Goal: Communication & Community: Answer question/provide support

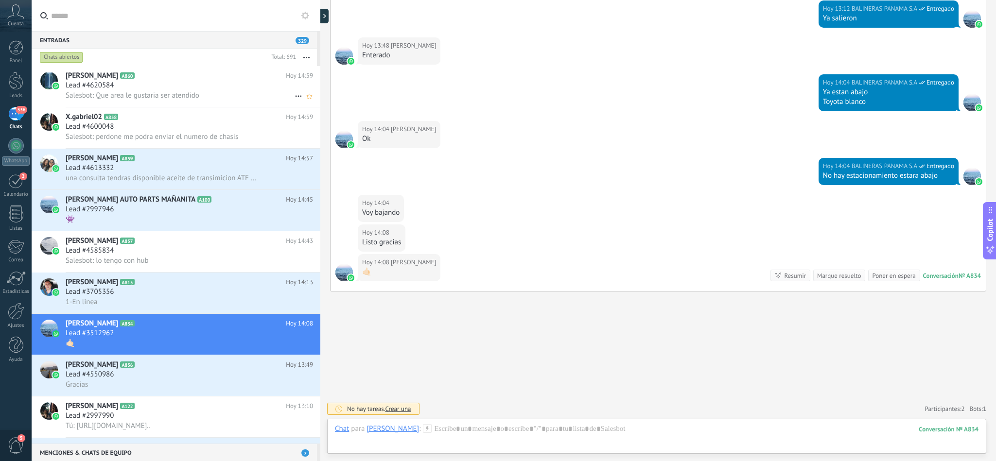
click at [178, 95] on span "Salesbot: Que area le gustaria ser atendido" at bounding box center [133, 95] width 134 height 9
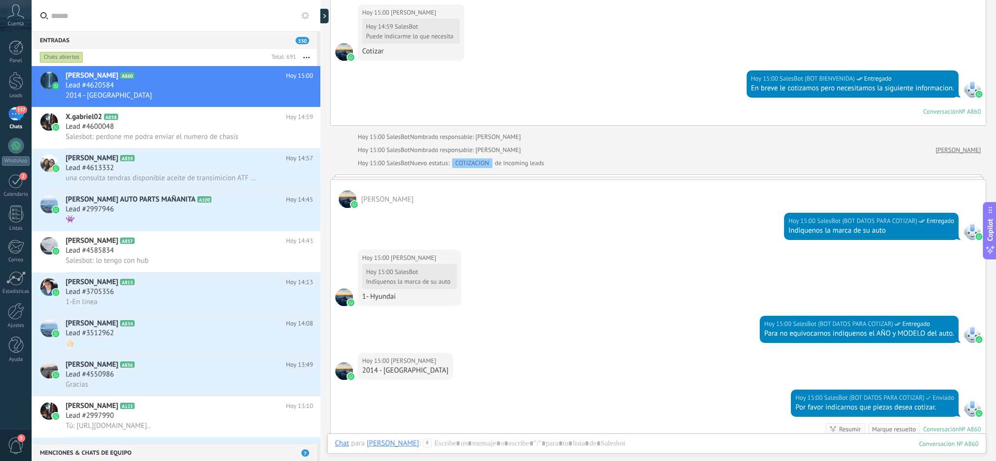
scroll to position [562, 0]
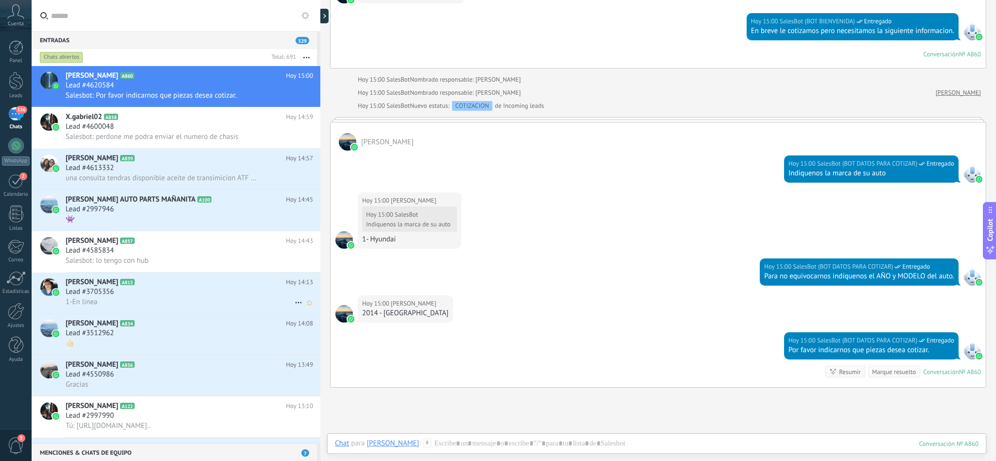
click at [145, 297] on div "Lead #3705356" at bounding box center [189, 292] width 247 height 10
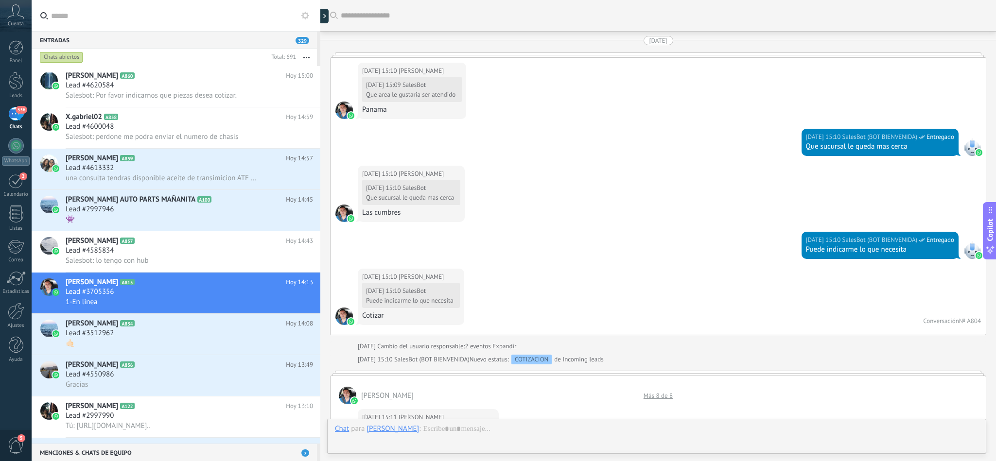
scroll to position [1200, 0]
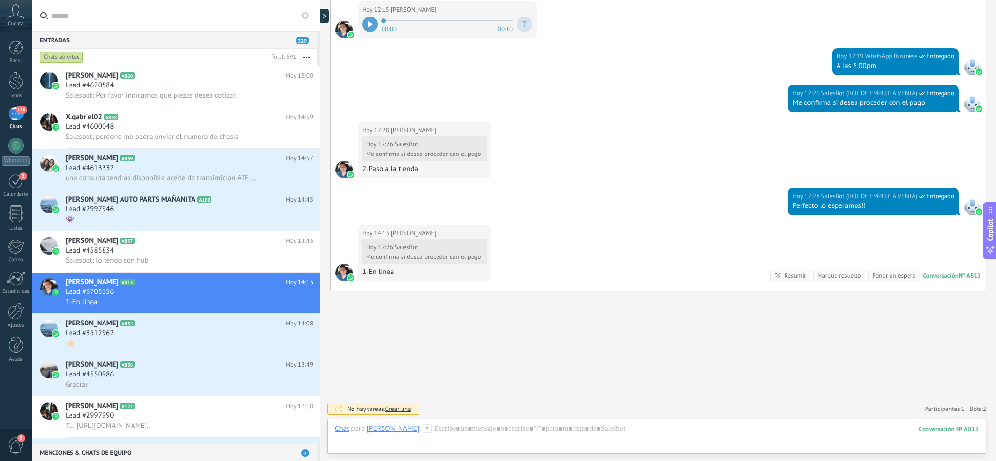
click at [406, 254] on div "Me confirma si desea proceder con el pago" at bounding box center [423, 257] width 115 height 8
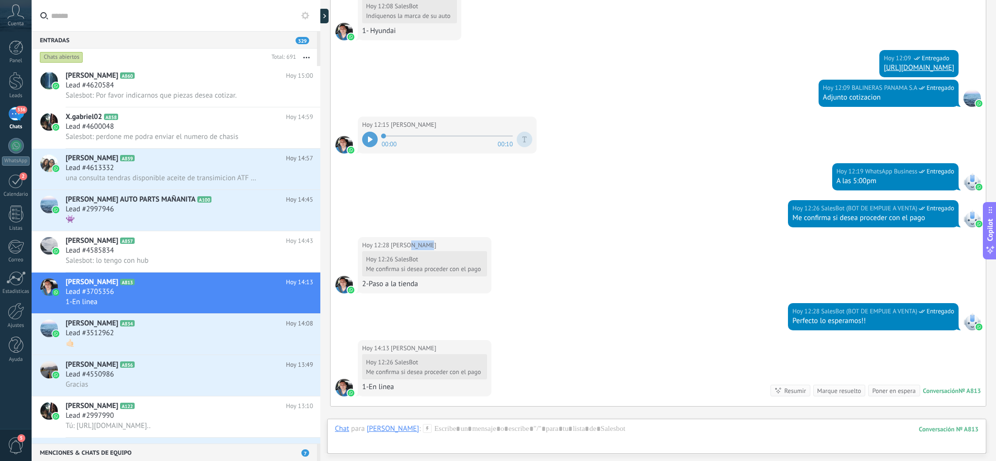
click at [406, 250] on span "[PERSON_NAME]" at bounding box center [413, 246] width 45 height 10
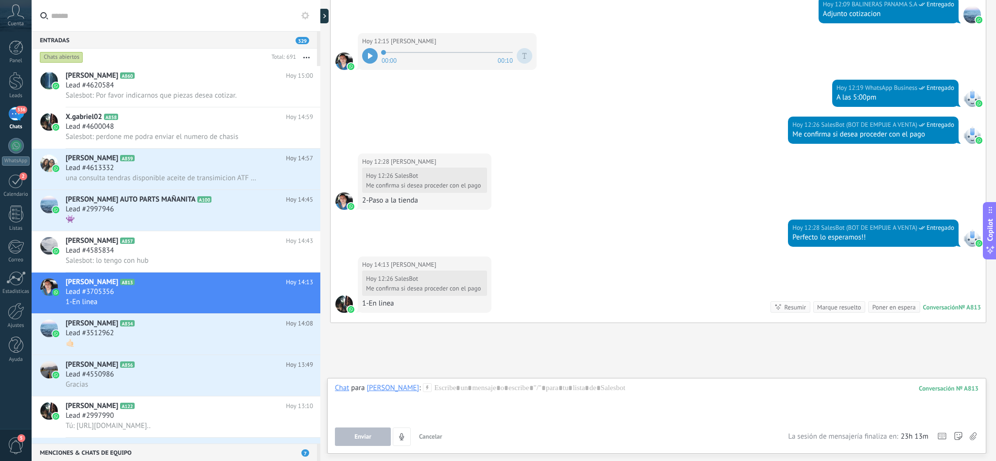
scroll to position [1200, 0]
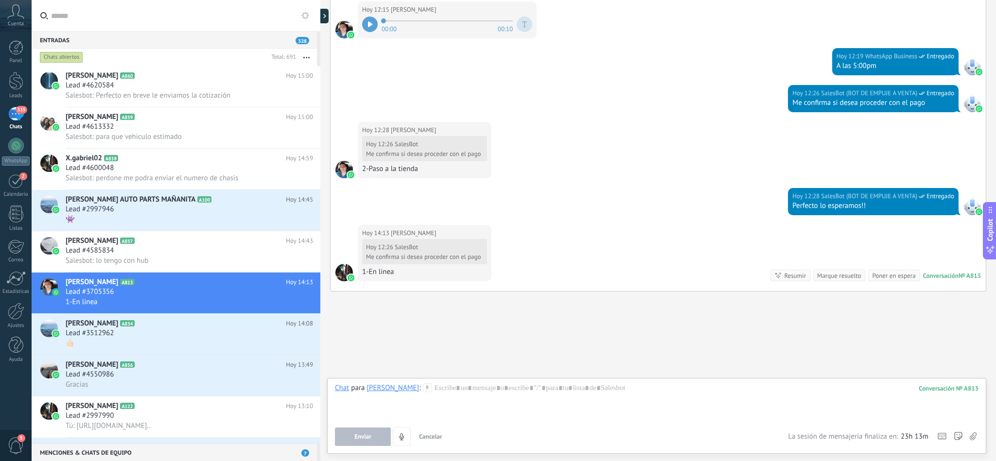
click at [423, 386] on icon at bounding box center [427, 387] width 9 height 9
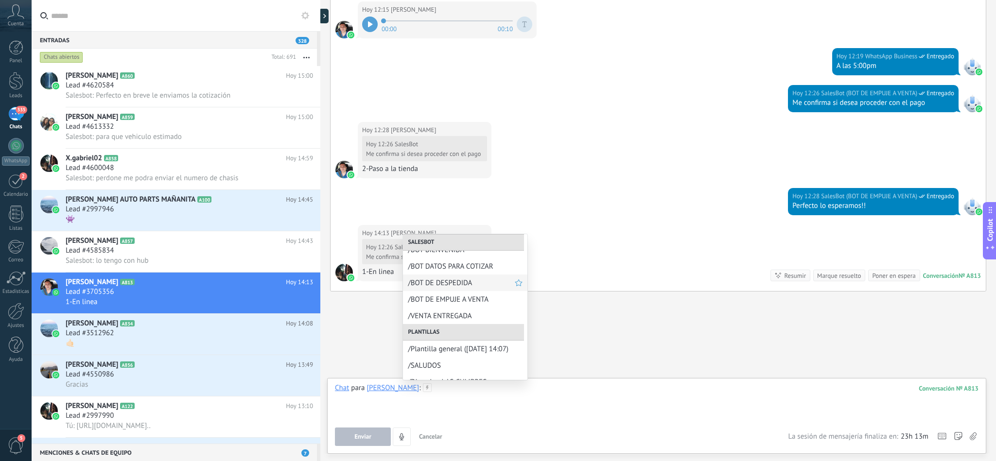
scroll to position [73, 0]
click at [465, 282] on span "/BOT DE EMPUJE A VENTA" at bounding box center [461, 285] width 107 height 9
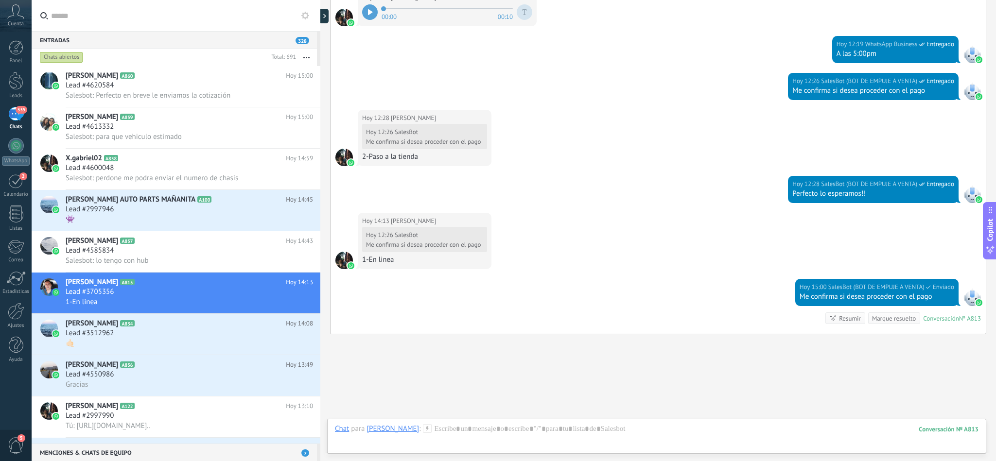
scroll to position [1256, 0]
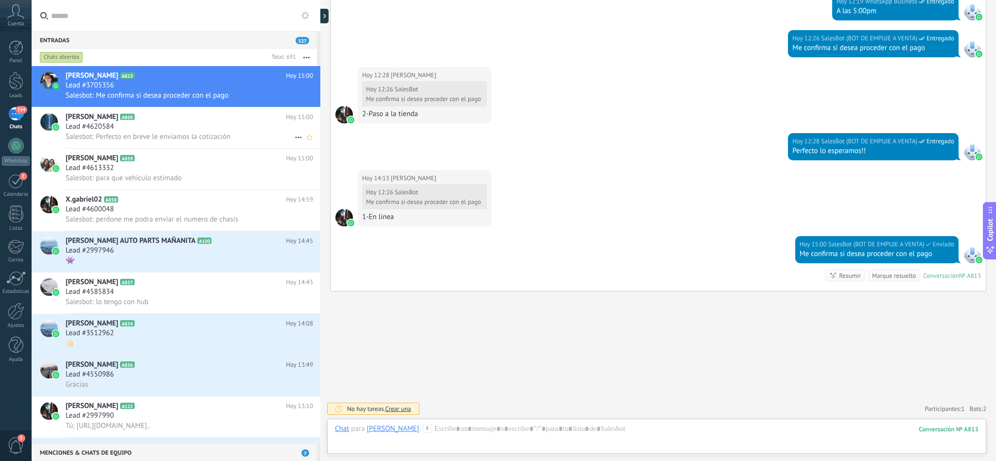
click at [161, 130] on div "Lead #4620584" at bounding box center [189, 127] width 247 height 10
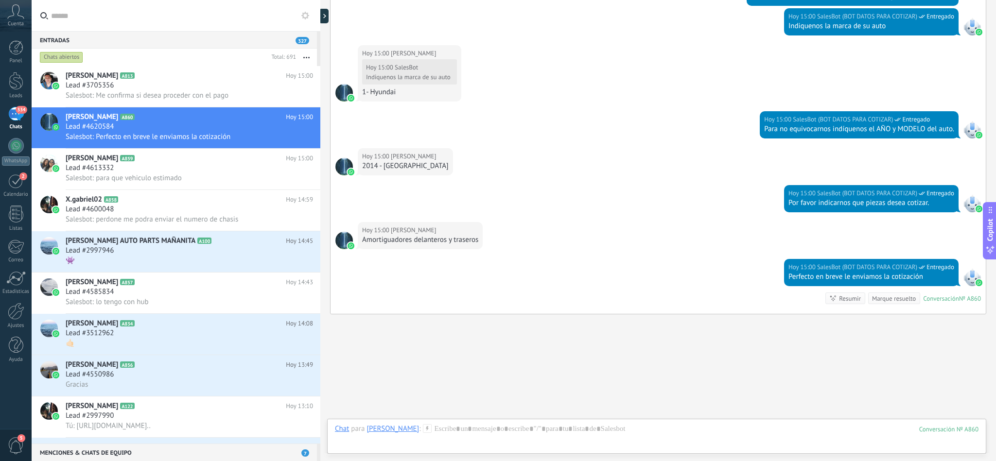
scroll to position [695, 0]
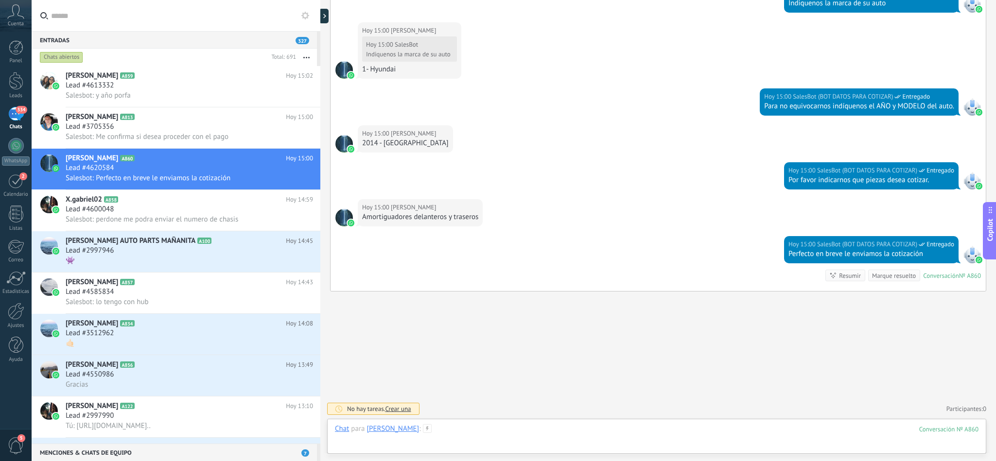
click at [477, 436] on div at bounding box center [656, 438] width 643 height 29
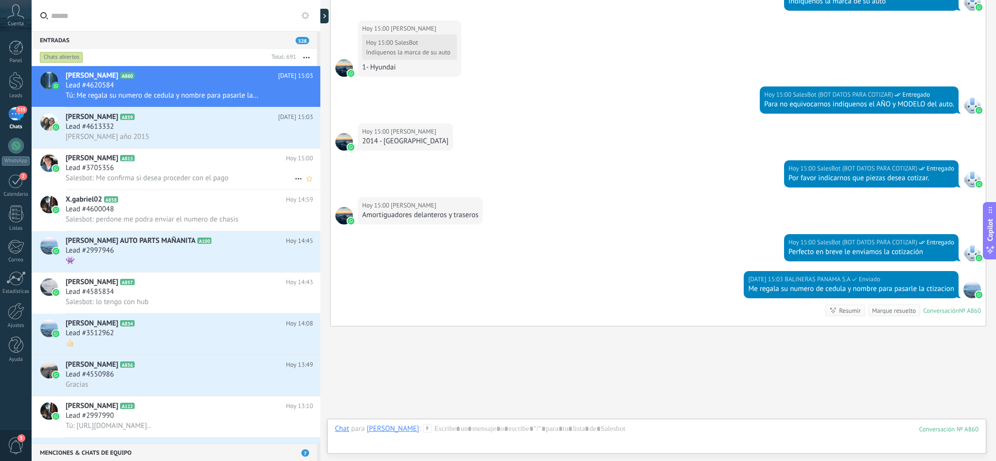
scroll to position [732, 0]
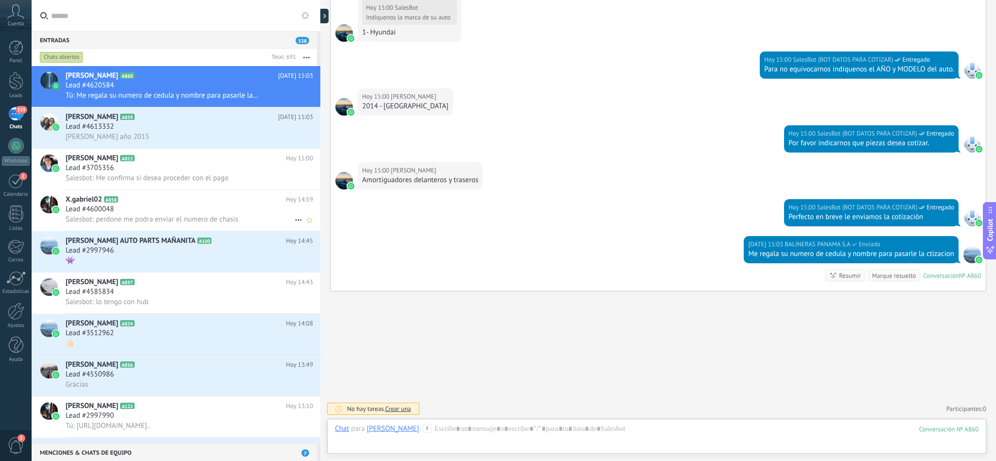
click at [160, 222] on div "Salesbot: perdone me podra enviar el numero de chasis" at bounding box center [189, 219] width 247 height 10
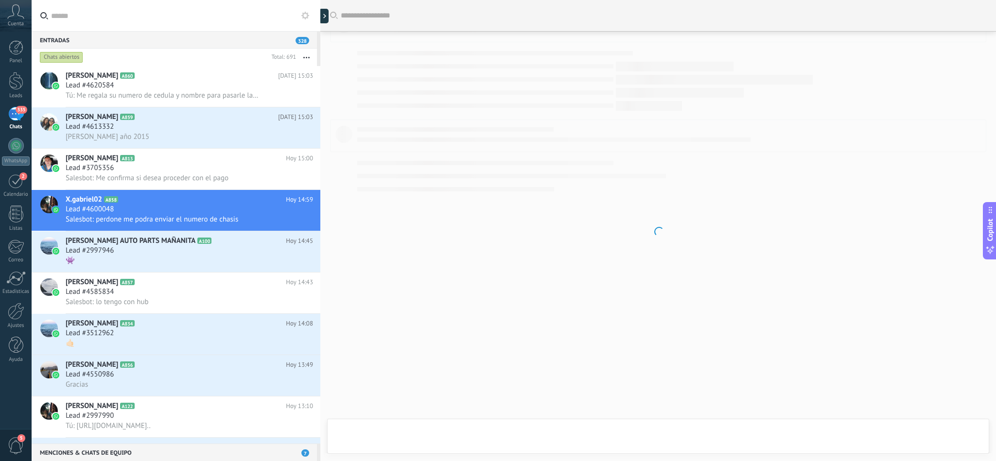
scroll to position [505, 0]
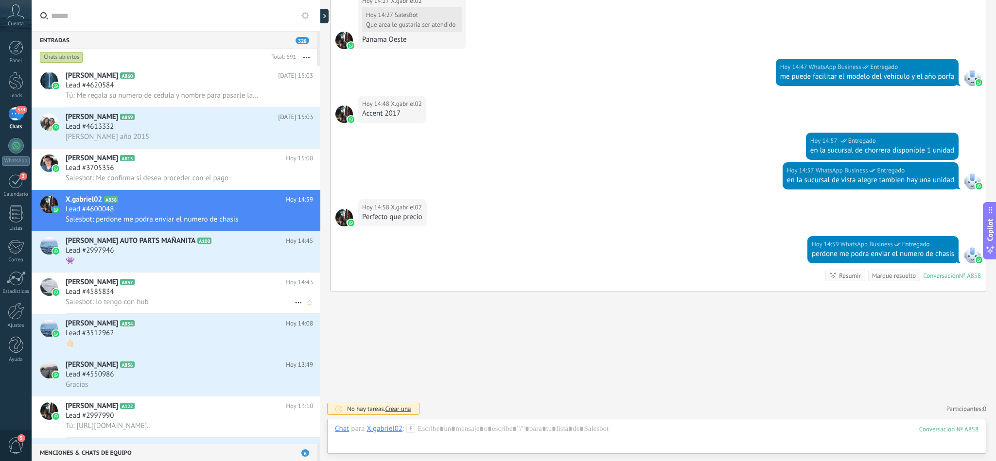
click at [176, 297] on div "Lead #4585834" at bounding box center [189, 292] width 247 height 10
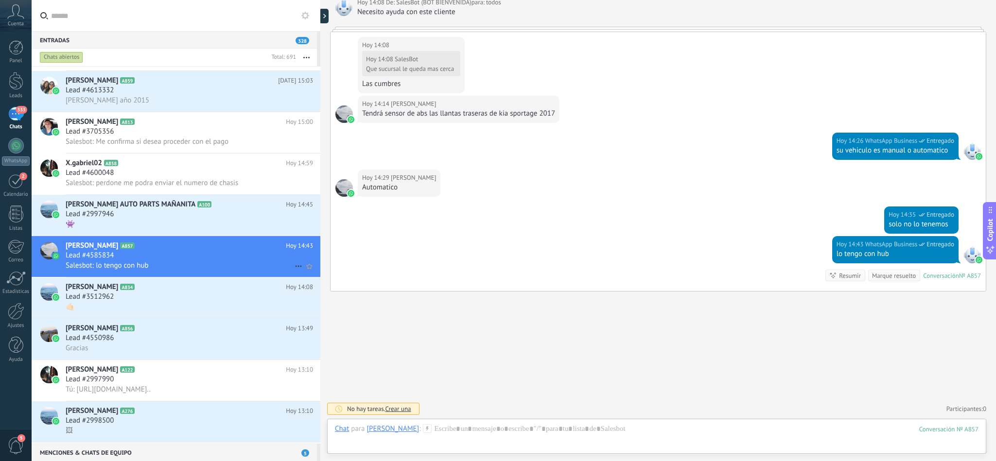
scroll to position [73, 0]
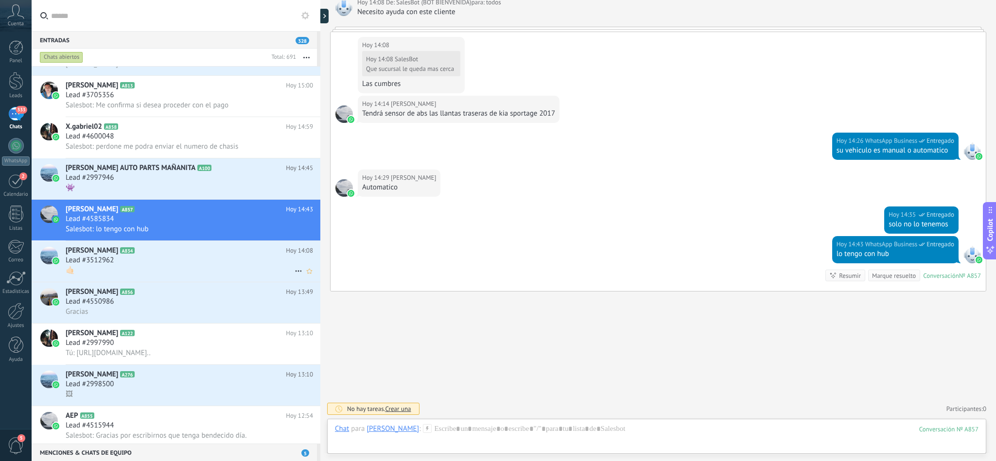
click at [129, 275] on div "🤙🏻" at bounding box center [189, 270] width 247 height 10
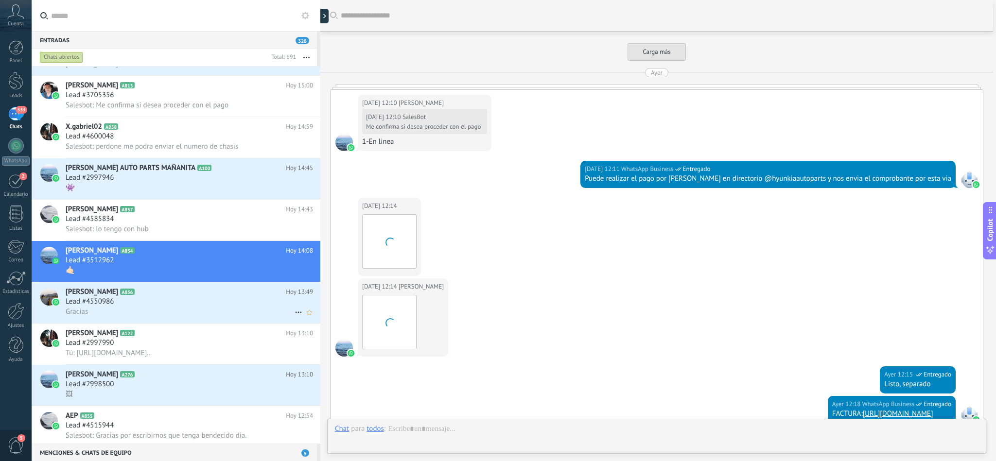
click at [136, 307] on div "Lead #4550986" at bounding box center [189, 302] width 247 height 10
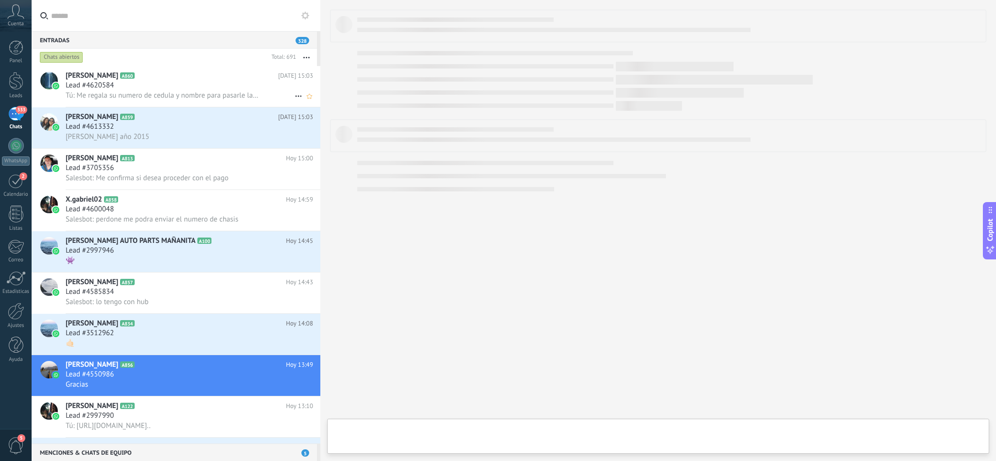
click at [156, 89] on div "Lead #4620584" at bounding box center [189, 86] width 247 height 10
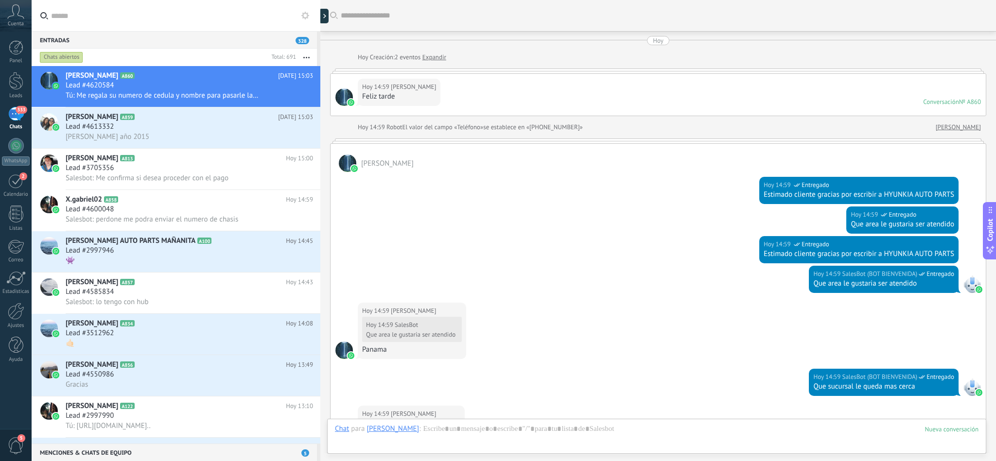
scroll to position [732, 0]
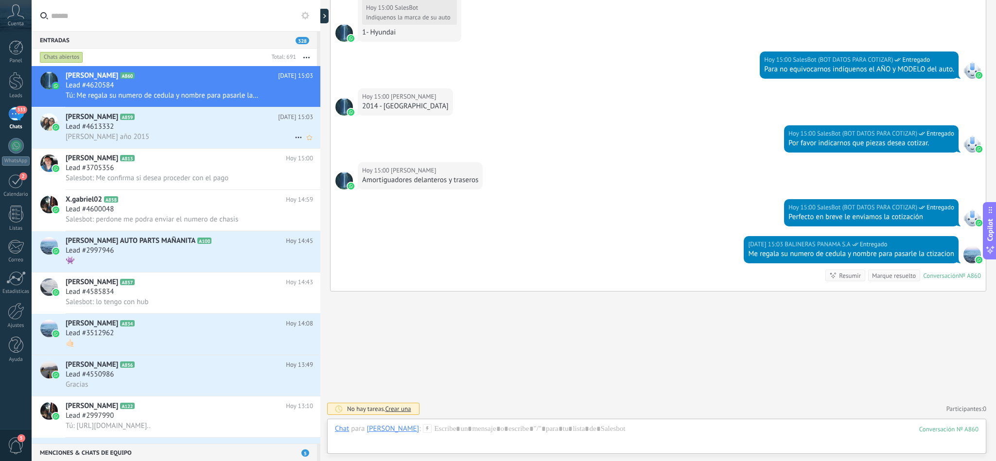
click at [123, 135] on div "[PERSON_NAME] año 2015" at bounding box center [189, 137] width 247 height 10
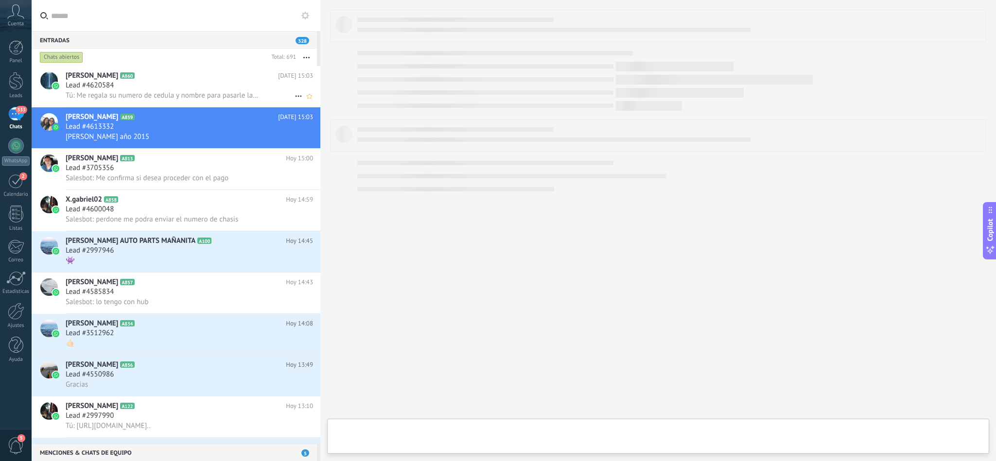
click at [151, 98] on span "Tú: Me regala su numero de cedula y nombre para pasarle la ctizacion" at bounding box center [163, 95] width 194 height 9
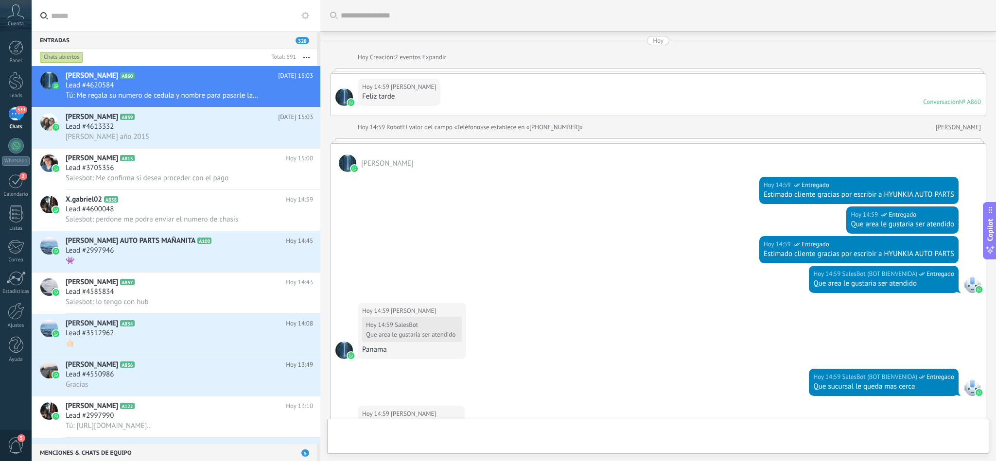
scroll to position [732, 0]
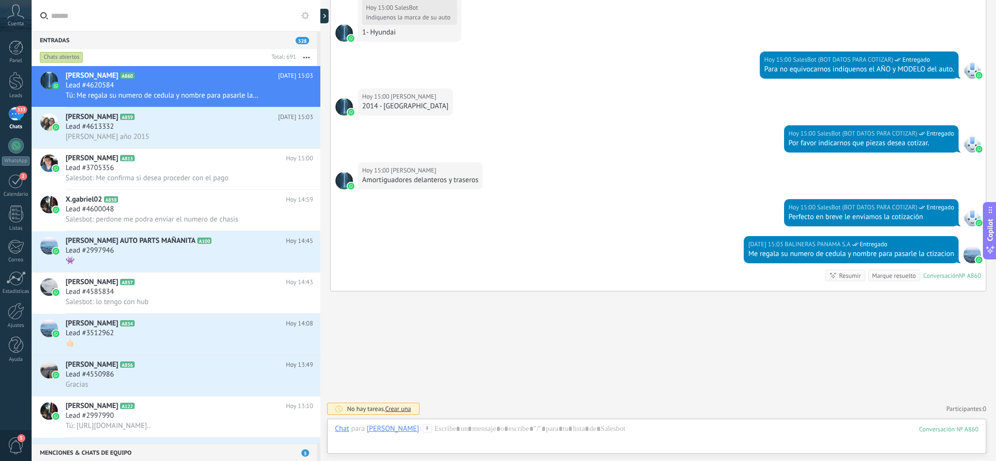
click at [397, 408] on span "Crear una" at bounding box center [398, 409] width 26 height 8
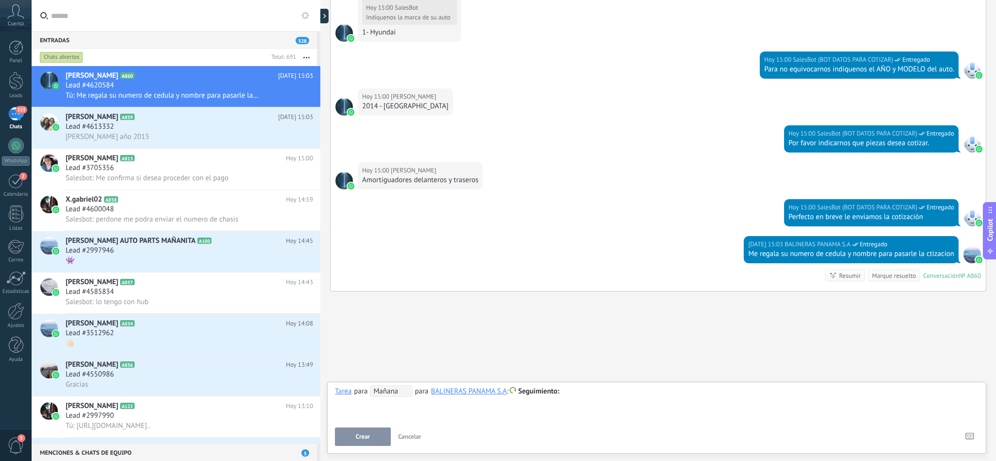
click at [414, 434] on span "Cancelar" at bounding box center [409, 436] width 23 height 8
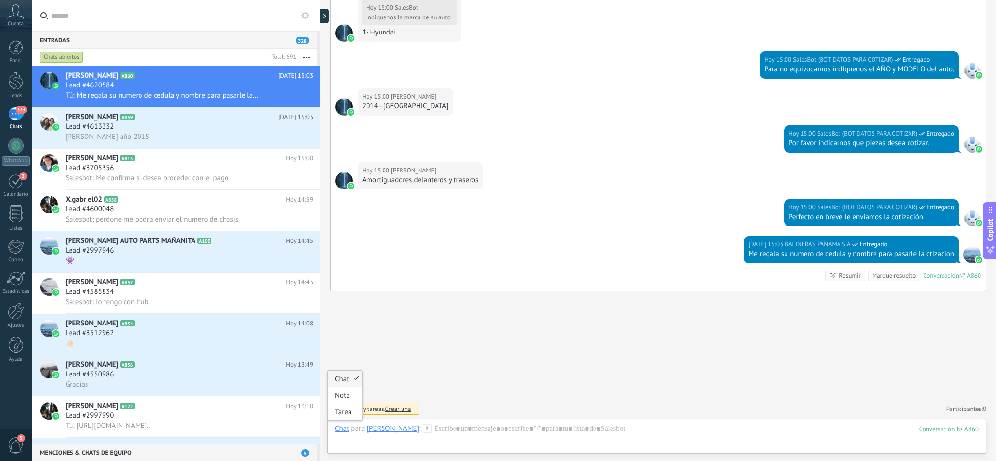
click at [347, 428] on div "Chat" at bounding box center [342, 428] width 14 height 9
click at [343, 413] on div "Tarea" at bounding box center [344, 412] width 34 height 17
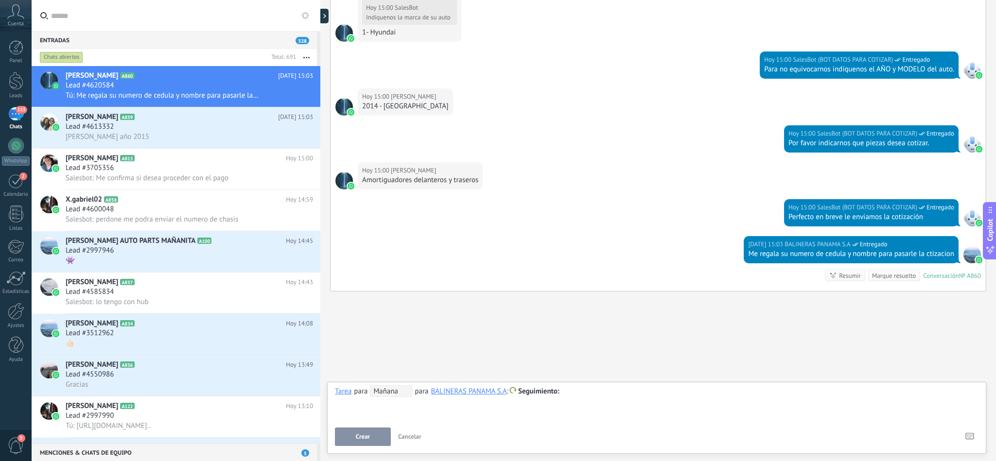
click at [413, 434] on span "Cancelar" at bounding box center [409, 436] width 23 height 8
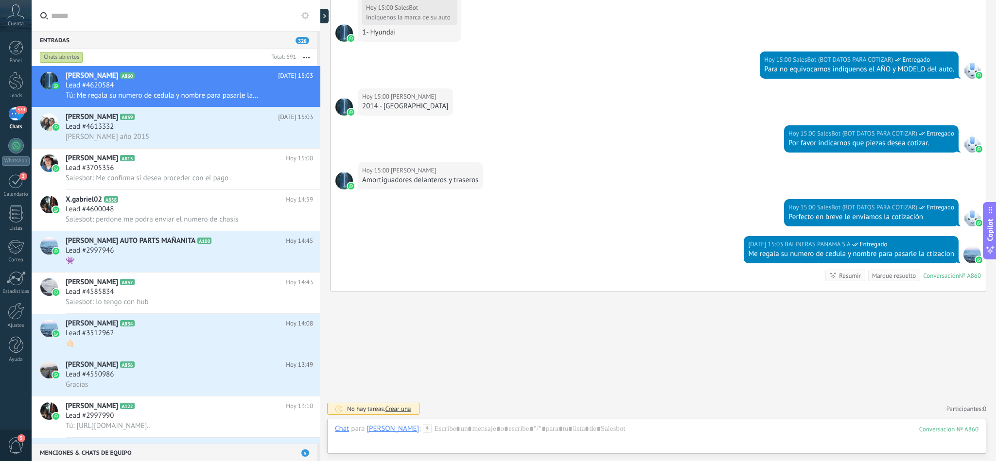
scroll to position [751, 0]
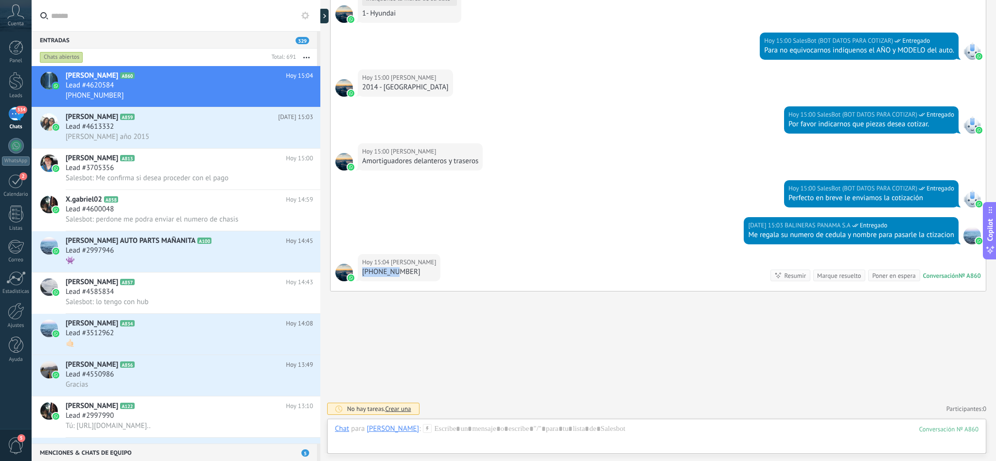
drag, startPoint x: 395, startPoint y: 272, endPoint x: 363, endPoint y: 268, distance: 32.2
click at [363, 268] on div "[PHONE_NUMBER]" at bounding box center [399, 272] width 74 height 10
copy div "[PHONE_NUMBER]"
click at [471, 425] on div at bounding box center [656, 438] width 643 height 29
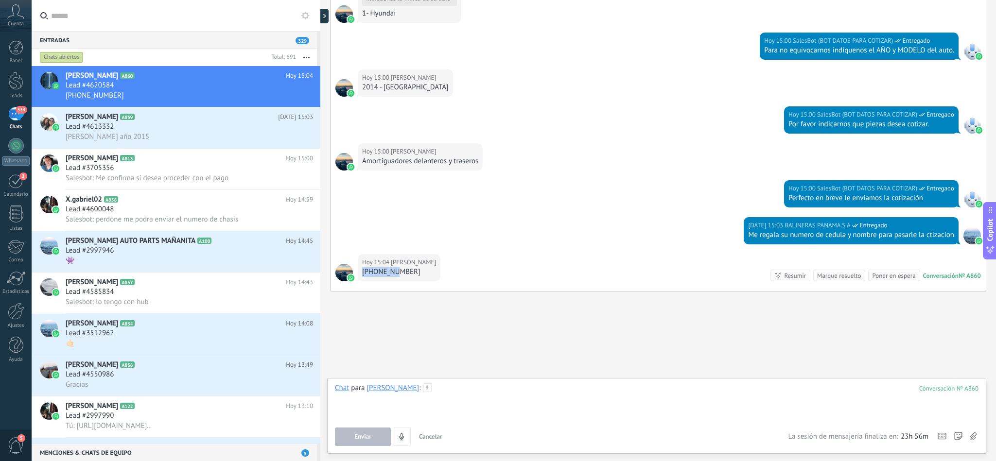
scroll to position [781, 0]
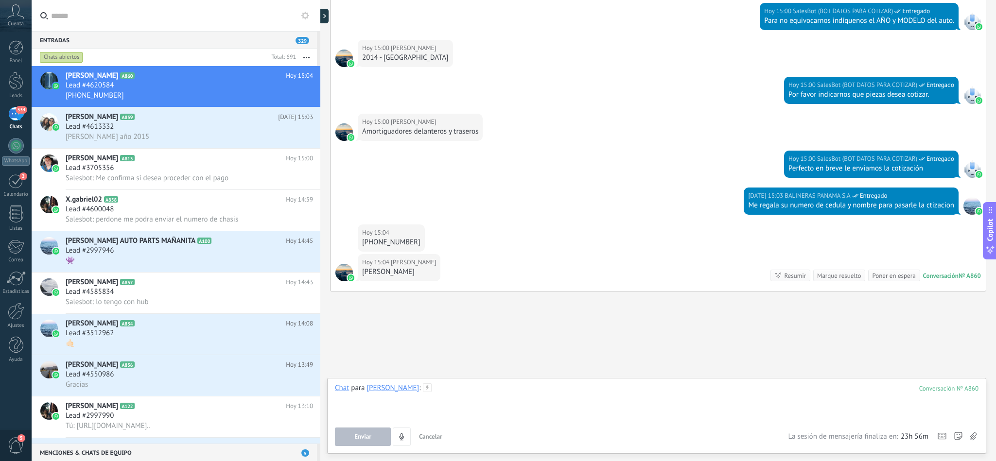
click at [462, 393] on div at bounding box center [656, 401] width 643 height 37
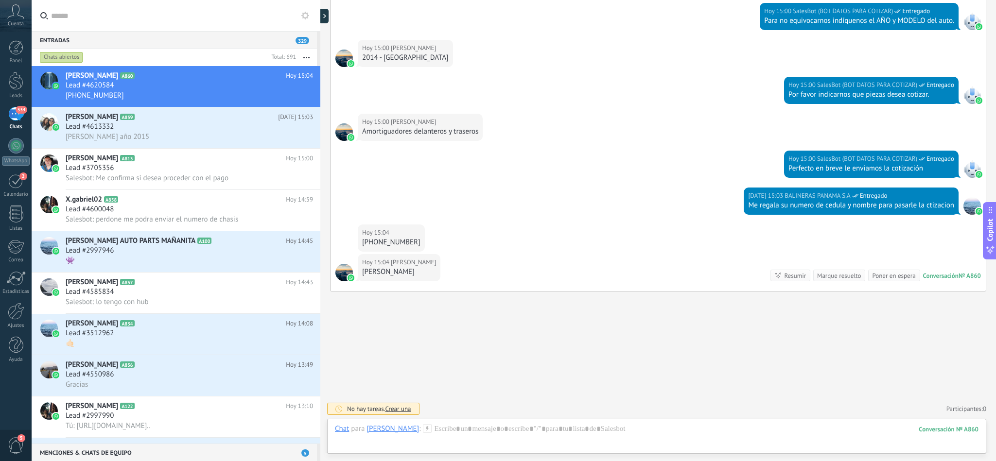
scroll to position [836, 0]
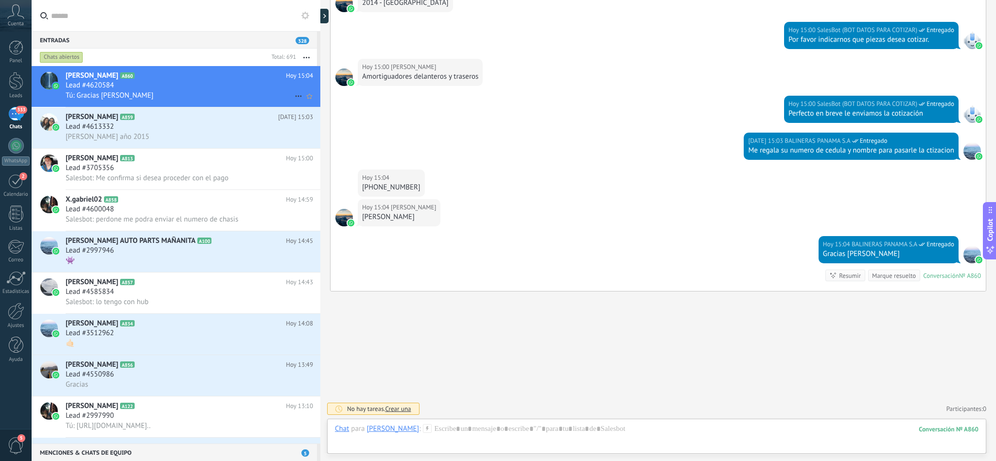
click at [168, 84] on div "Lead #4620584" at bounding box center [189, 86] width 247 height 10
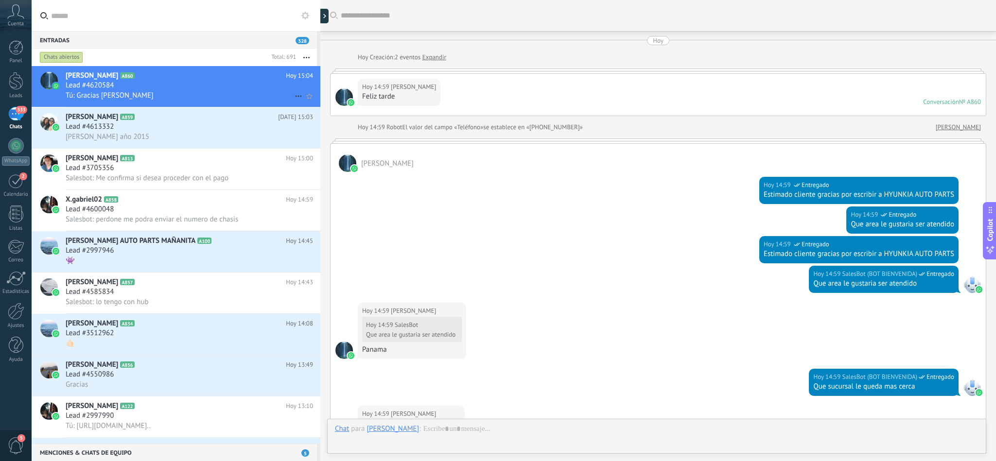
scroll to position [770, 0]
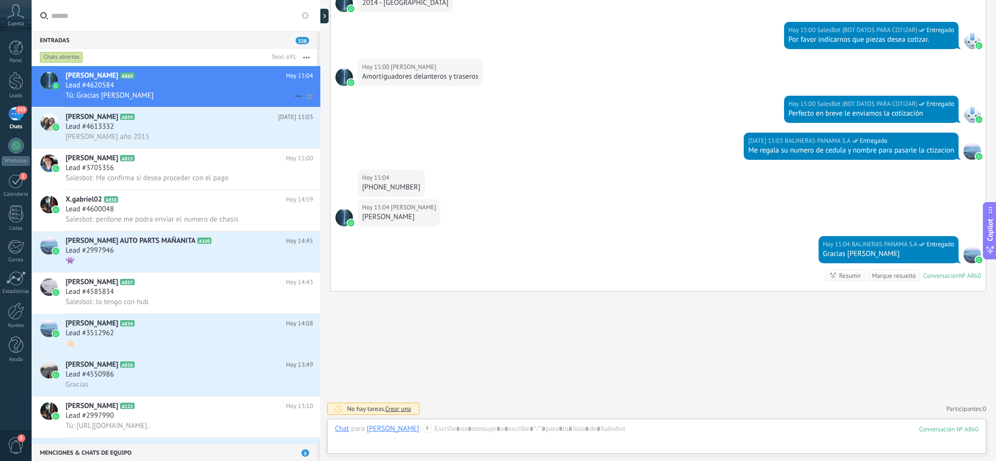
click at [78, 85] on span "Lead #4620584" at bounding box center [90, 86] width 48 height 10
click at [89, 86] on span "Lead #4620584" at bounding box center [90, 86] width 48 height 10
click at [92, 76] on span "[PERSON_NAME]" at bounding box center [92, 76] width 52 height 10
click at [120, 75] on span "A860" at bounding box center [127, 75] width 14 height 6
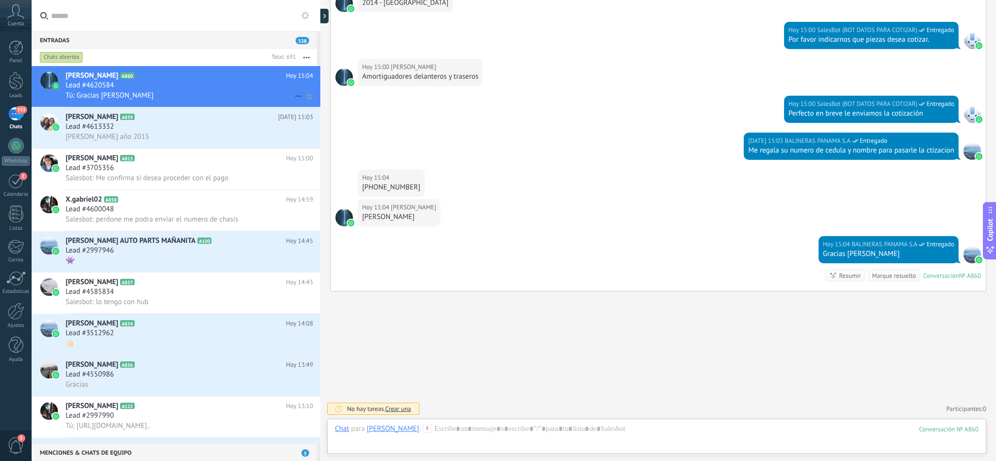
click at [120, 75] on span "A860" at bounding box center [127, 75] width 14 height 6
click at [293, 100] on icon at bounding box center [298, 96] width 12 height 12
click at [117, 88] on div at bounding box center [498, 230] width 996 height 461
click at [99, 79] on span "[PERSON_NAME]" at bounding box center [92, 76] width 52 height 10
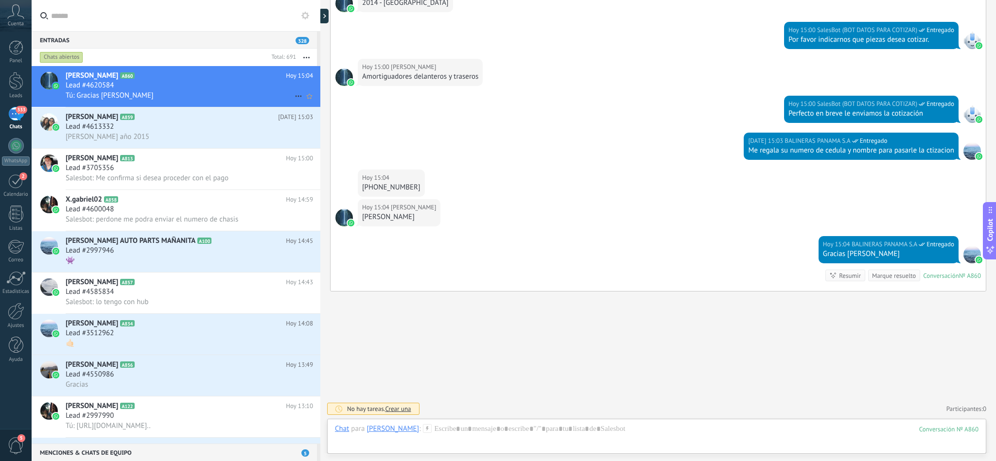
click at [99, 79] on span "[PERSON_NAME]" at bounding box center [92, 76] width 52 height 10
drag, startPoint x: 99, startPoint y: 79, endPoint x: 89, endPoint y: 79, distance: 9.7
click at [89, 79] on span "[PERSON_NAME]" at bounding box center [92, 76] width 52 height 10
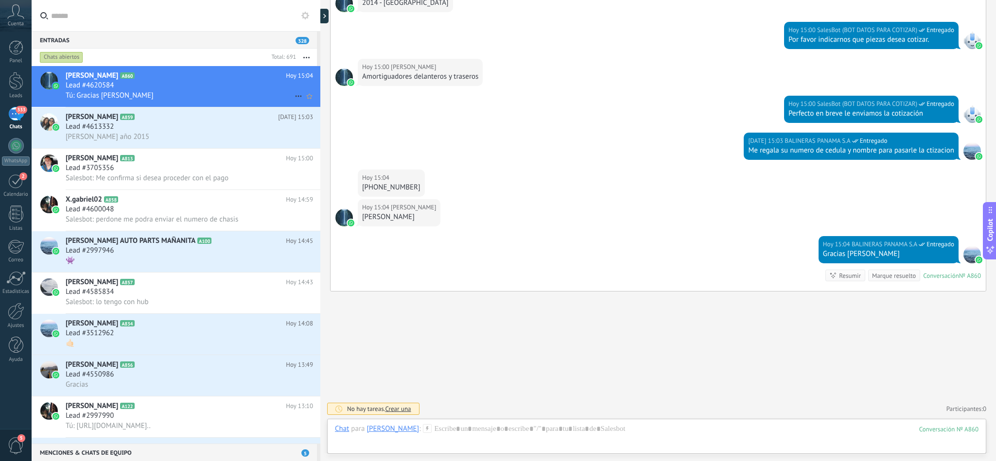
click at [89, 79] on span "[PERSON_NAME]" at bounding box center [92, 76] width 52 height 10
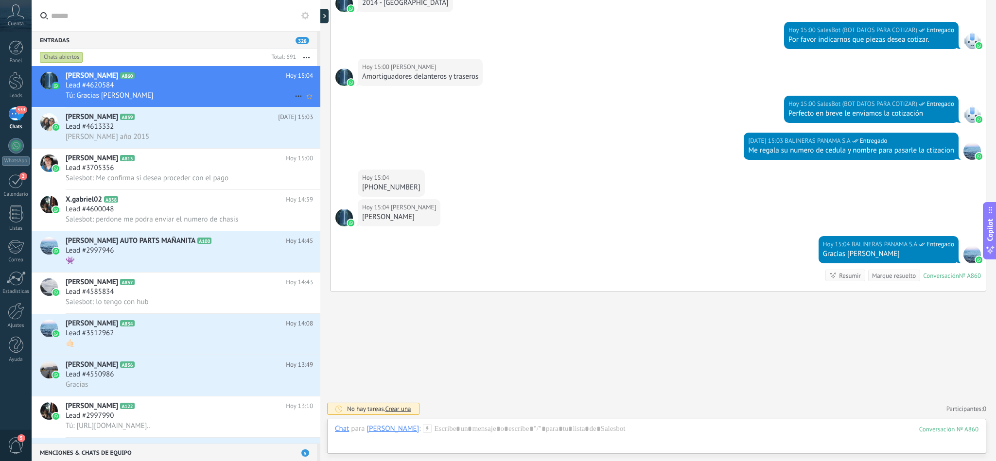
click at [89, 79] on span "[PERSON_NAME]" at bounding box center [92, 76] width 52 height 10
click at [382, 432] on div "[PERSON_NAME]" at bounding box center [392, 428] width 52 height 9
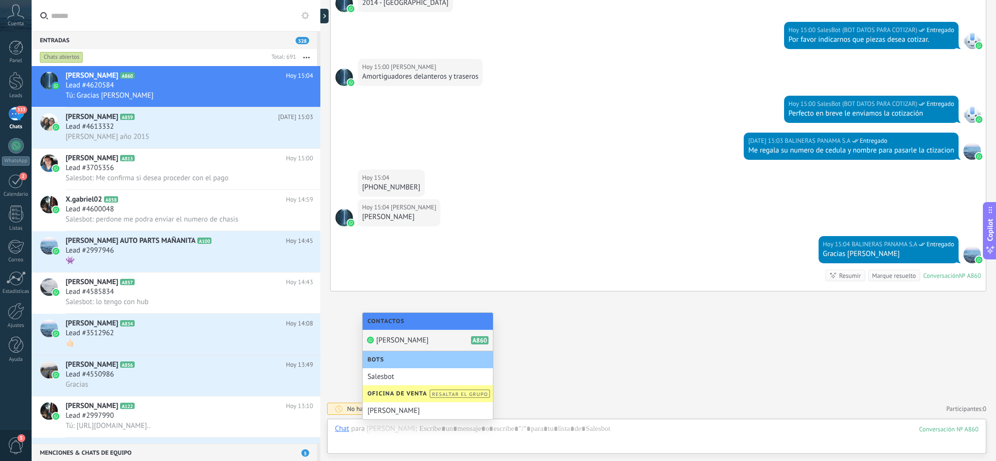
click at [410, 340] on span "[PERSON_NAME]" at bounding box center [402, 340] width 52 height 9
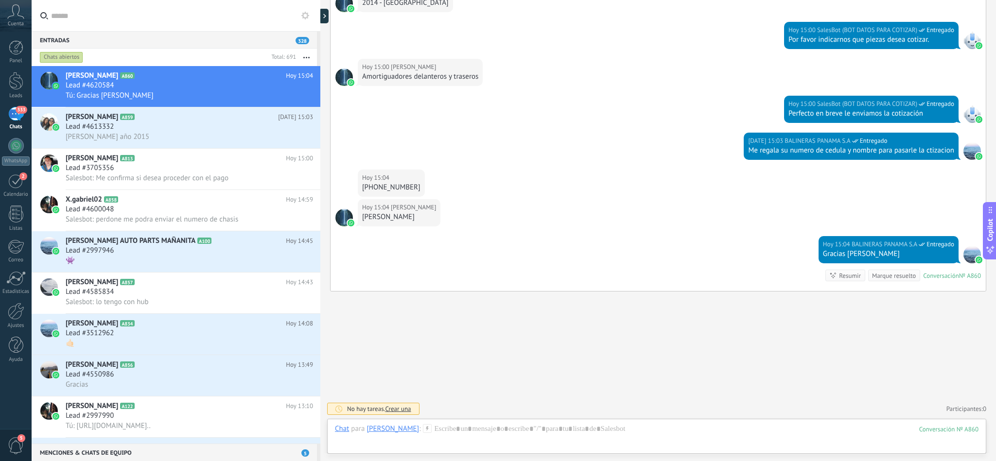
click at [387, 430] on div "[PERSON_NAME]" at bounding box center [392, 428] width 52 height 9
click at [15, 118] on div "333" at bounding box center [16, 114] width 16 height 14
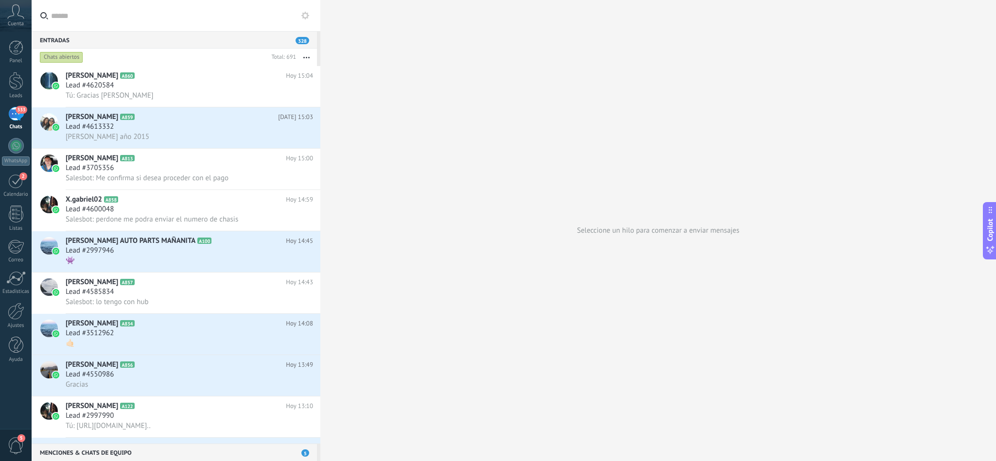
click at [15, 118] on div "333" at bounding box center [16, 114] width 16 height 14
click at [12, 147] on div at bounding box center [16, 146] width 16 height 16
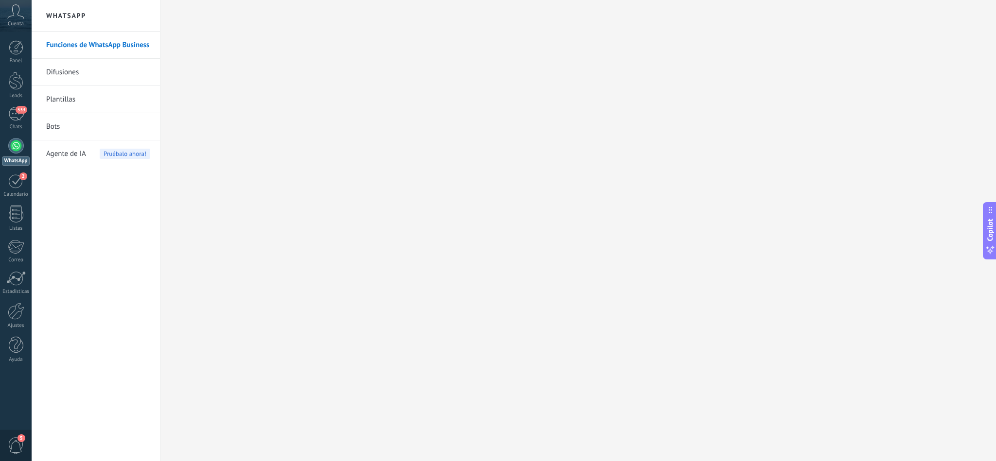
click at [16, 147] on div at bounding box center [16, 146] width 16 height 16
click at [15, 108] on div "333" at bounding box center [16, 114] width 16 height 14
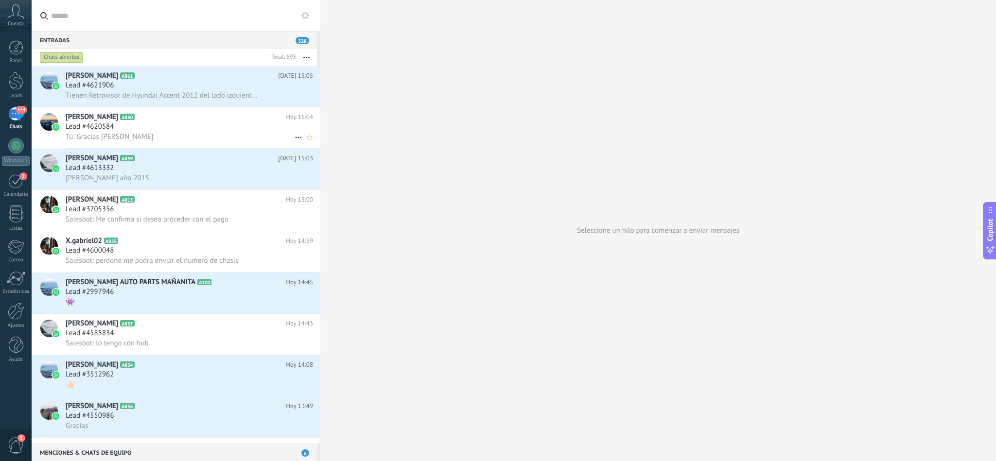
click at [97, 132] on span "Lead #4620584" at bounding box center [90, 127] width 48 height 10
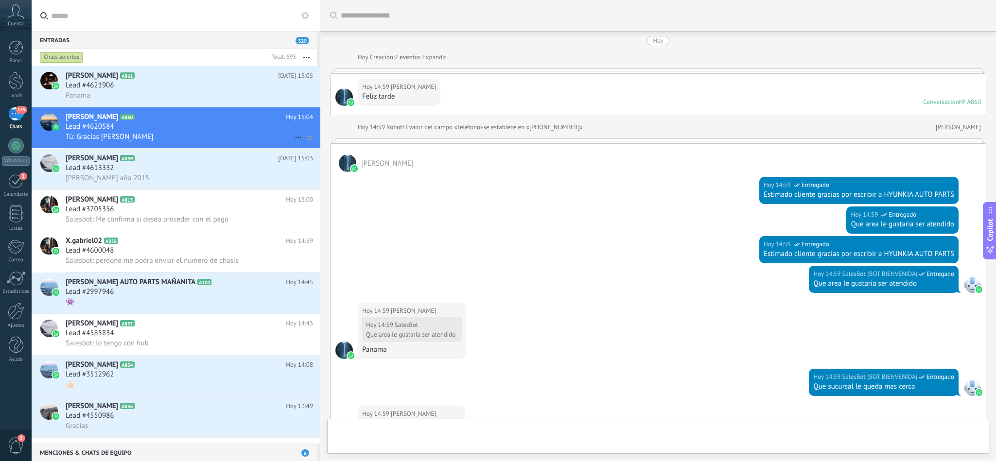
scroll to position [770, 0]
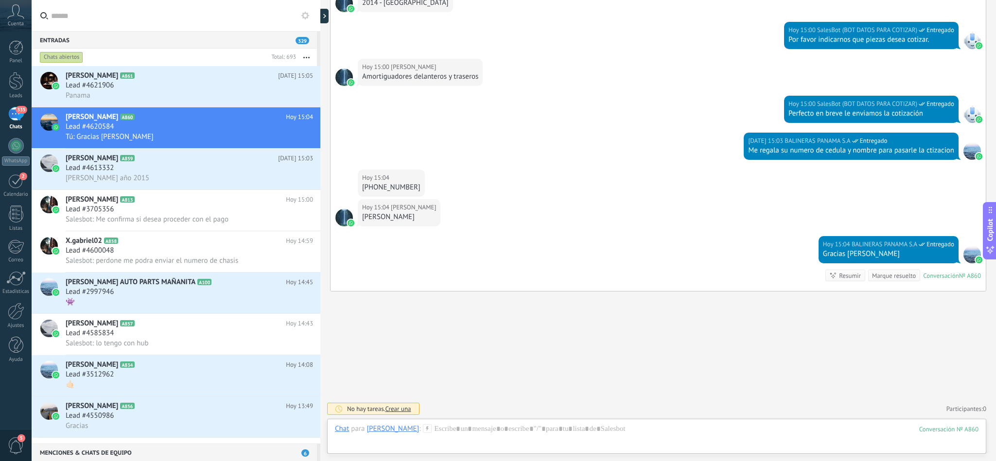
click at [549, 203] on div "Hoy 15:04 Katherine Vega Katherine Vega" at bounding box center [657, 217] width 655 height 37
click at [379, 219] on div "[PERSON_NAME]" at bounding box center [399, 217] width 74 height 10
click at [346, 220] on div at bounding box center [343, 217] width 17 height 17
click at [350, 220] on img at bounding box center [350, 223] width 7 height 7
click at [146, 129] on div "Lead #4620584" at bounding box center [189, 127] width 247 height 10
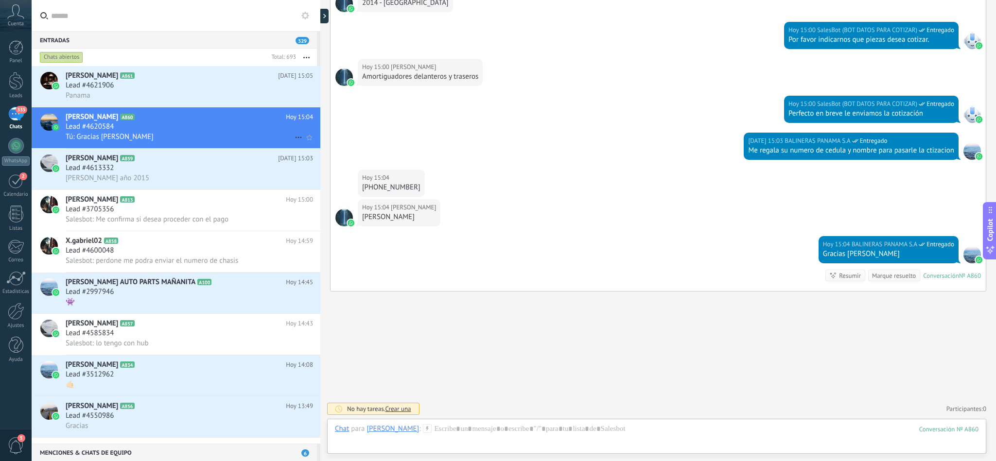
click at [113, 121] on h2 "Katherine Vega A860" at bounding box center [176, 117] width 220 height 10
click at [120, 118] on span "A860" at bounding box center [127, 117] width 14 height 6
click at [92, 118] on span "[PERSON_NAME]" at bounding box center [92, 117] width 52 height 10
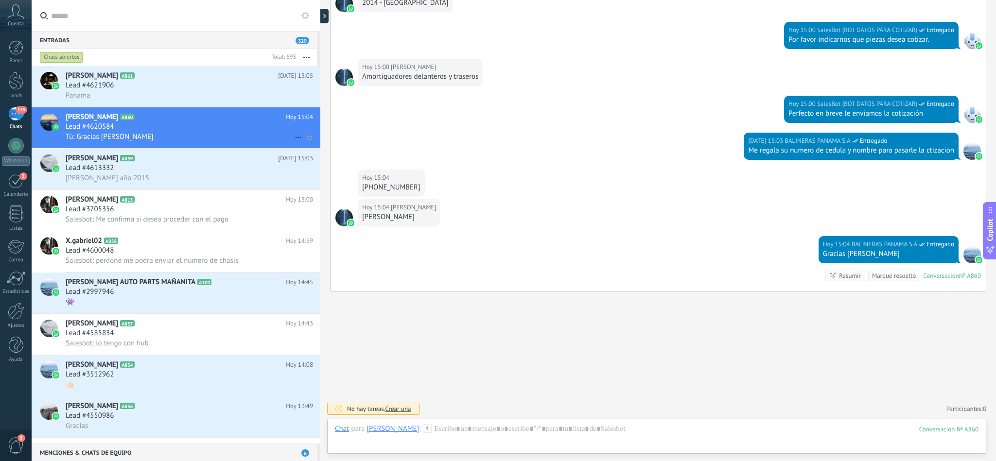
click at [92, 118] on span "[PERSON_NAME]" at bounding box center [92, 117] width 52 height 10
click at [95, 118] on span "[PERSON_NAME]" at bounding box center [92, 117] width 52 height 10
click at [96, 118] on span "[PERSON_NAME]" at bounding box center [92, 117] width 52 height 10
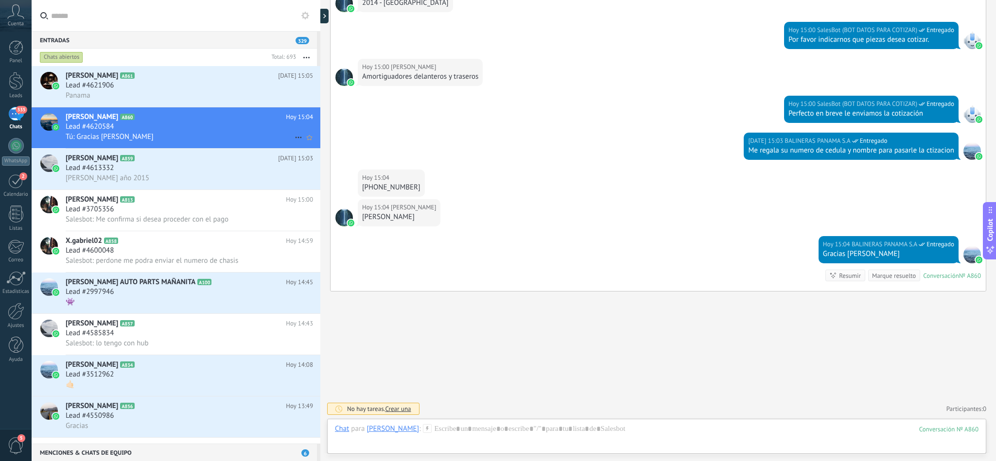
click at [96, 118] on span "[PERSON_NAME]" at bounding box center [92, 117] width 52 height 10
click at [60, 127] on div at bounding box center [49, 127] width 34 height 41
click at [55, 127] on img at bounding box center [55, 127] width 7 height 7
click at [57, 127] on img at bounding box center [55, 127] width 7 height 7
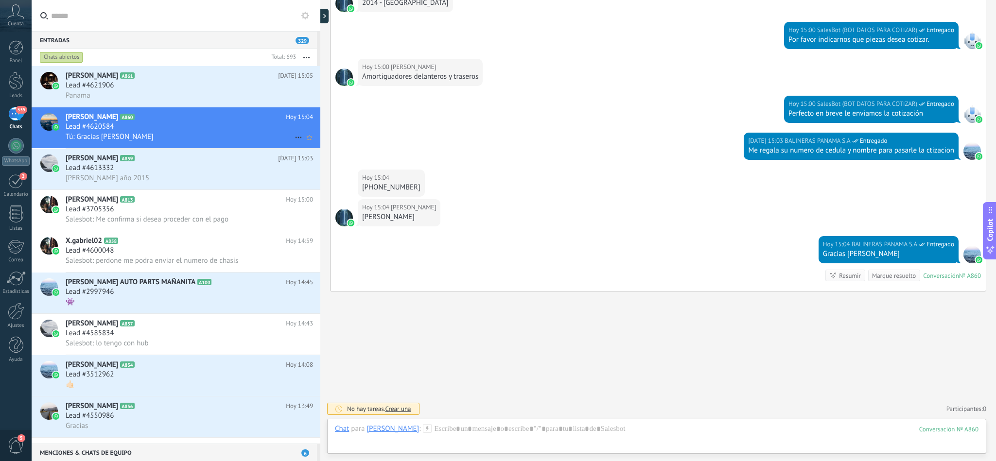
click at [118, 127] on h3 "Lead #4620584" at bounding box center [92, 127] width 53 height 10
click at [119, 127] on div "Lead #4620584" at bounding box center [189, 127] width 247 height 10
drag, startPoint x: 110, startPoint y: 128, endPoint x: 80, endPoint y: 128, distance: 29.6
click at [80, 128] on span "Lead #4620584" at bounding box center [90, 127] width 48 height 10
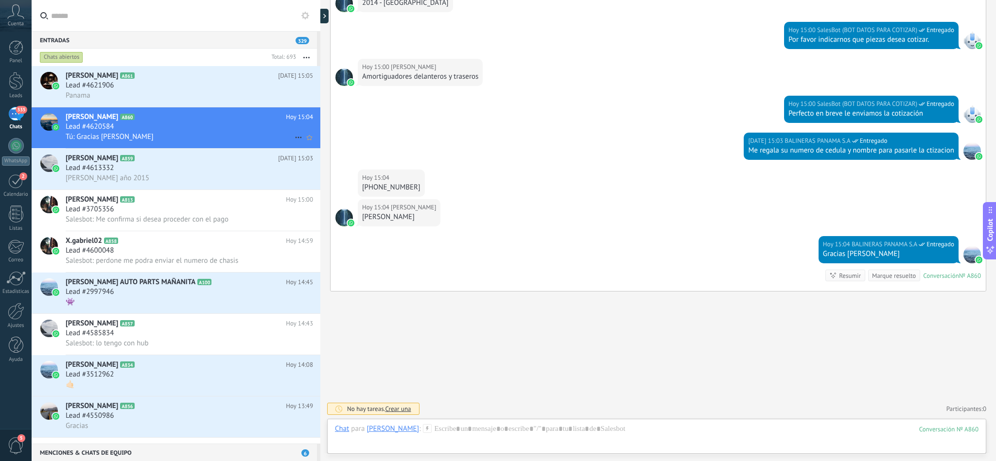
click at [80, 128] on span "Lead #4620584" at bounding box center [90, 127] width 48 height 10
drag, startPoint x: 939, startPoint y: 426, endPoint x: 956, endPoint y: 427, distance: 17.1
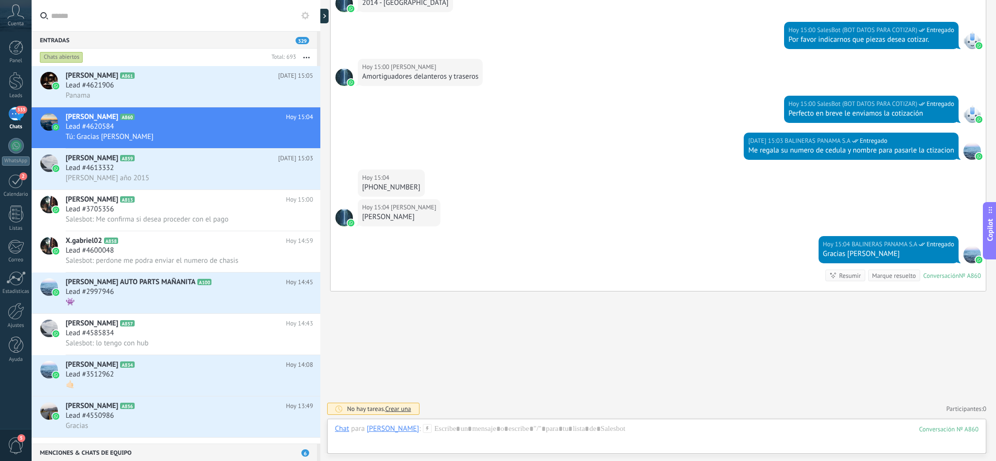
click at [941, 426] on div "860" at bounding box center [948, 429] width 59 height 8
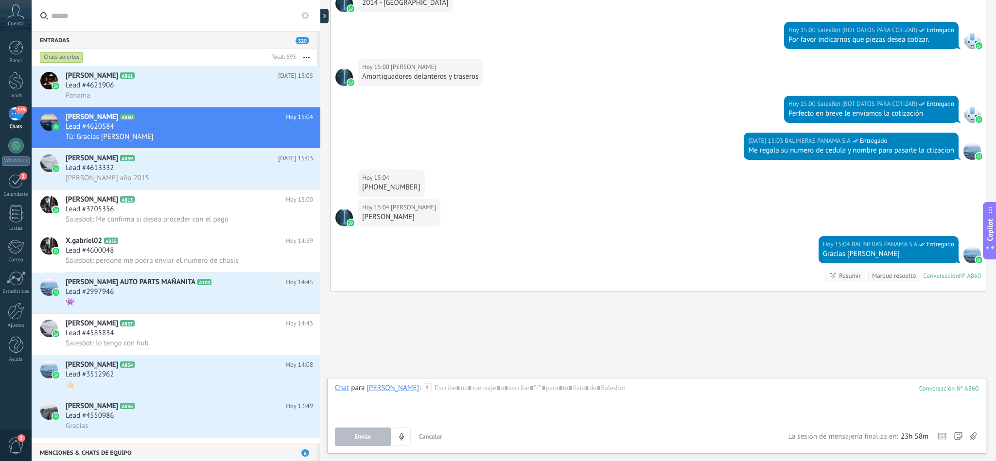
click at [976, 428] on div "Enviar Cancelar Rastrear clics en links ? Reducir links largos y rastrear clics…" at bounding box center [656, 437] width 643 height 18
click at [818, 419] on div at bounding box center [656, 401] width 643 height 37
click at [973, 438] on icon at bounding box center [972, 436] width 7 height 8
click at [0, 0] on input "file" at bounding box center [0, 0] width 0 height 0
click at [972, 150] on div at bounding box center [971, 150] width 17 height 17
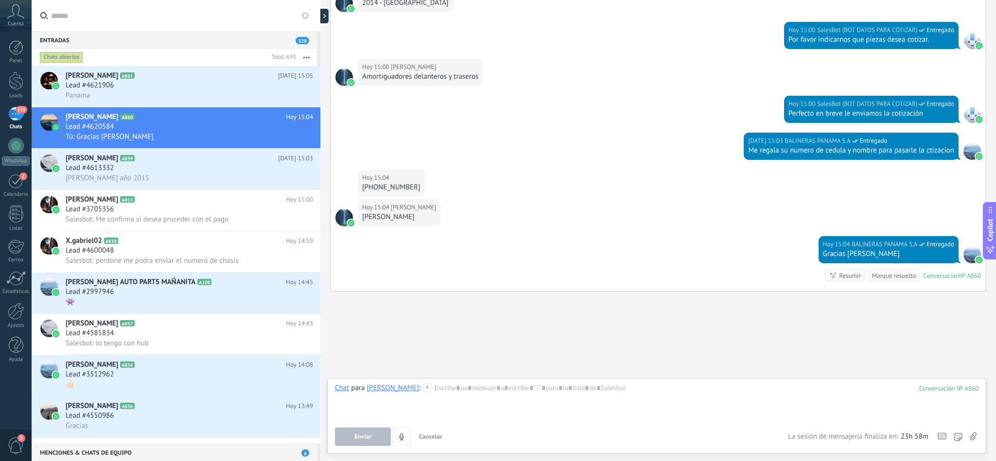
click at [975, 257] on img at bounding box center [978, 260] width 7 height 7
click at [834, 253] on div "Gracias [PERSON_NAME]" at bounding box center [888, 254] width 131 height 10
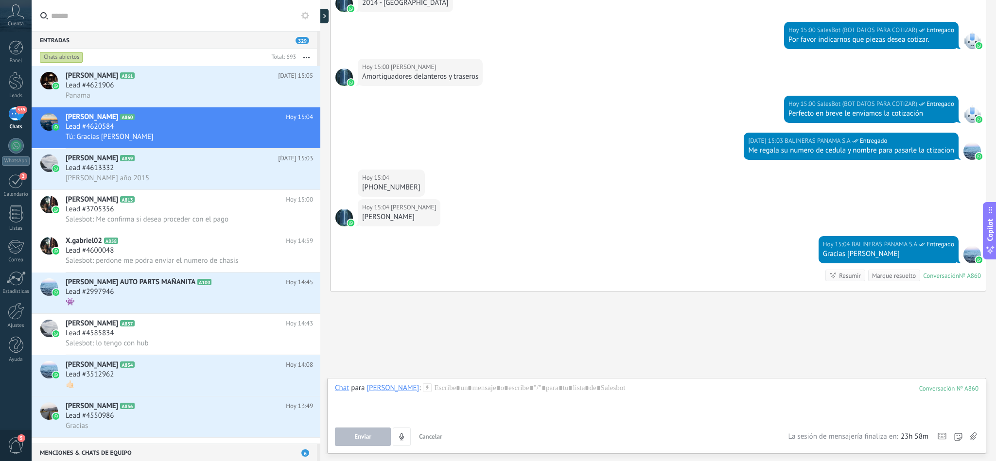
click at [391, 214] on div "[PERSON_NAME]" at bounding box center [399, 217] width 74 height 10
click at [414, 203] on span "[PERSON_NAME]" at bounding box center [413, 208] width 45 height 10
click at [413, 204] on span "[PERSON_NAME]" at bounding box center [413, 208] width 45 height 10
click at [413, 206] on span "[PERSON_NAME]" at bounding box center [413, 208] width 45 height 10
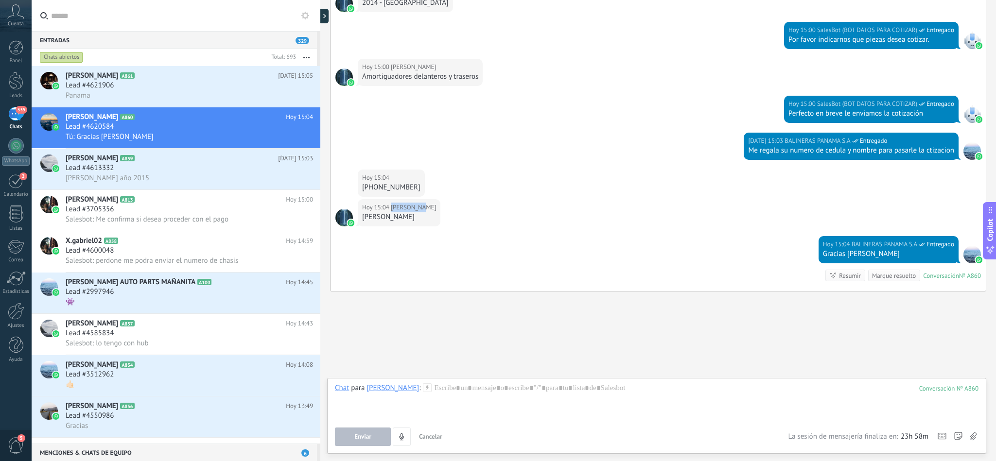
click at [413, 206] on span "[PERSON_NAME]" at bounding box center [413, 208] width 45 height 10
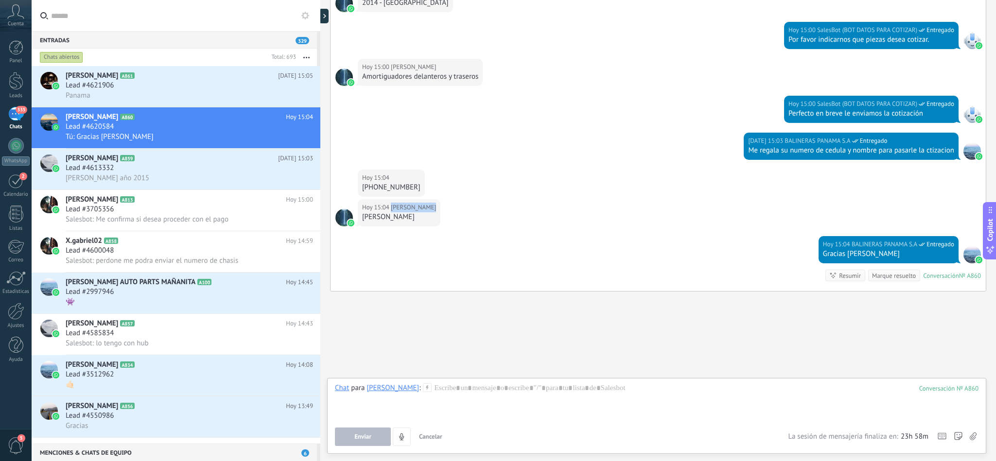
click at [413, 206] on span "[PERSON_NAME]" at bounding box center [413, 208] width 45 height 10
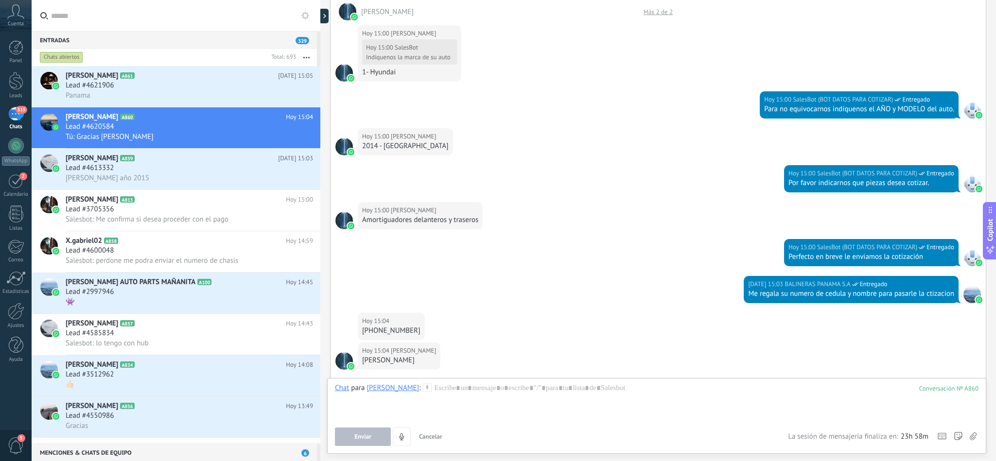
scroll to position [551, 0]
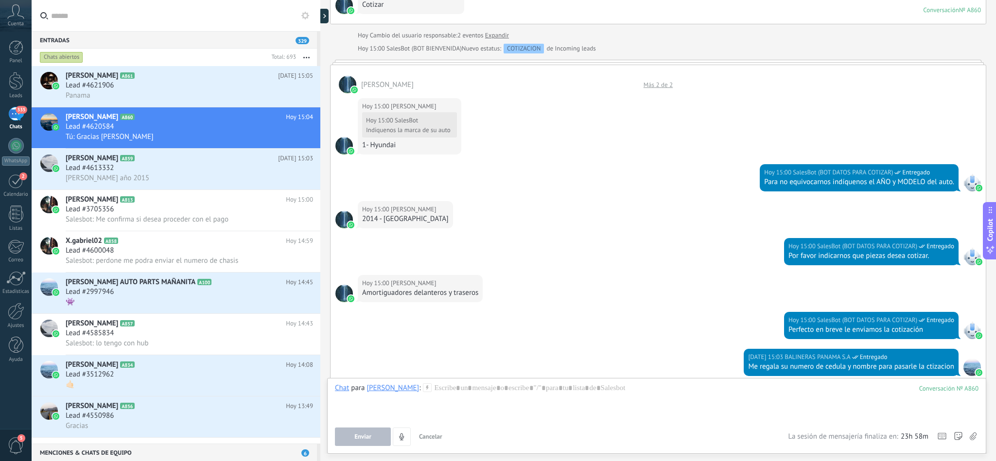
click at [413, 108] on span "[PERSON_NAME]" at bounding box center [413, 107] width 45 height 10
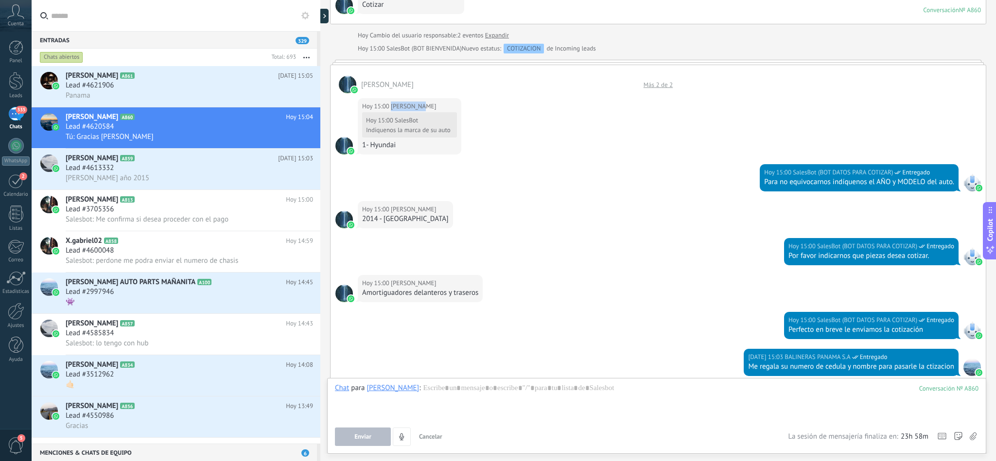
click at [413, 108] on span "[PERSON_NAME]" at bounding box center [413, 107] width 45 height 10
click at [440, 48] on span "SalesBot (BOT BIENVENIDA)" at bounding box center [423, 48] width 75 height 8
click at [113, 127] on span "Lead #4620584" at bounding box center [90, 127] width 48 height 10
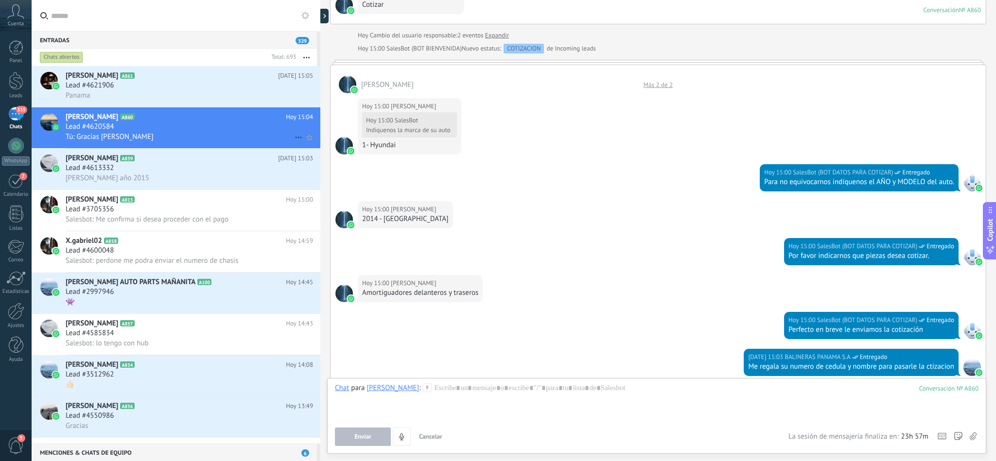
click at [113, 127] on span "Lead #4620584" at bounding box center [90, 127] width 48 height 10
click at [19, 84] on div at bounding box center [16, 81] width 15 height 18
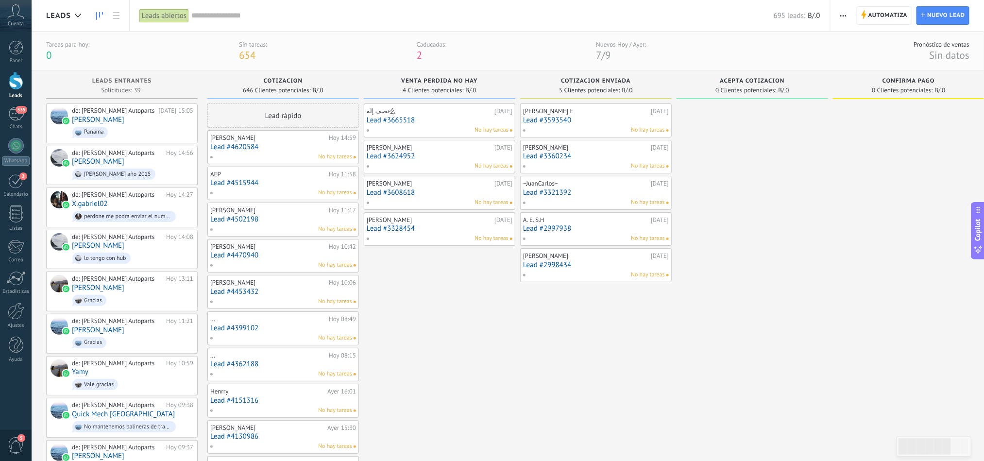
click at [247, 151] on link "Lead #4620584" at bounding box center [283, 147] width 146 height 8
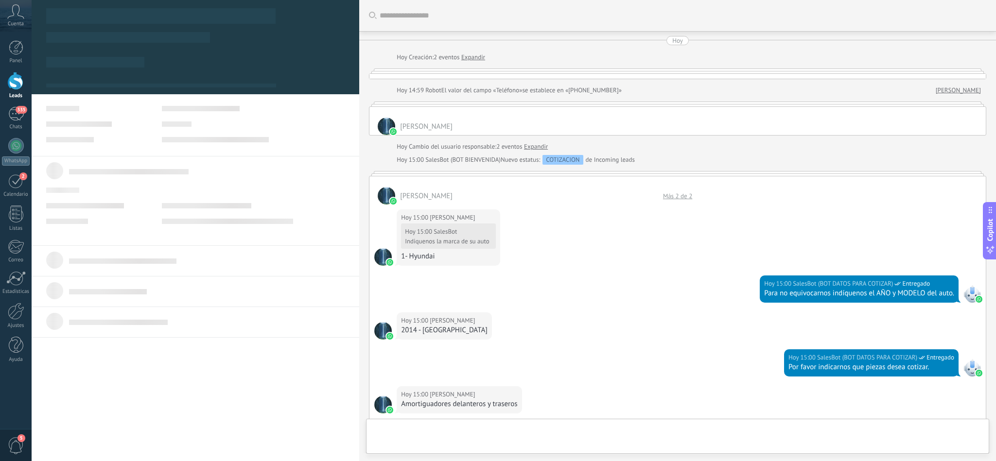
scroll to position [330, 0]
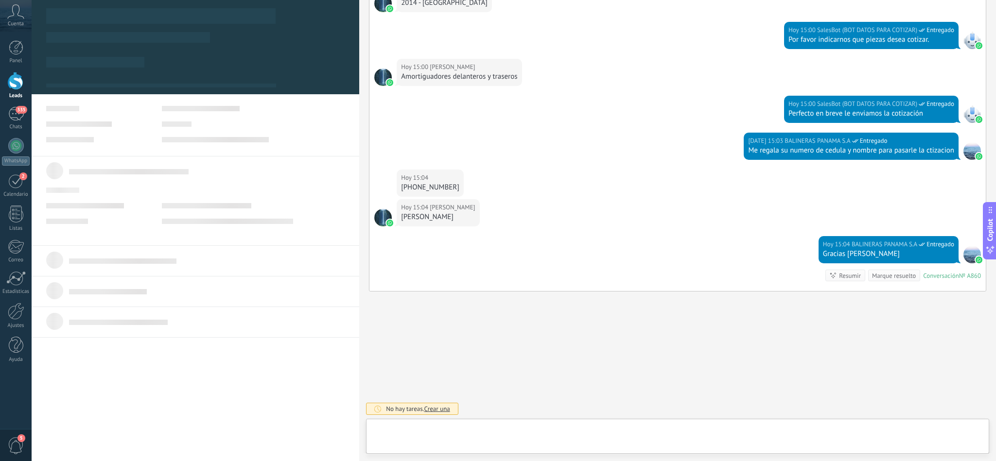
type textarea "**********"
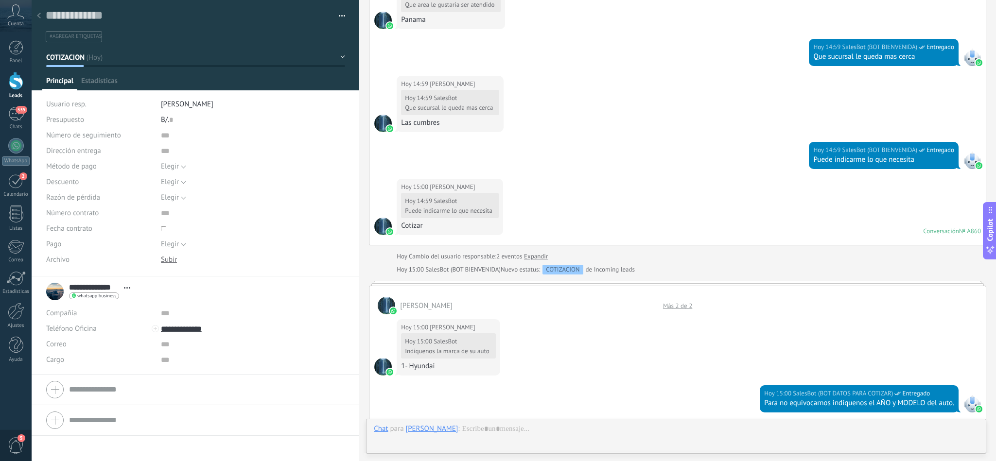
scroll to position [770, 0]
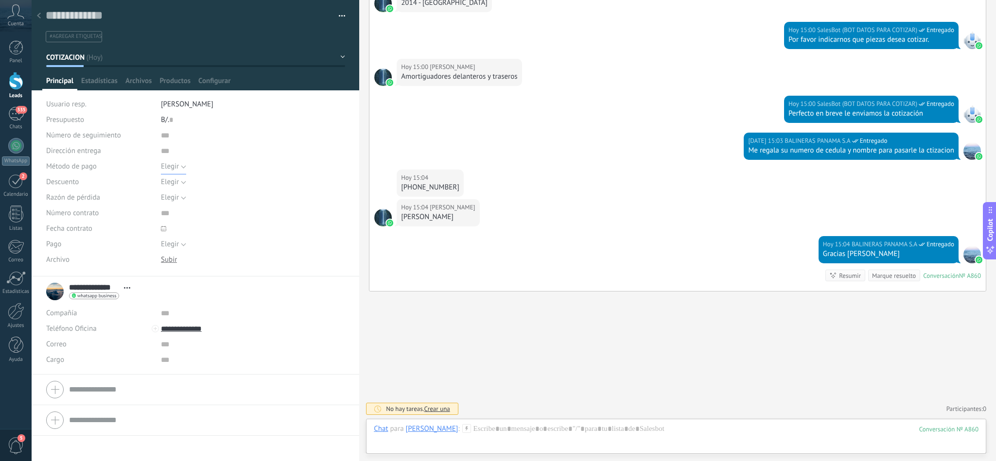
click at [181, 166] on button "Elegir" at bounding box center [173, 167] width 25 height 16
click at [265, 275] on div "Número de seguimiento Dirección entrega Método de pago Elegir Factura Pago con …" at bounding box center [195, 202] width 299 height 149
click at [187, 327] on input "**********" at bounding box center [233, 329] width 145 height 16
type input "**********"
click at [193, 379] on div "Copiar" at bounding box center [252, 378] width 183 height 17
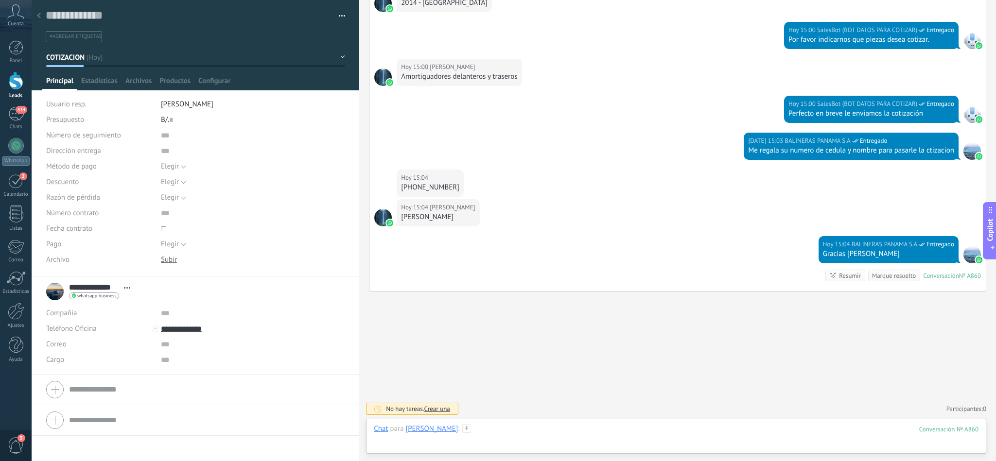
click at [493, 426] on div at bounding box center [676, 438] width 604 height 29
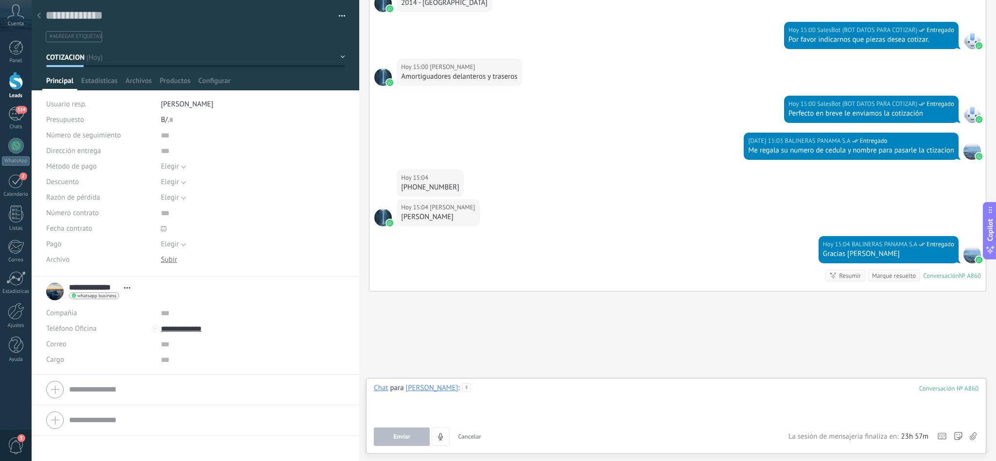
paste div
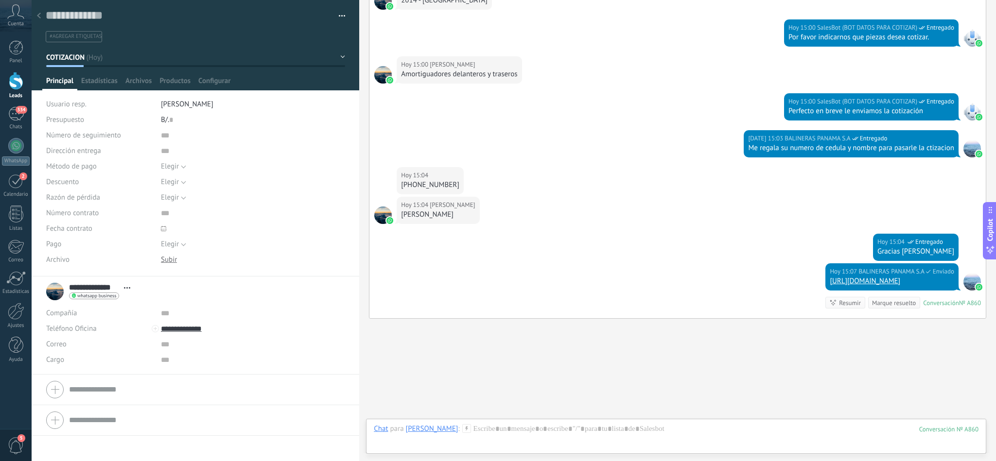
scroll to position [809, 0]
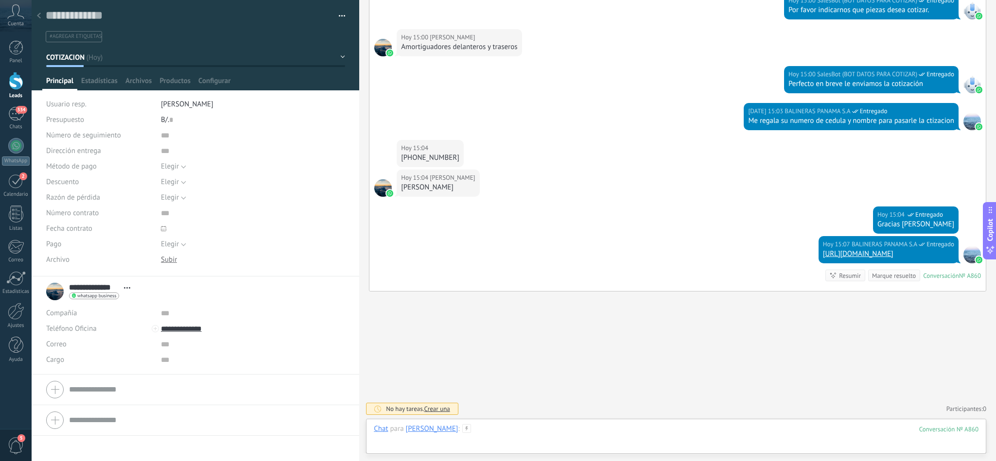
click at [501, 433] on div at bounding box center [676, 438] width 604 height 29
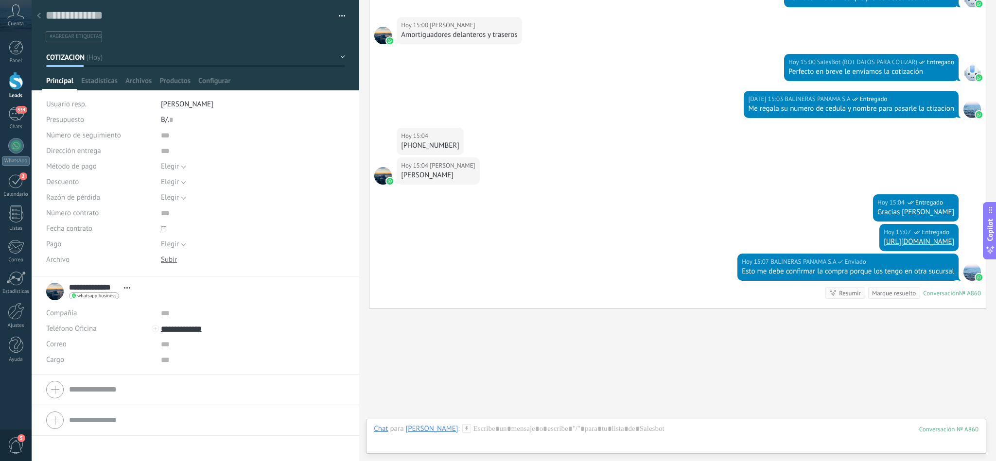
scroll to position [838, 0]
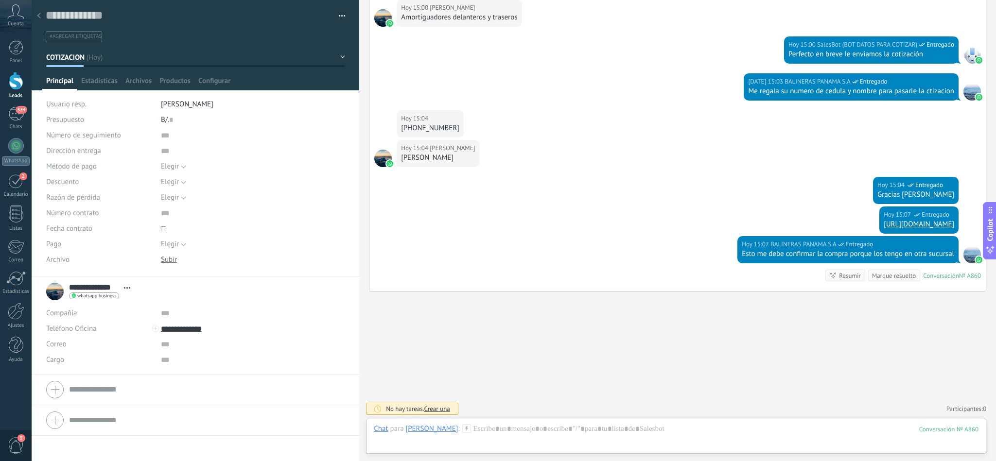
click at [17, 87] on div at bounding box center [16, 81] width 15 height 18
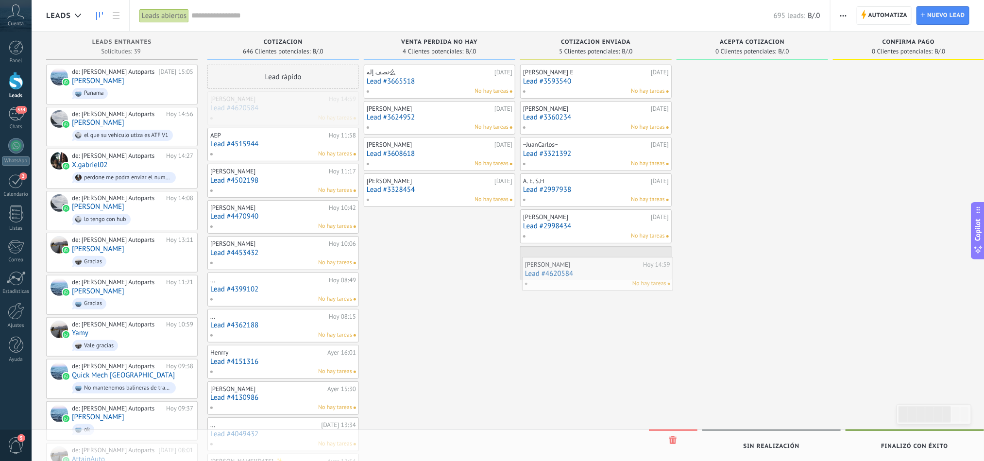
drag, startPoint x: 280, startPoint y: 103, endPoint x: 595, endPoint y: 268, distance: 355.8
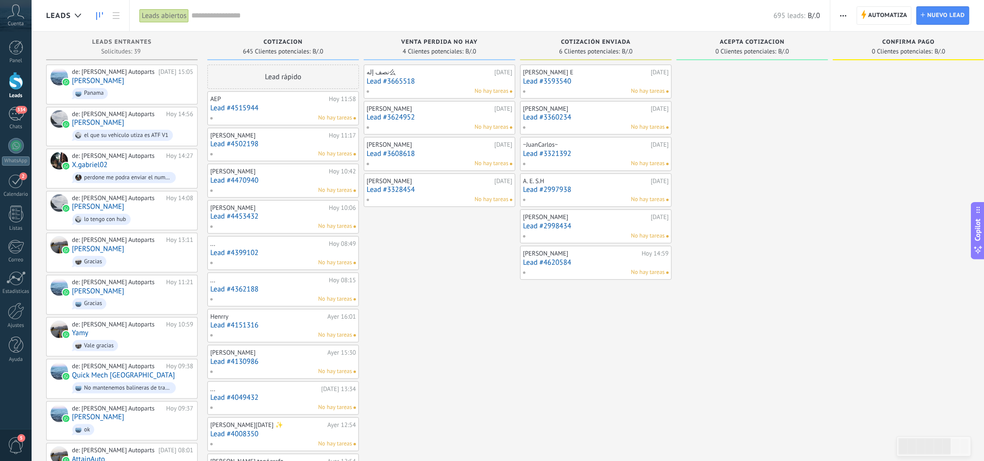
click at [13, 85] on div at bounding box center [16, 81] width 15 height 18
click at [13, 111] on div "334" at bounding box center [16, 114] width 16 height 14
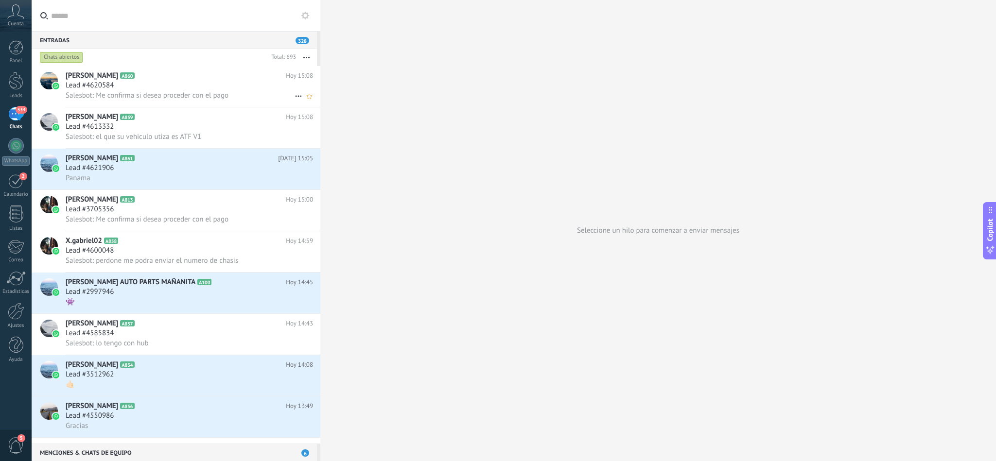
click at [197, 98] on span "Salesbot: Me confirma si desea proceder con el pago" at bounding box center [147, 95] width 163 height 9
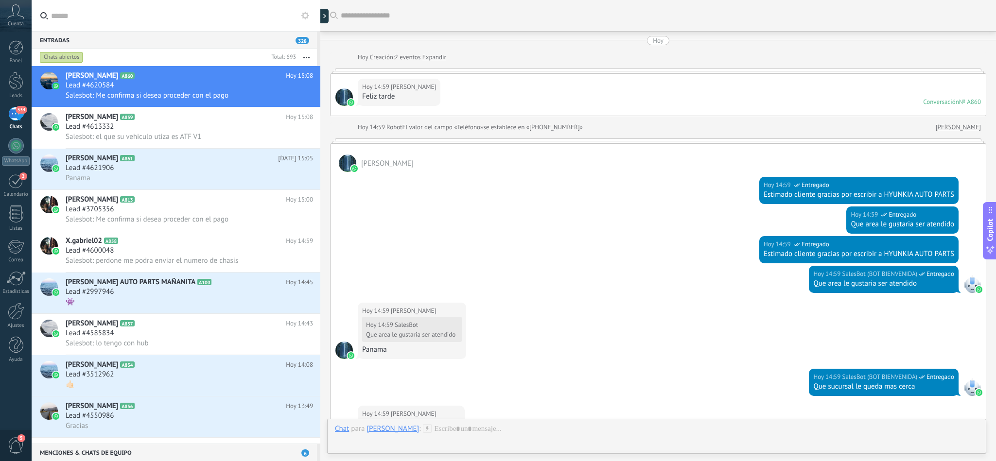
scroll to position [860, 0]
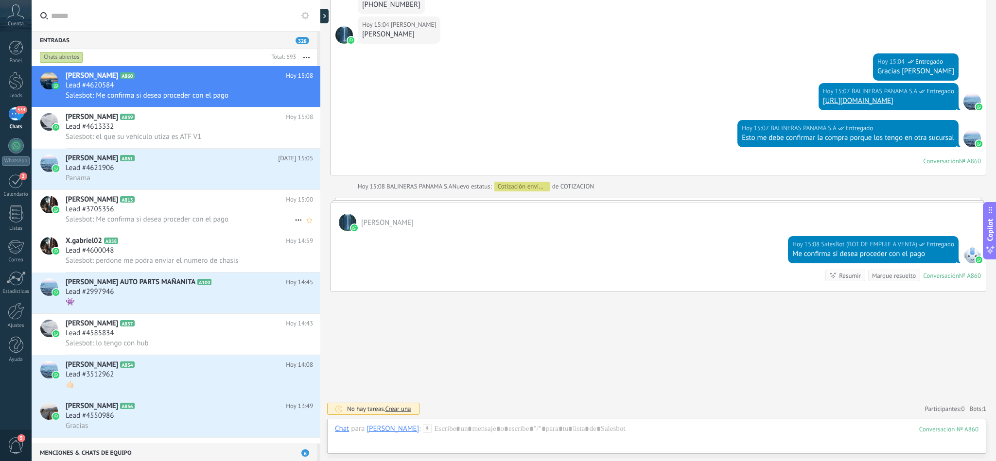
click at [180, 222] on span "Salesbot: Me confirma si desea proceder con el pago" at bounding box center [147, 219] width 163 height 9
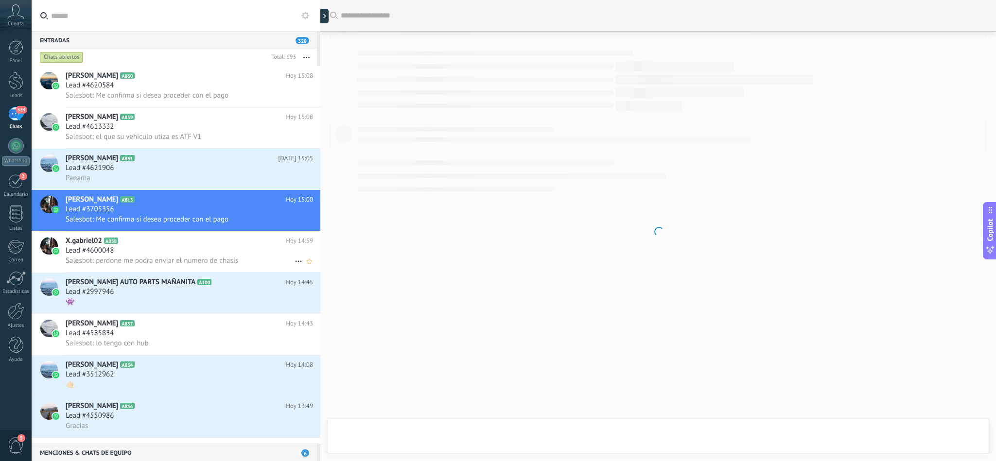
click at [178, 256] on div "Lead #4600048" at bounding box center [189, 251] width 247 height 10
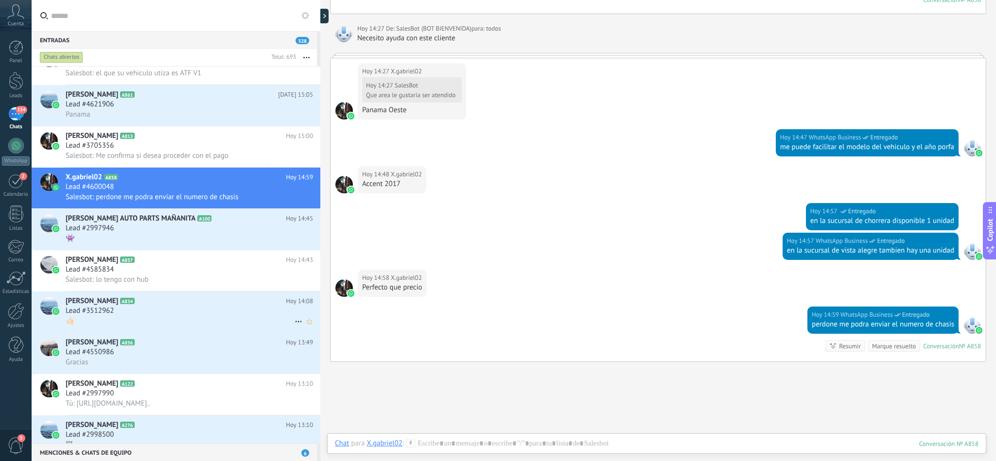
scroll to position [73, 0]
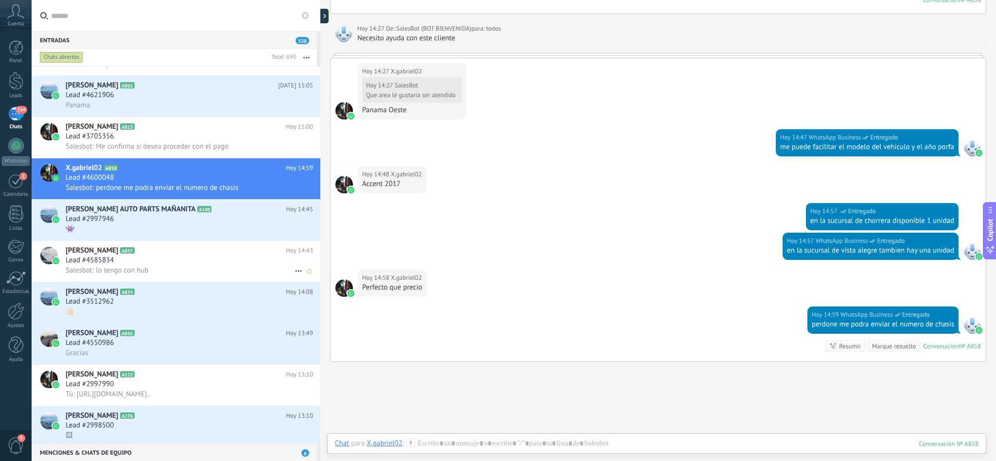
click at [137, 265] on div "Lead #4585834" at bounding box center [189, 261] width 247 height 10
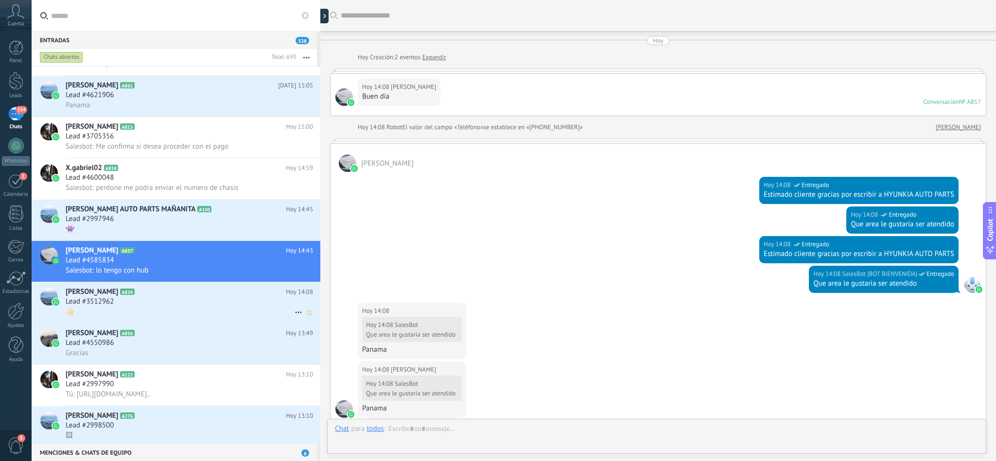
scroll to position [534, 0]
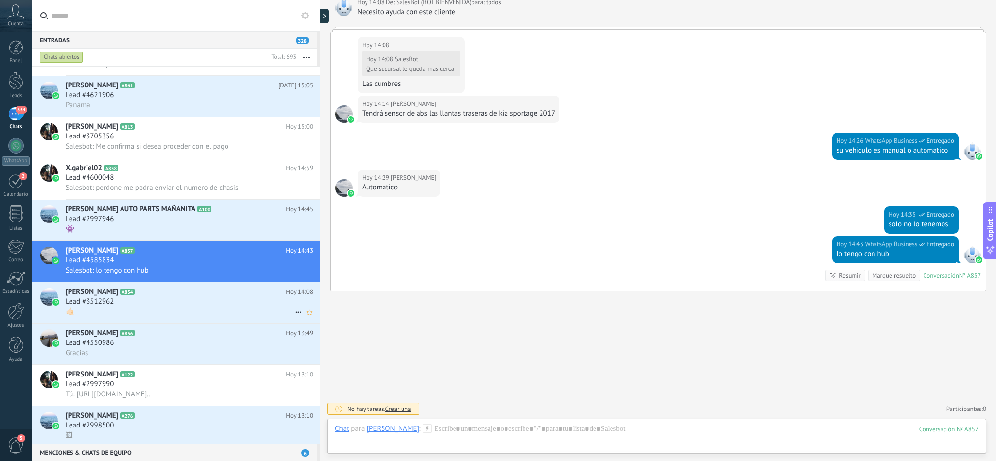
click at [134, 307] on div "Lead #3512962" at bounding box center [189, 302] width 247 height 10
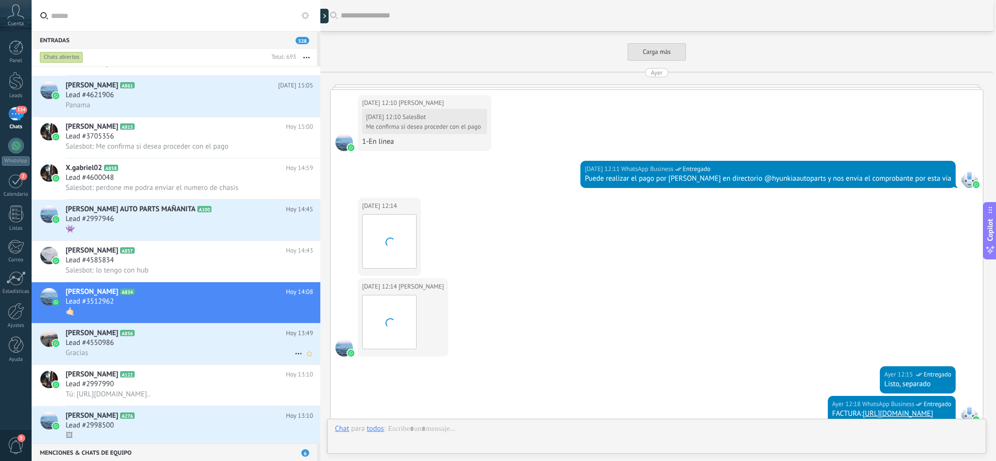
click at [138, 348] on div "Lead #4550986" at bounding box center [189, 343] width 247 height 10
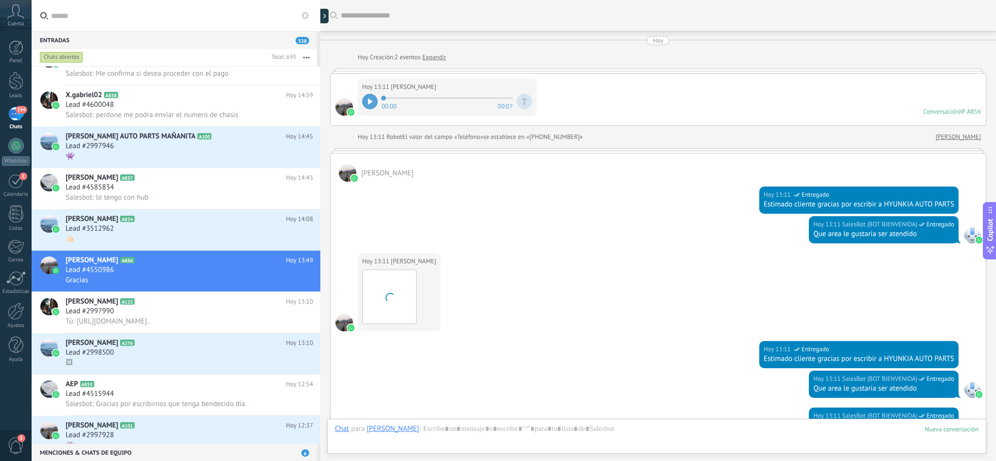
scroll to position [570, 0]
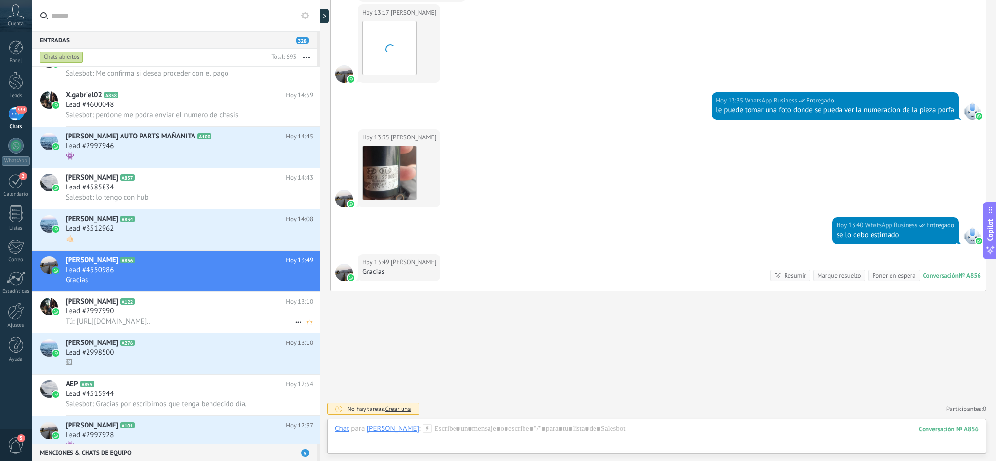
click at [146, 316] on div "Lead #2997990" at bounding box center [189, 312] width 247 height 10
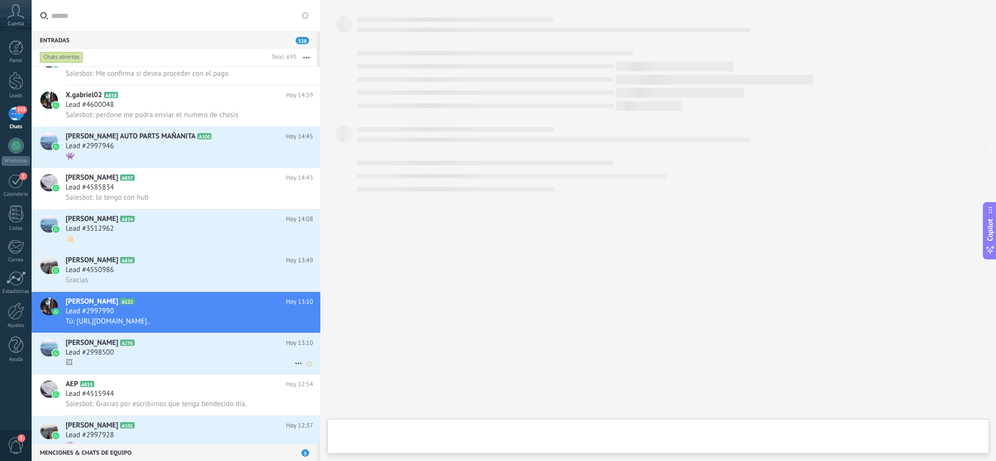
click at [136, 368] on div "🖼" at bounding box center [189, 363] width 247 height 10
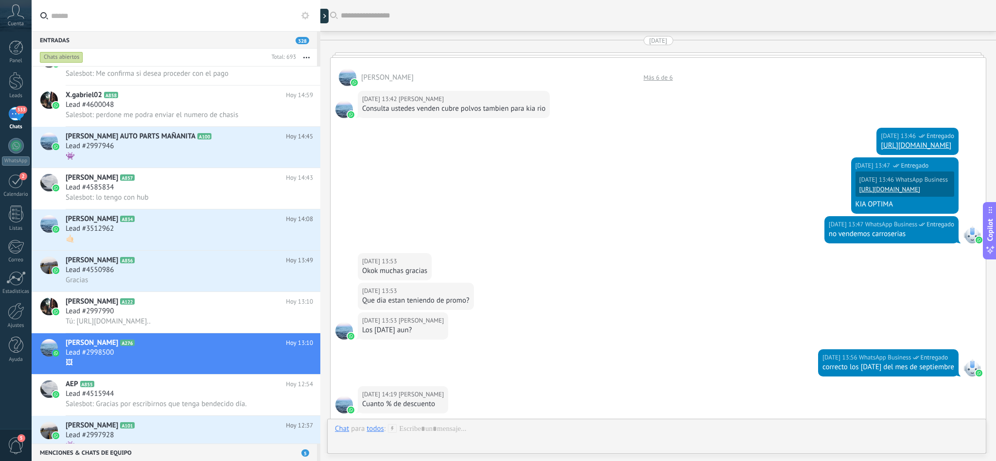
scroll to position [1299, 0]
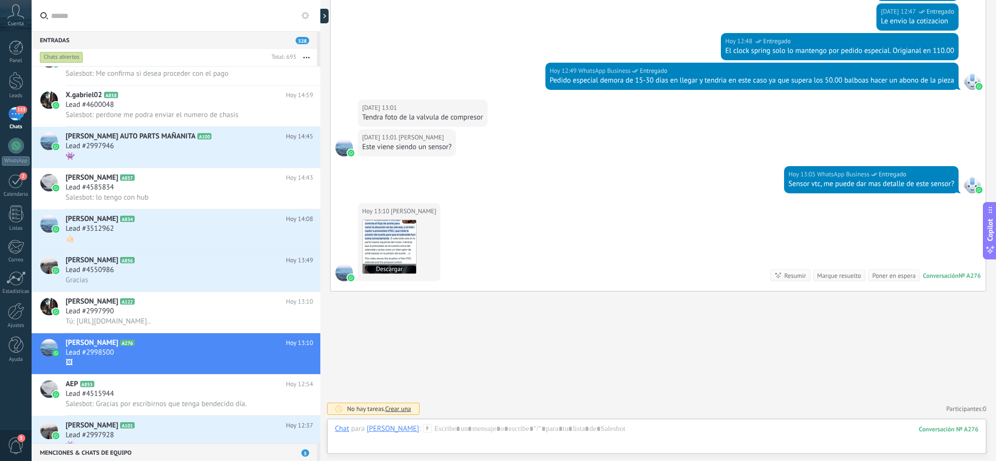
click at [388, 248] on img at bounding box center [388, 246] width 53 height 53
click at [455, 430] on div at bounding box center [656, 438] width 643 height 29
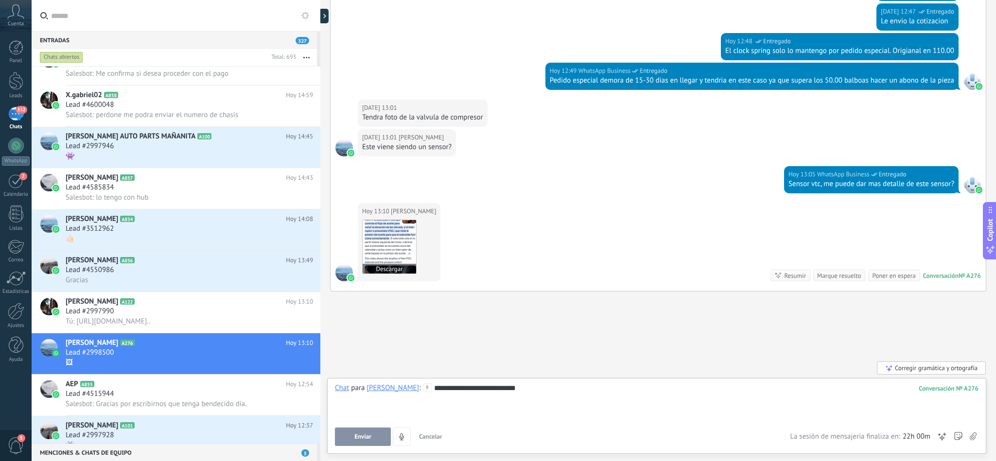
click at [379, 243] on img at bounding box center [388, 246] width 53 height 53
click at [564, 385] on div "**********" at bounding box center [656, 401] width 643 height 37
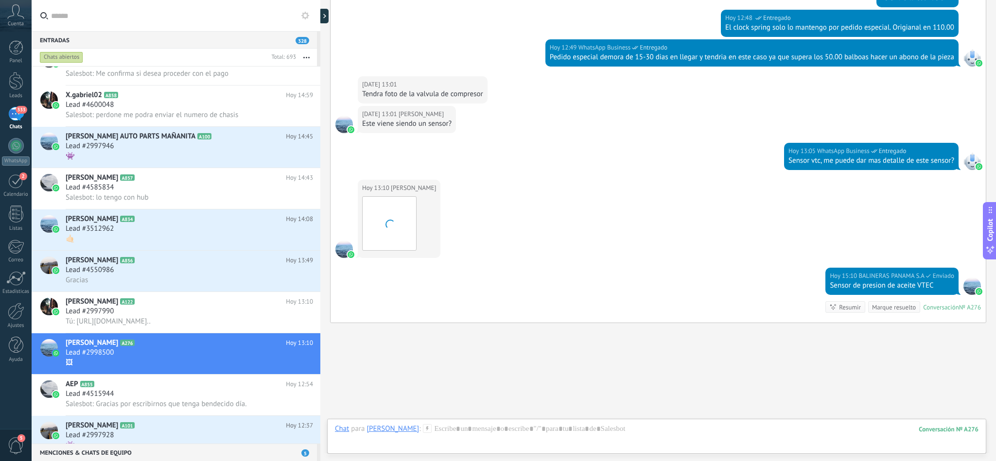
scroll to position [1354, 0]
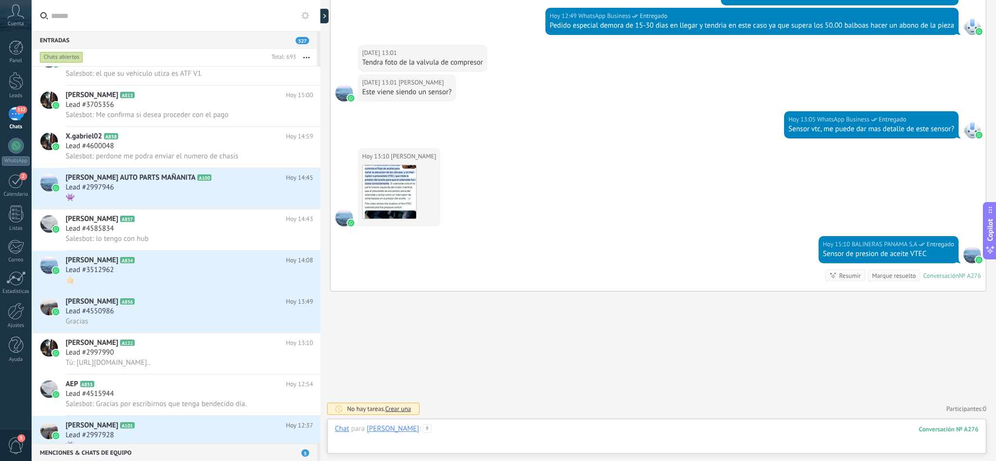
click at [468, 433] on div at bounding box center [656, 438] width 643 height 29
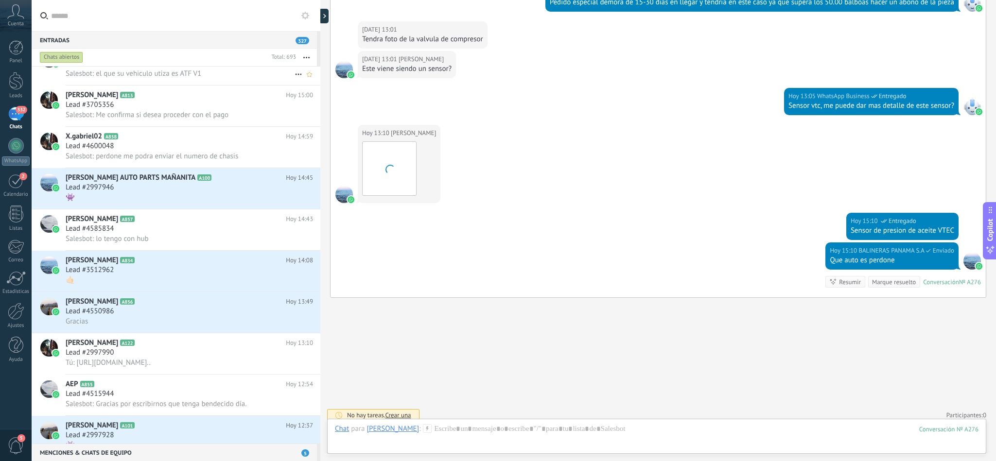
scroll to position [1384, 0]
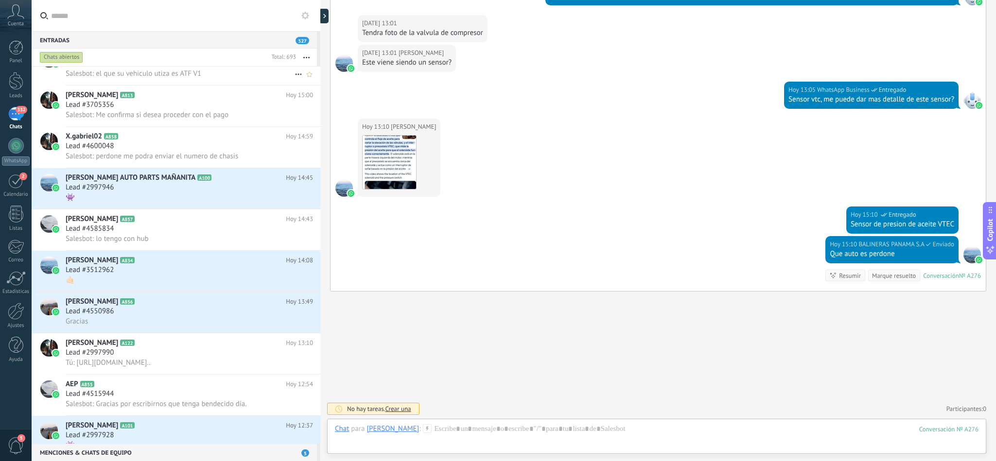
click at [187, 76] on div "Salesbot: el que su vehiculo utiza es ATF V1" at bounding box center [189, 74] width 247 height 10
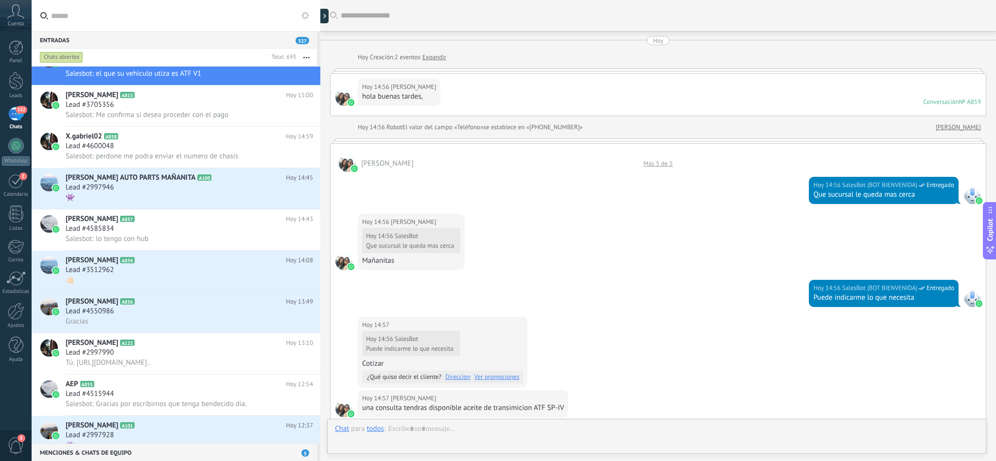
scroll to position [326, 0]
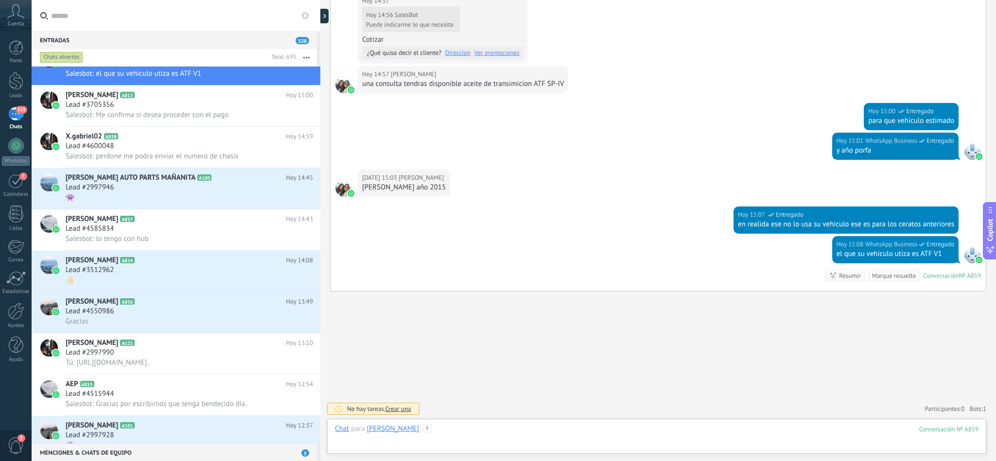
click at [508, 439] on div at bounding box center [656, 438] width 643 height 29
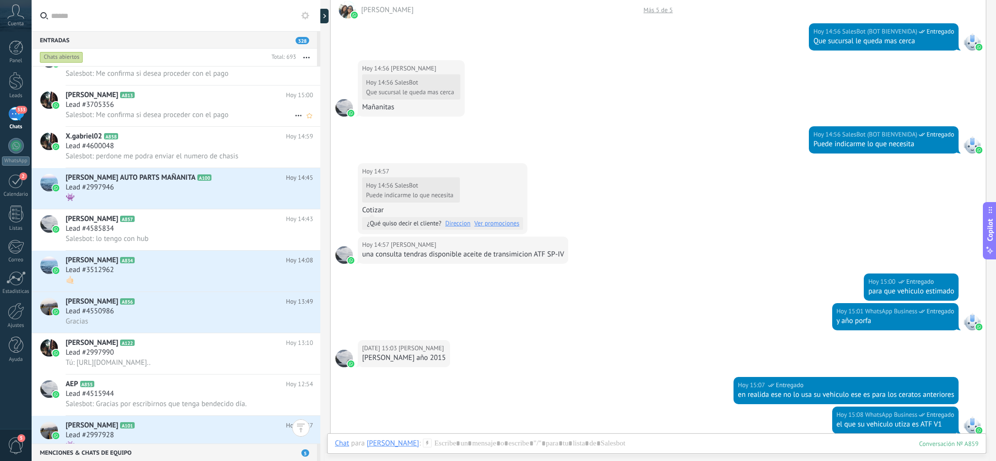
scroll to position [0, 0]
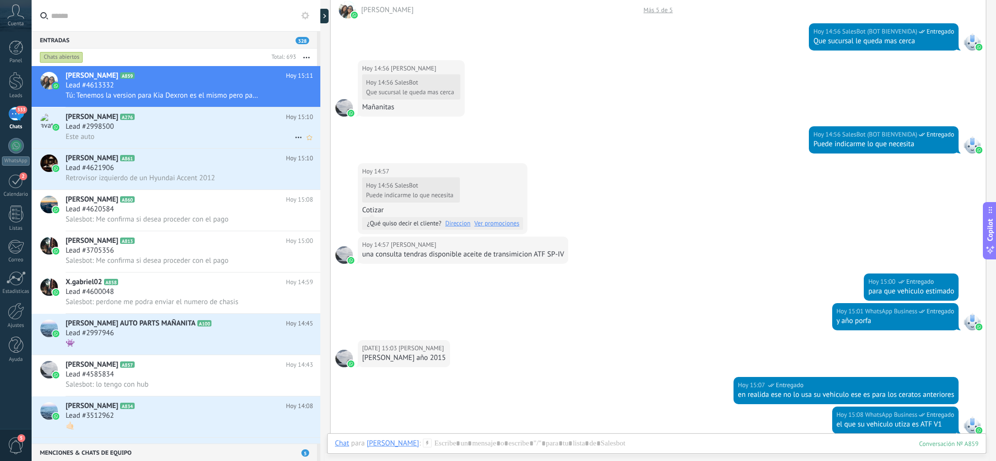
click at [122, 120] on span "A276" at bounding box center [127, 117] width 14 height 6
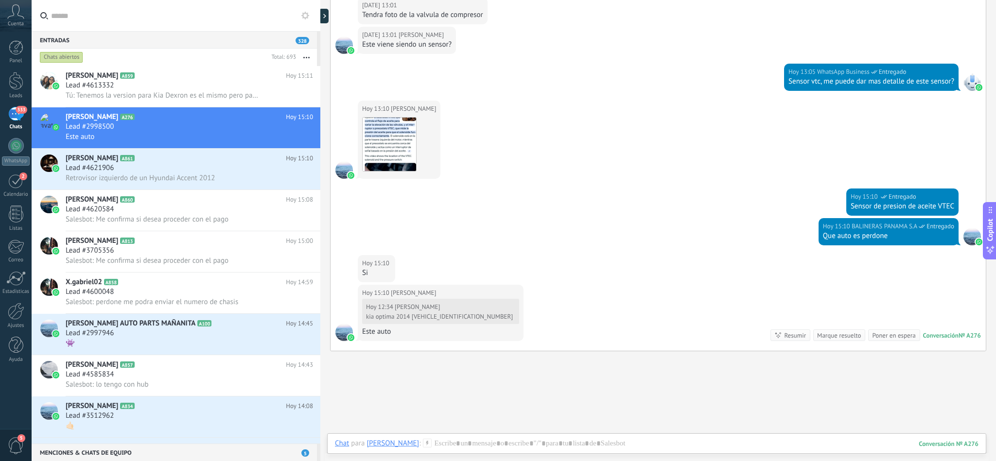
scroll to position [1325, 0]
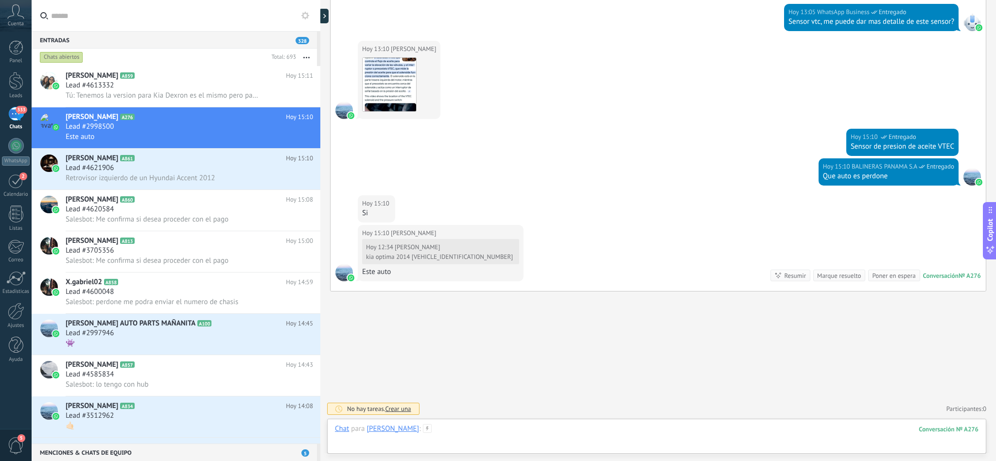
click at [458, 434] on div at bounding box center [656, 438] width 643 height 29
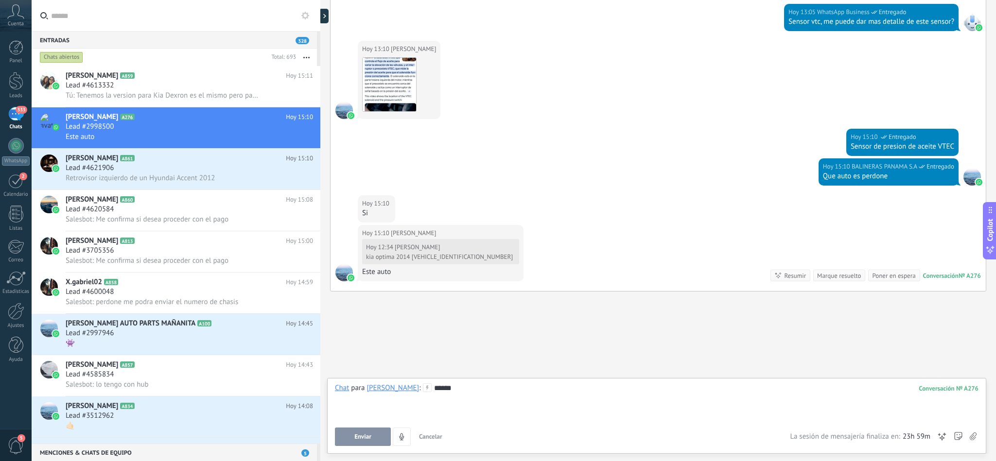
click at [640, 189] on div "Hoy 15:10 BALINERAS PANAMA S.A Entregado Que auto es perdone" at bounding box center [657, 176] width 655 height 37
click at [479, 388] on div "*****" at bounding box center [656, 401] width 643 height 37
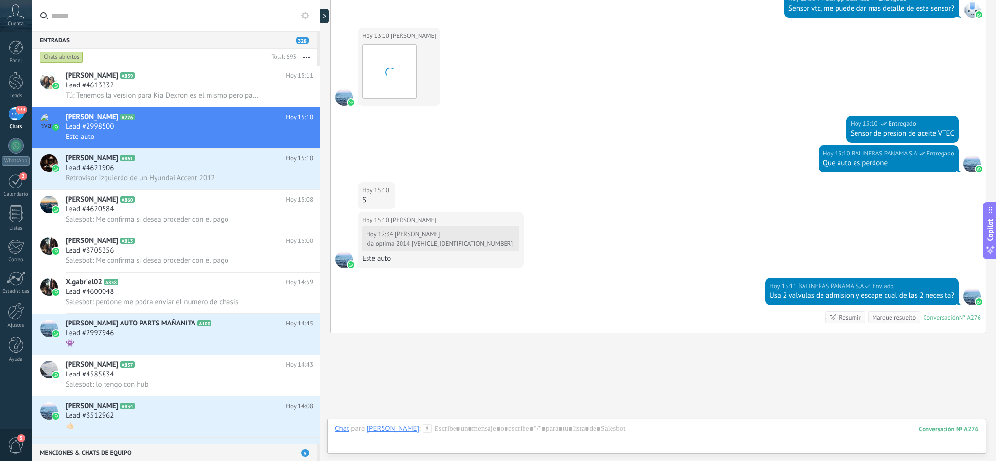
scroll to position [1381, 0]
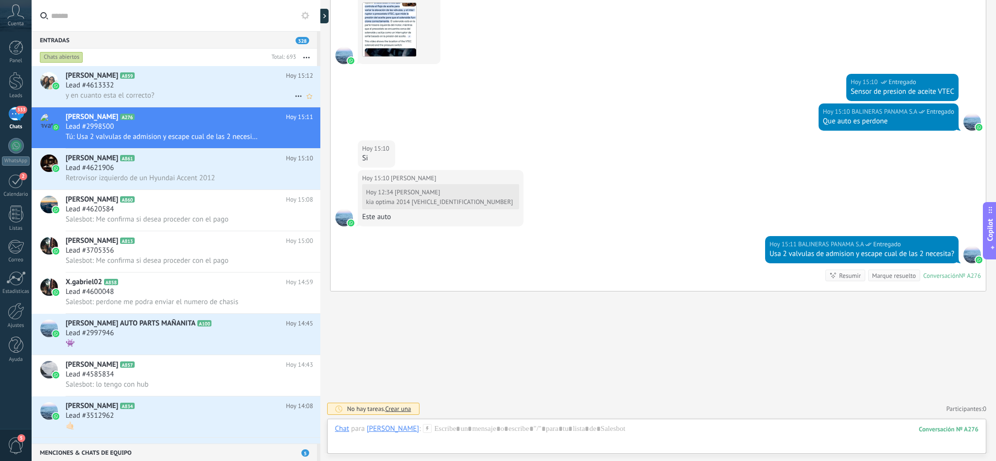
click at [146, 93] on span "y en cuanto esta el correcto?" at bounding box center [110, 95] width 89 height 9
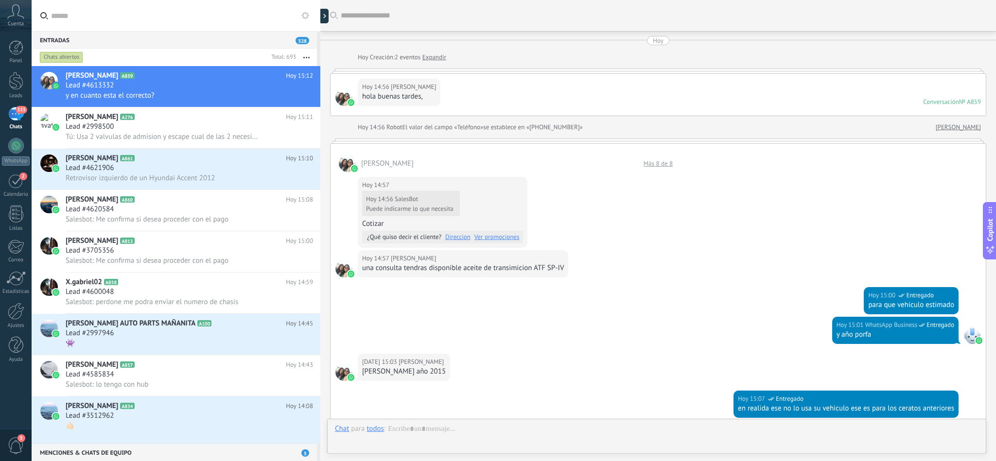
scroll to position [280, 0]
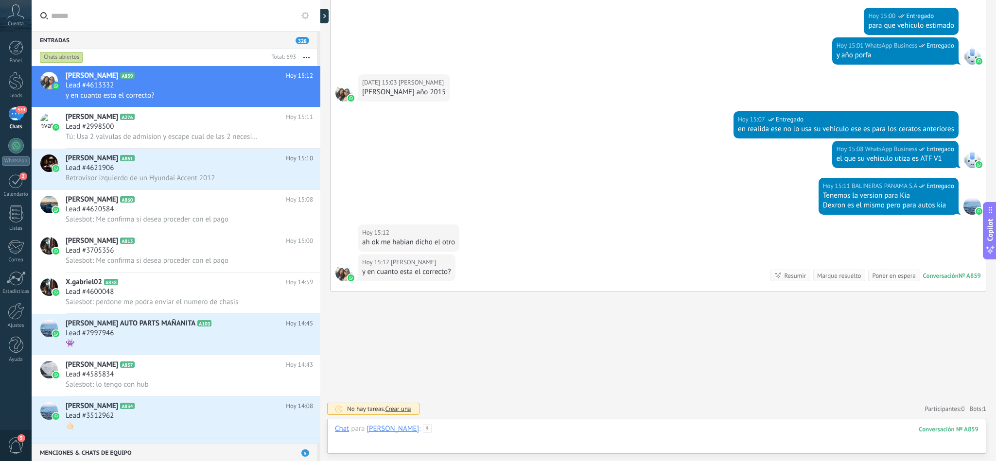
click at [426, 436] on div at bounding box center [656, 438] width 643 height 29
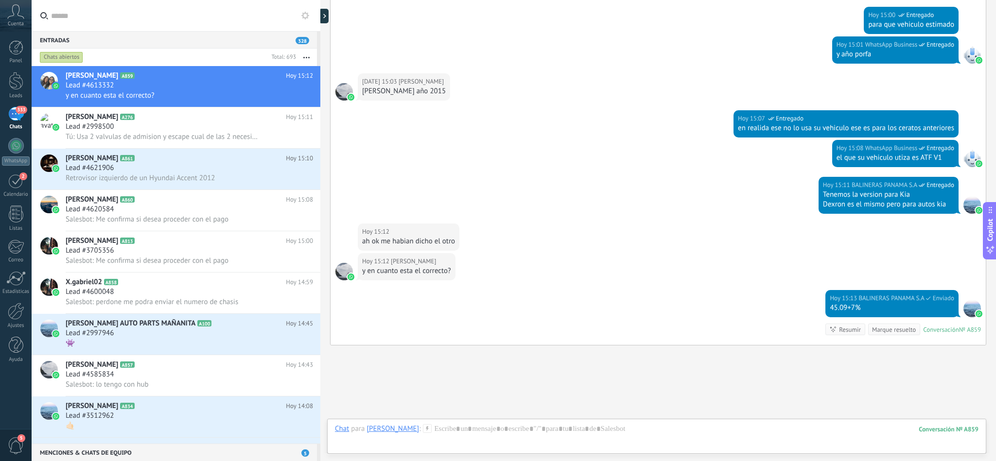
scroll to position [336, 0]
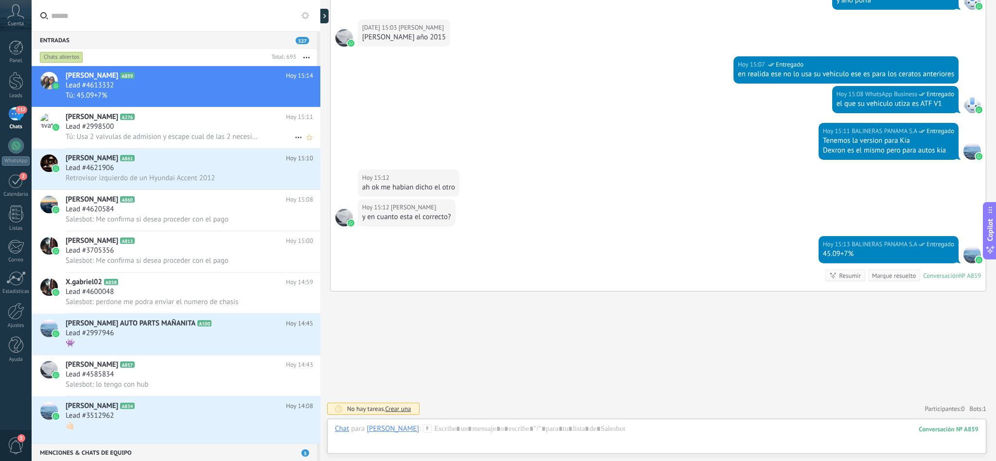
click at [173, 141] on span "Tú: Usa 2 valvulas de admision y escape cual de las 2 necesita?" at bounding box center [163, 136] width 194 height 9
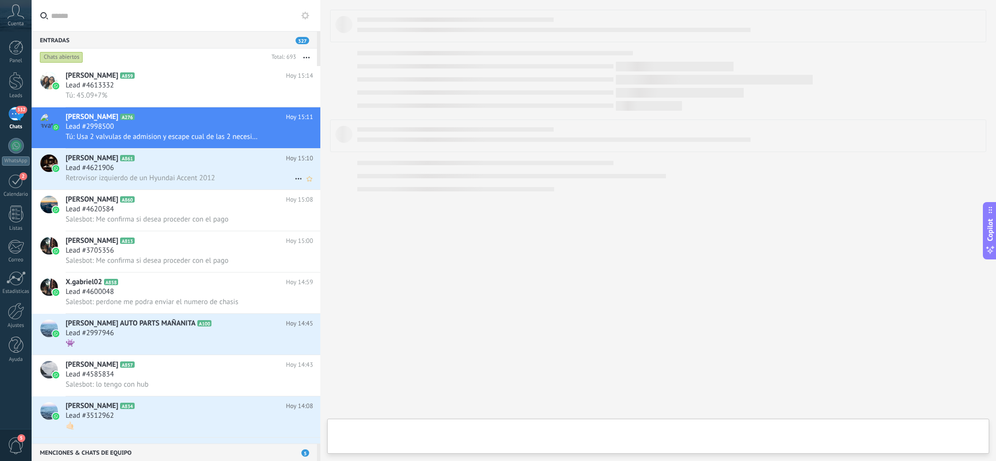
click at [153, 172] on div "Lead #4621906" at bounding box center [189, 168] width 247 height 10
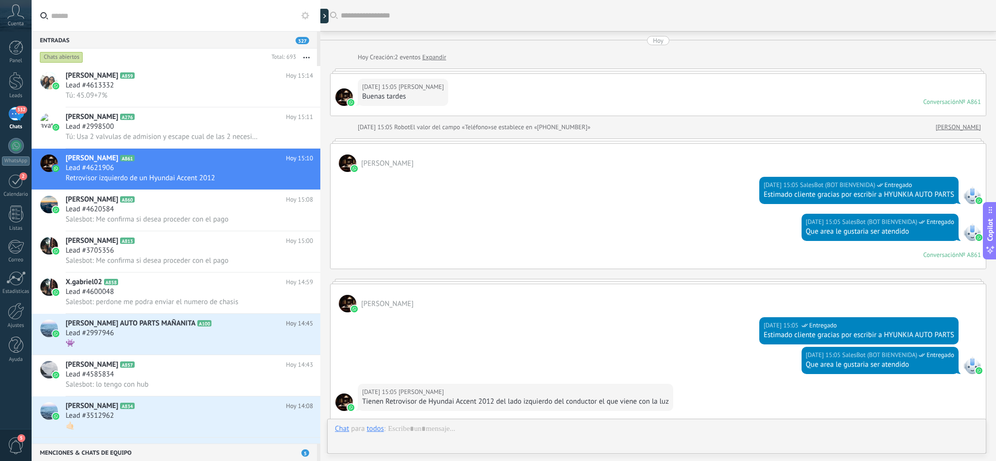
scroll to position [426, 0]
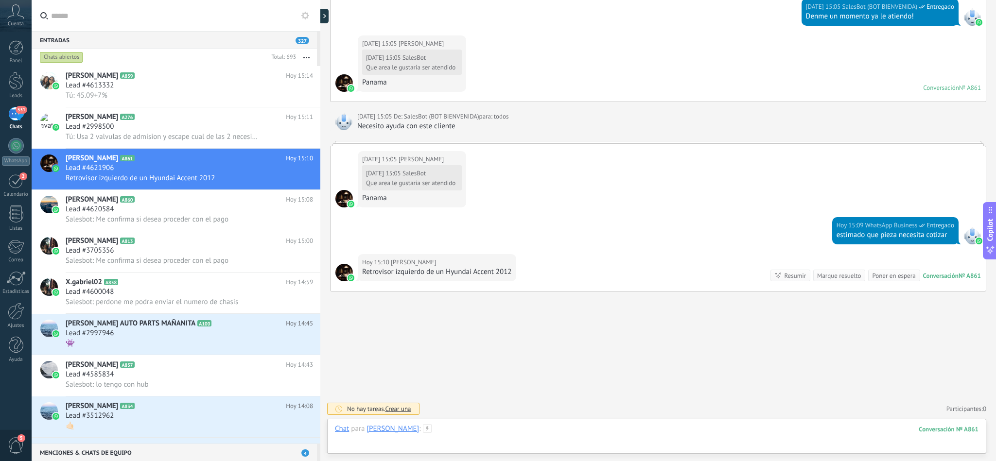
click at [536, 430] on div at bounding box center [656, 438] width 643 height 29
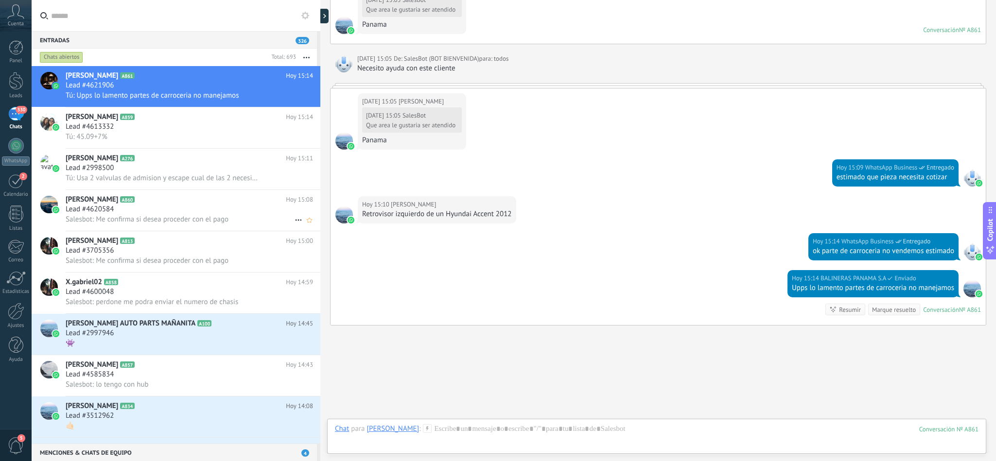
scroll to position [517, 0]
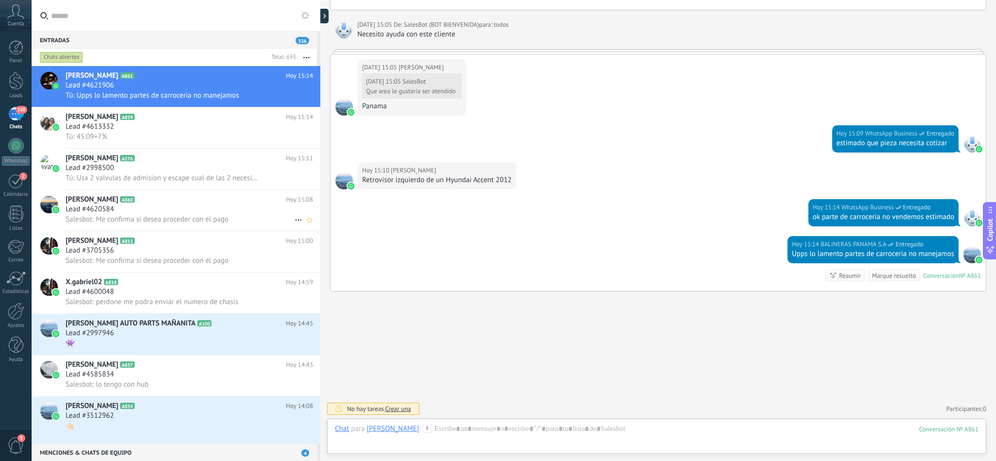
click at [148, 213] on div "Lead #4620584" at bounding box center [189, 210] width 247 height 10
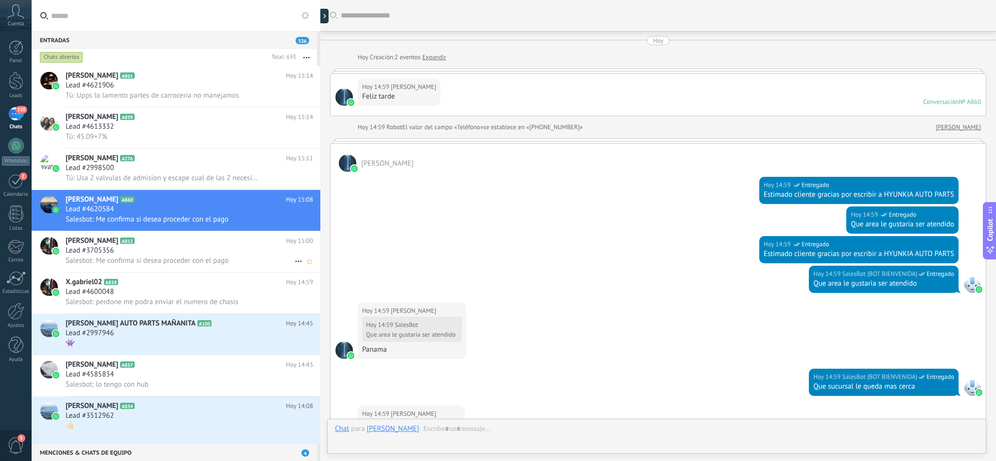
scroll to position [860, 0]
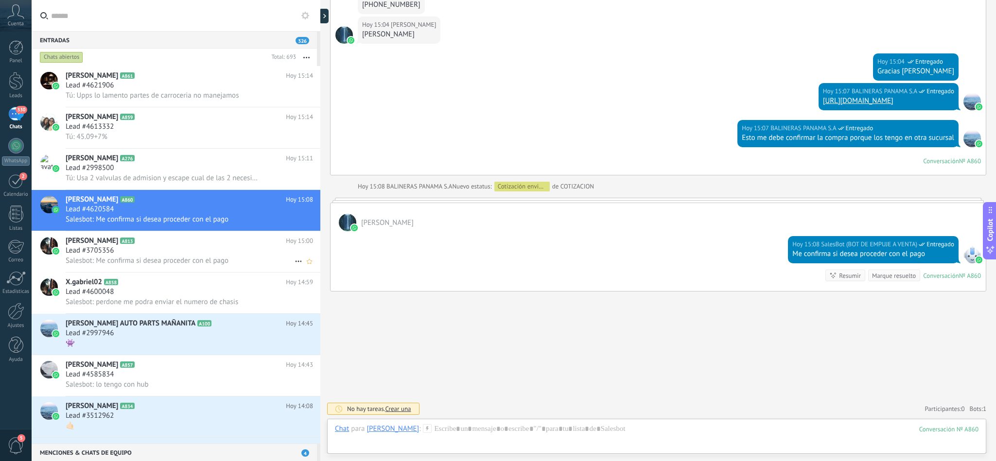
click at [174, 256] on div "Lead #3705356" at bounding box center [189, 251] width 247 height 10
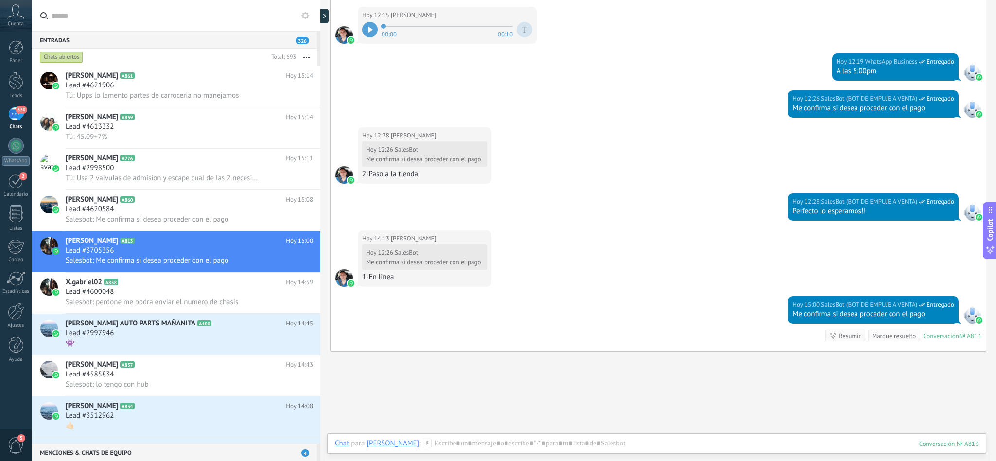
scroll to position [1116, 0]
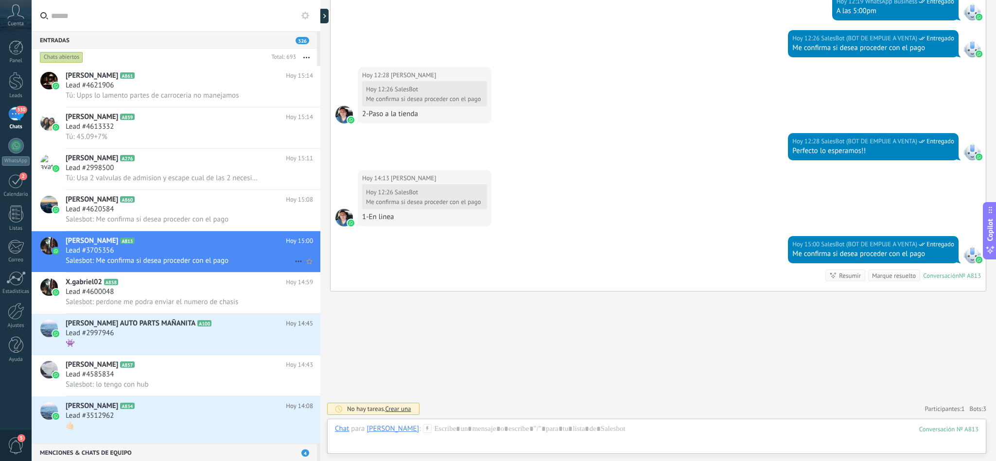
click at [116, 256] on h3 "Lead #3705356" at bounding box center [92, 251] width 53 height 10
click at [152, 307] on span "Salesbot: perdone me podra enviar el numero de chasis" at bounding box center [152, 301] width 172 height 9
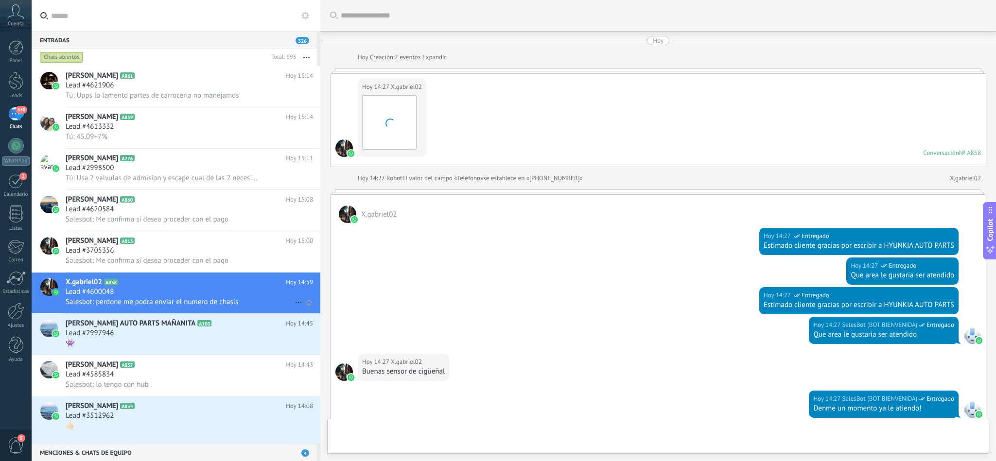
scroll to position [505, 0]
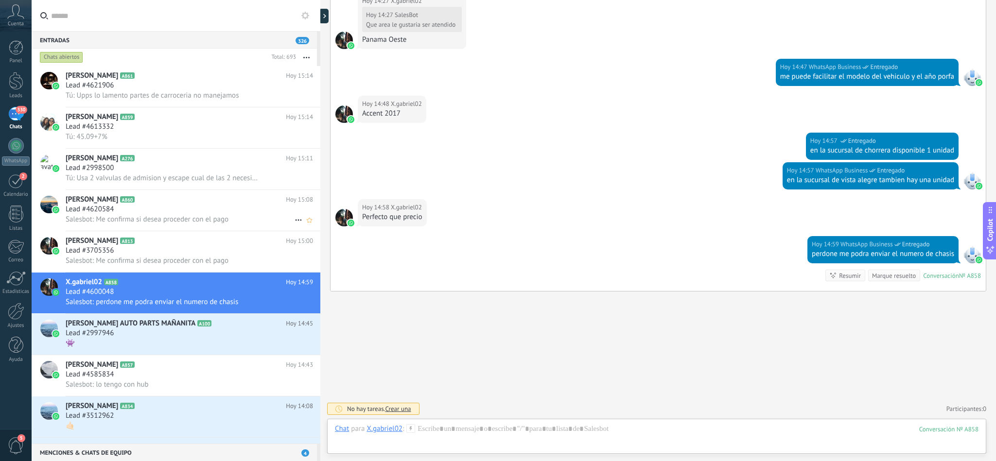
click at [167, 210] on div "Katherine Vega A860 Hoy 15:08 Lead #4620584 Salesbot: Me confirma si desea proc…" at bounding box center [193, 210] width 255 height 41
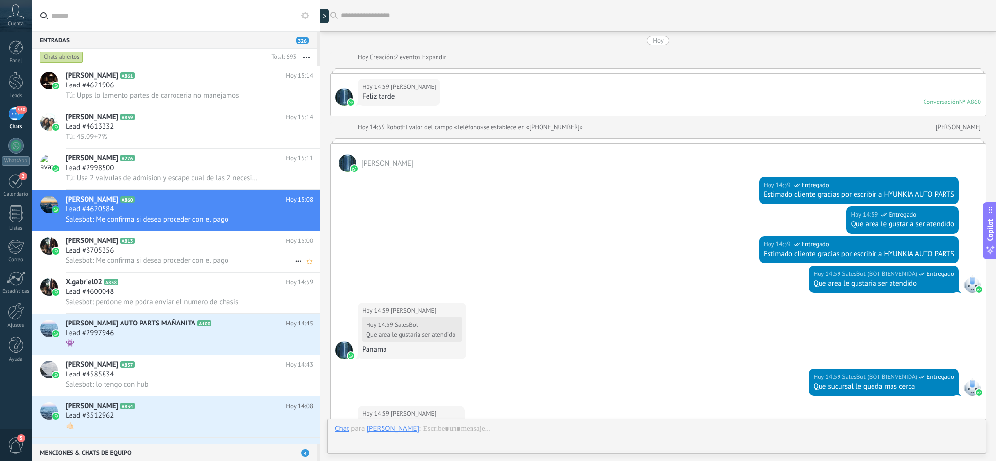
scroll to position [860, 0]
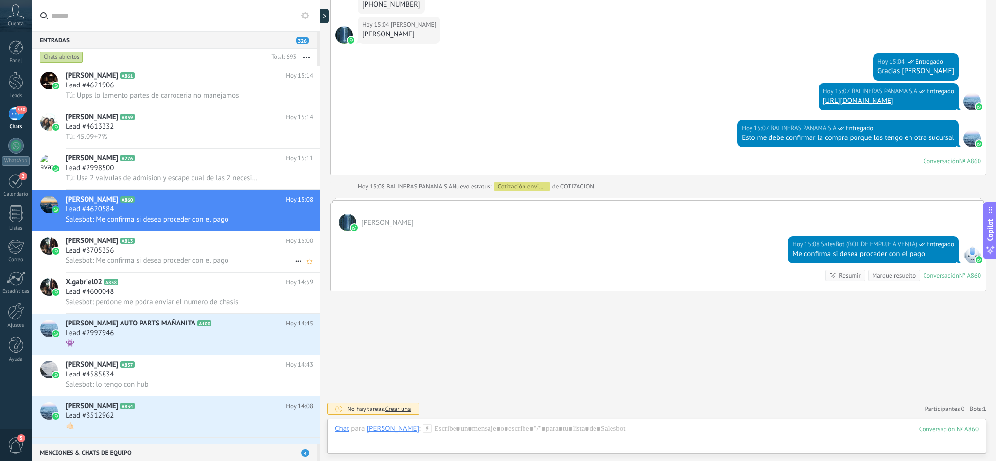
click at [156, 256] on div "Lead #3705356" at bounding box center [189, 251] width 247 height 10
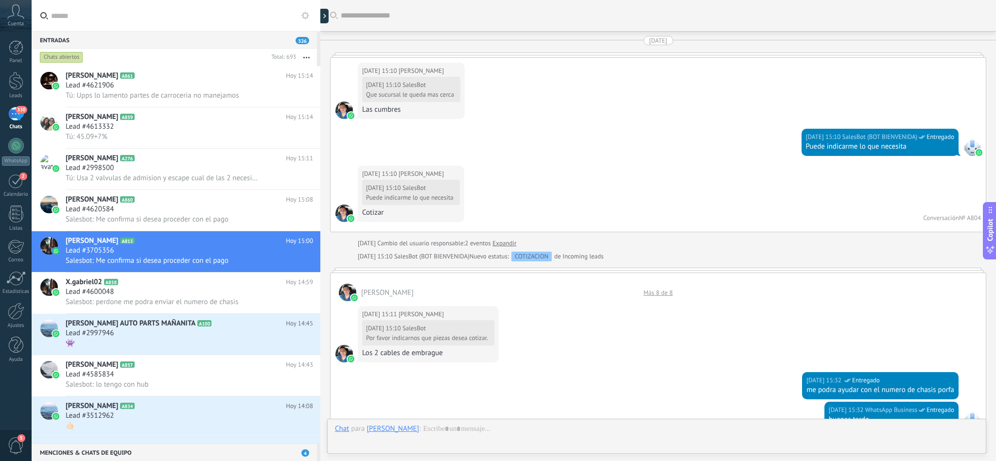
scroll to position [1116, 0]
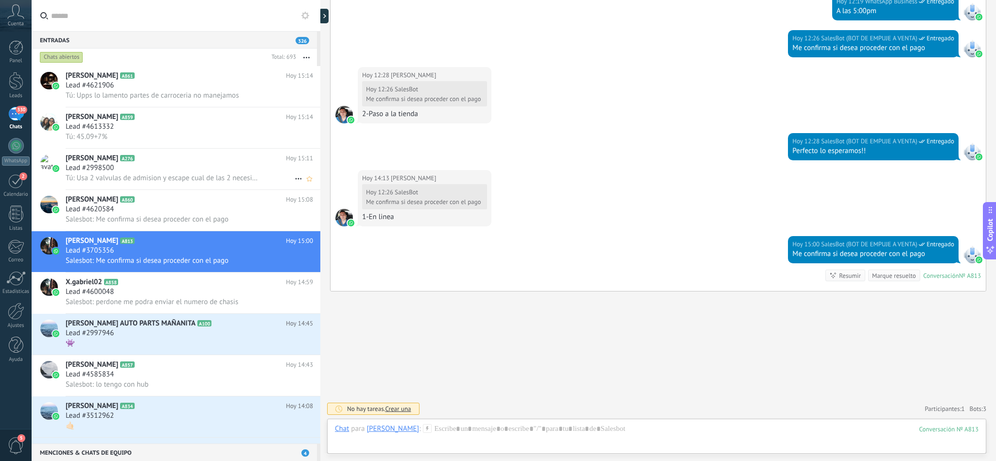
click at [146, 173] on div "Lead #2998500" at bounding box center [189, 168] width 247 height 10
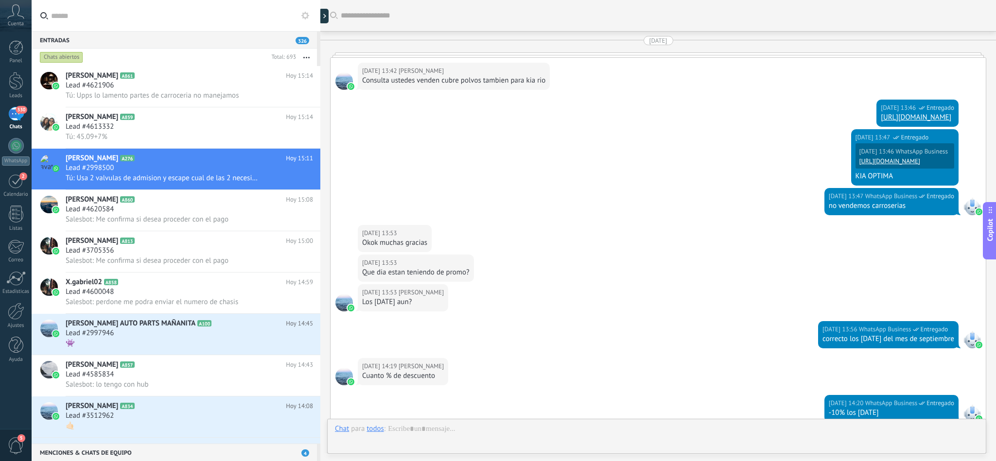
scroll to position [1323, 0]
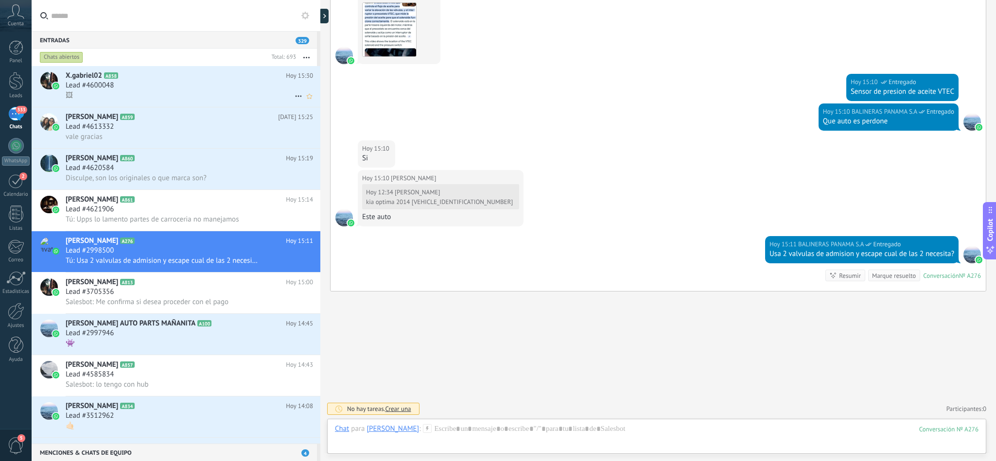
click at [159, 76] on h2 "X.gabriel02 A858" at bounding box center [176, 76] width 220 height 10
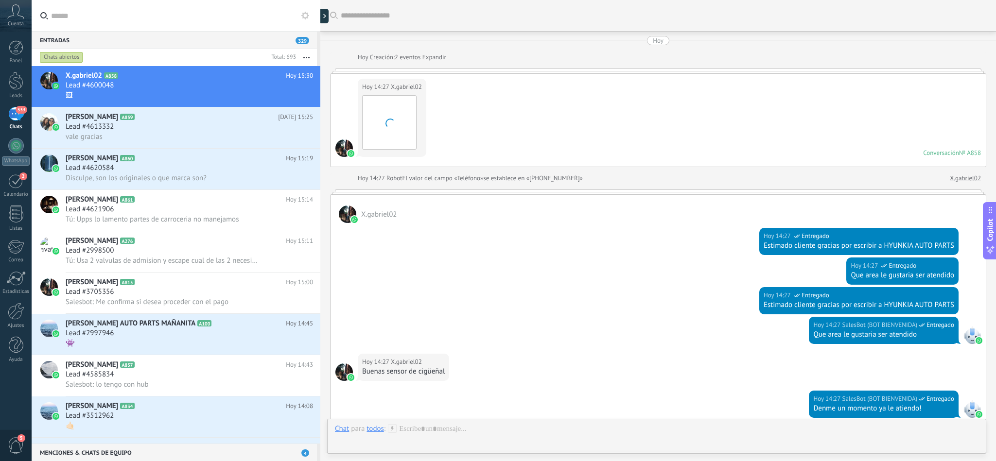
scroll to position [576, 0]
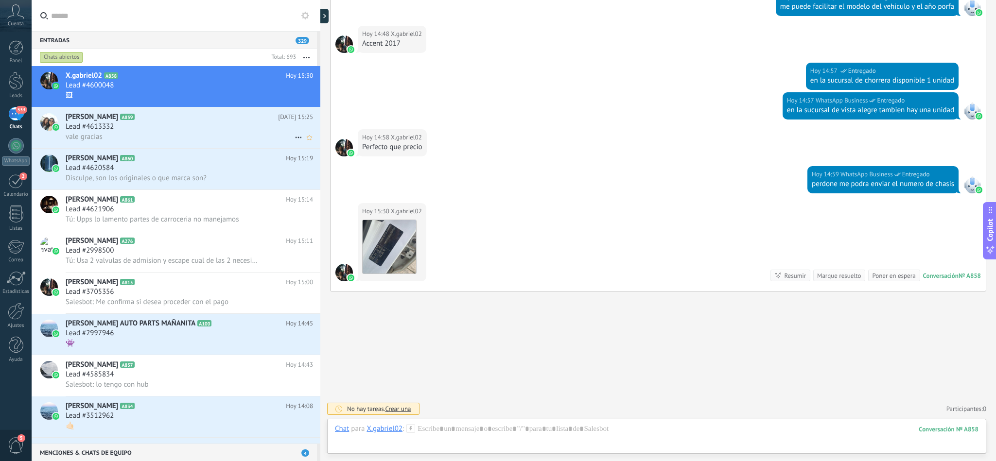
click at [174, 132] on div "Lead #4613332" at bounding box center [189, 127] width 247 height 10
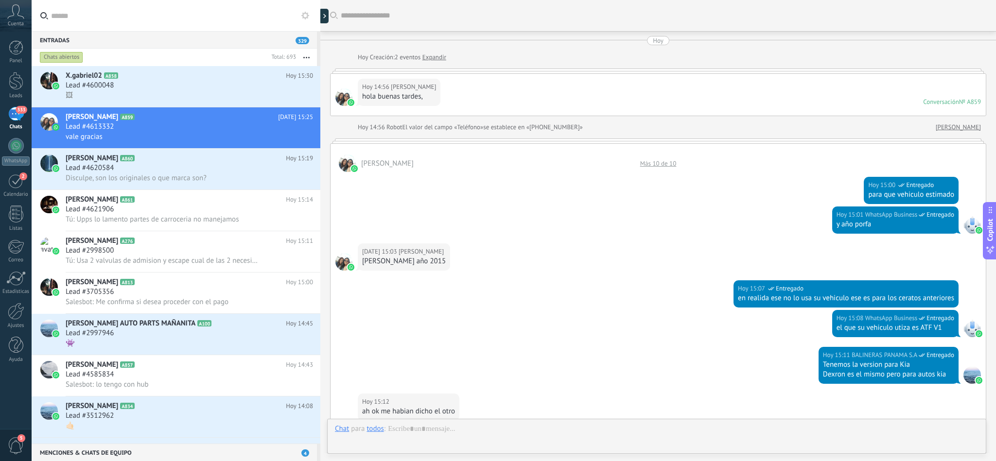
scroll to position [245, 0]
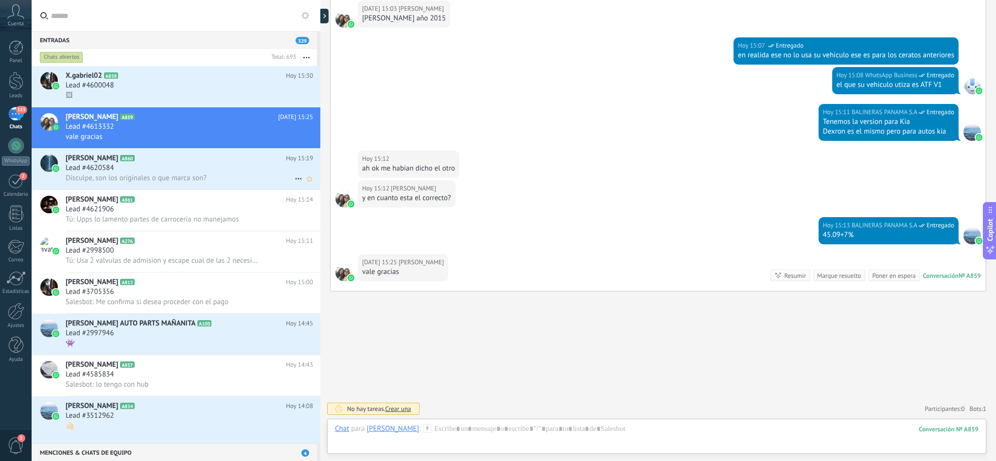
click at [143, 172] on div "Lead #4620584" at bounding box center [189, 168] width 247 height 10
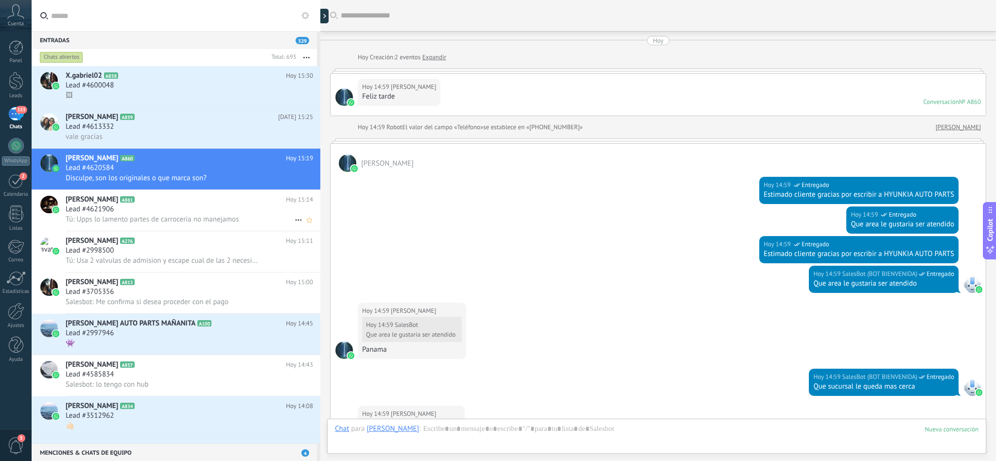
scroll to position [894, 0]
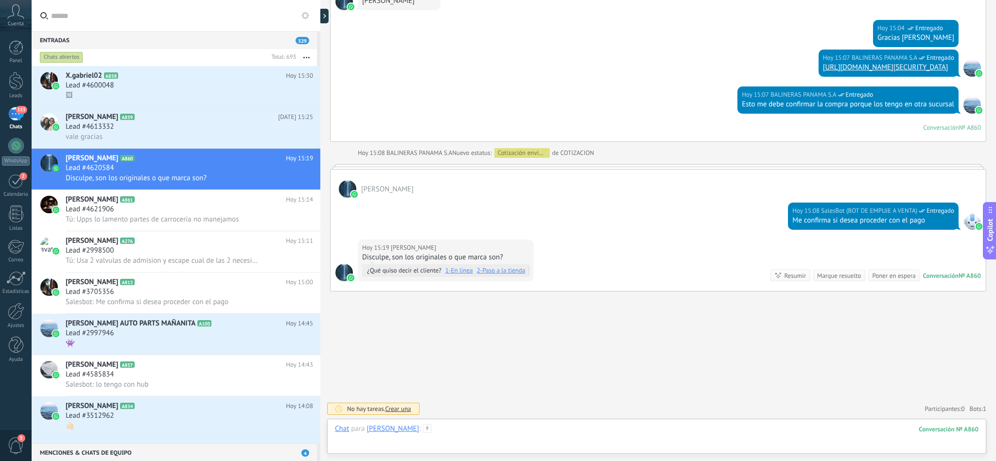
click at [480, 430] on div at bounding box center [656, 438] width 643 height 29
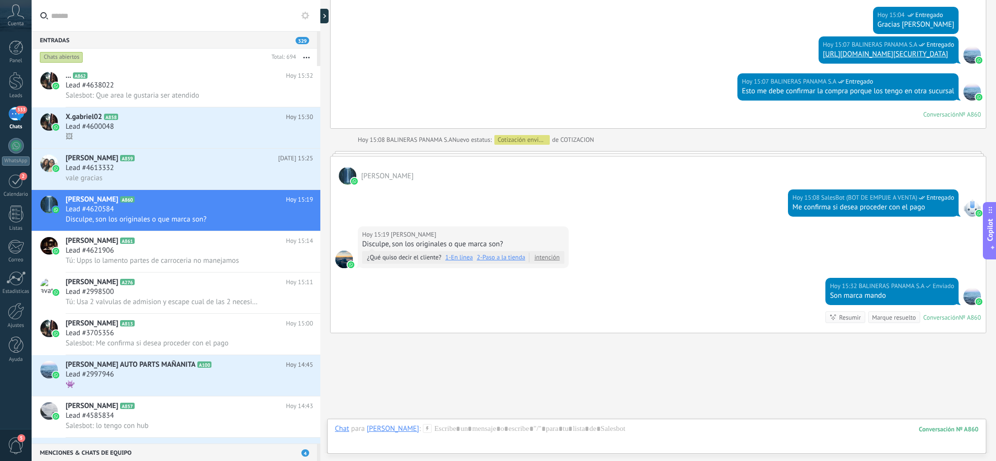
scroll to position [948, 0]
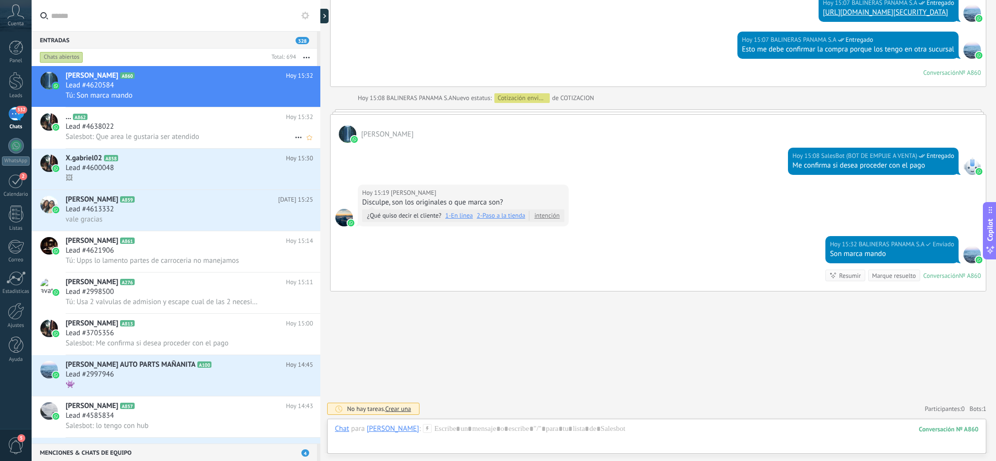
click at [136, 132] on div "Lead #4638022" at bounding box center [189, 127] width 247 height 10
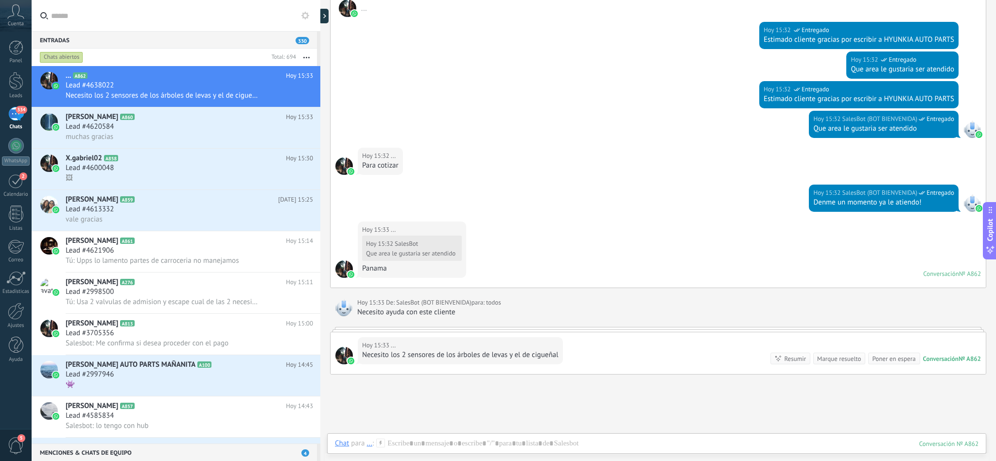
scroll to position [187, 0]
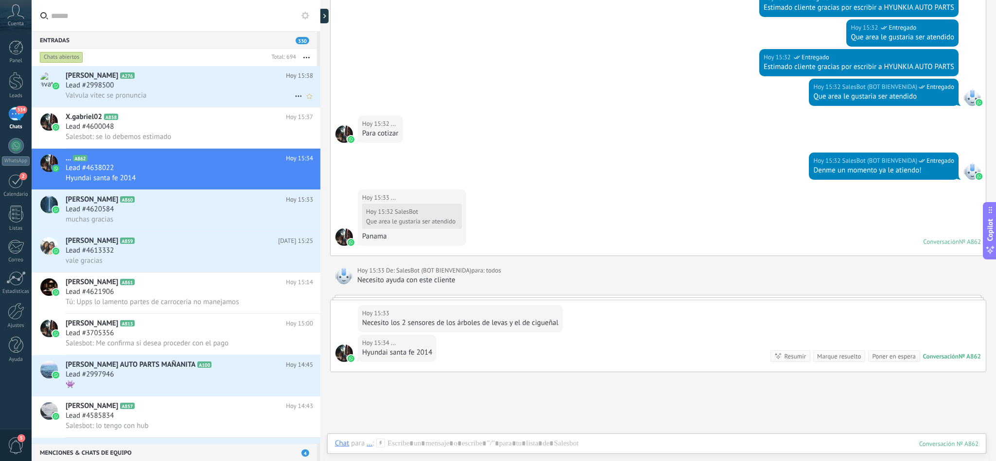
click at [132, 96] on span "Valvula vitec se pronuncia" at bounding box center [106, 95] width 81 height 9
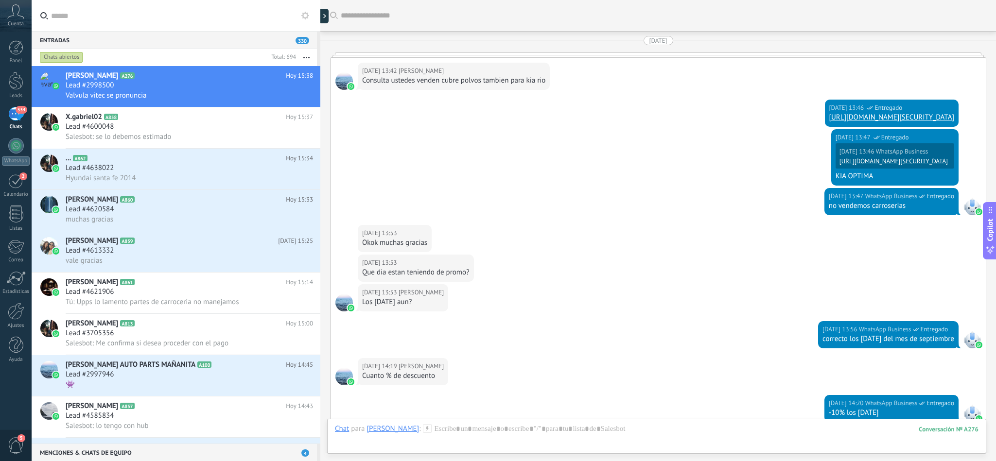
scroll to position [1305, 0]
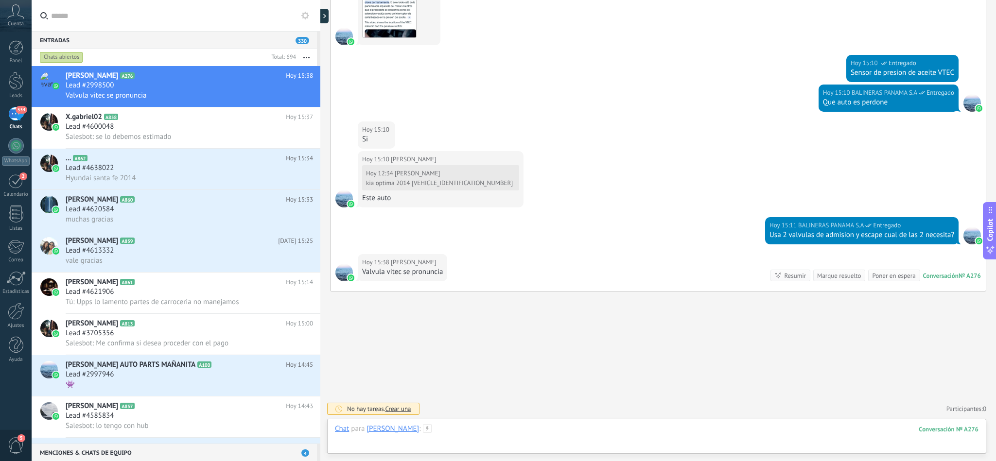
click at [453, 429] on div at bounding box center [656, 438] width 643 height 29
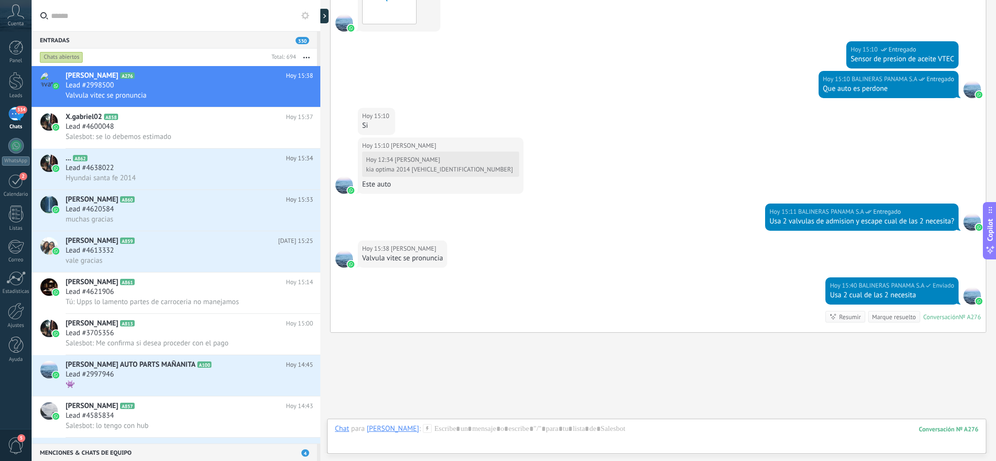
scroll to position [1360, 0]
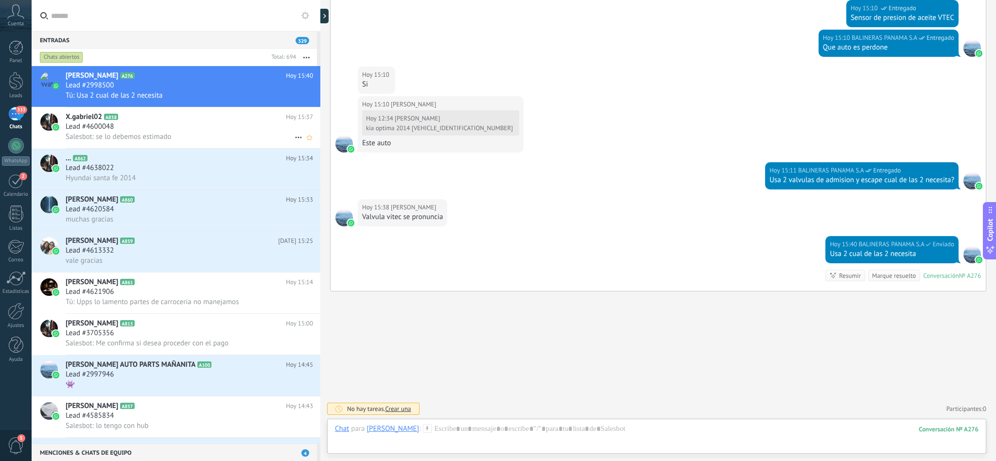
drag, startPoint x: 130, startPoint y: 116, endPoint x: 148, endPoint y: 129, distance: 22.3
click at [130, 116] on icon at bounding box center [126, 117] width 10 height 10
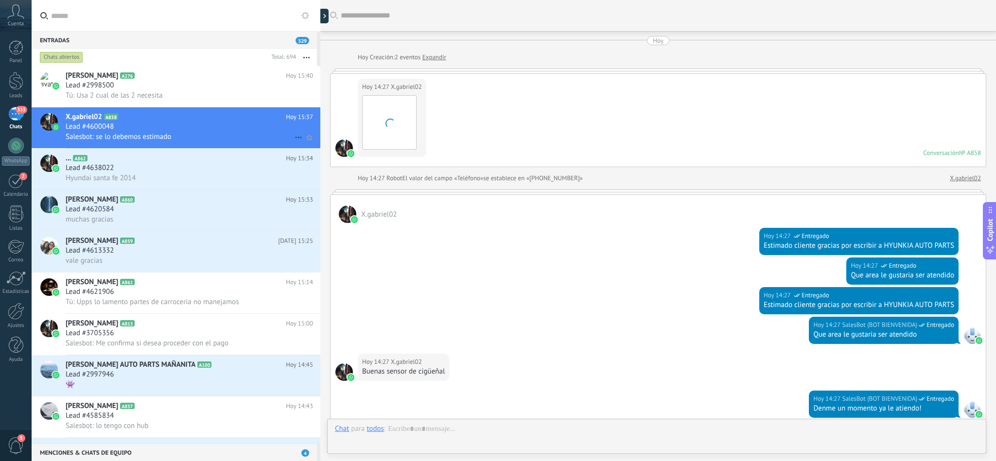
scroll to position [630, 0]
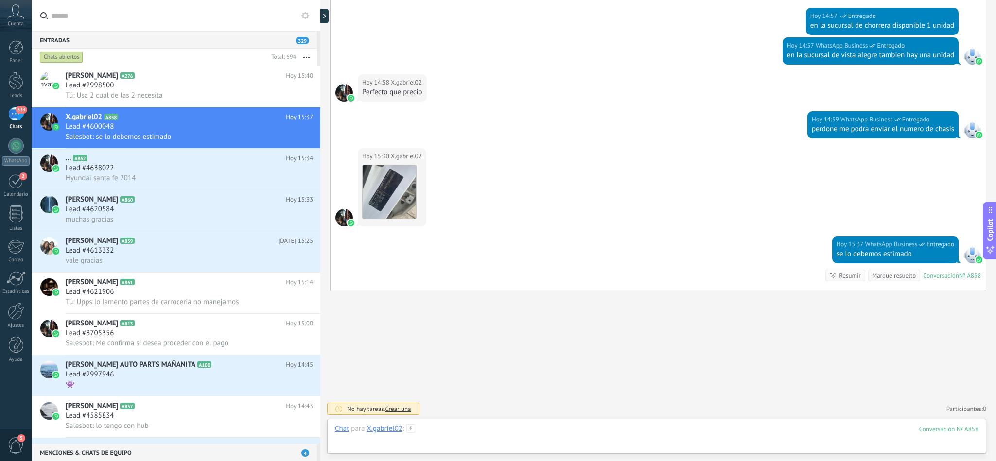
click at [490, 429] on div at bounding box center [656, 438] width 643 height 29
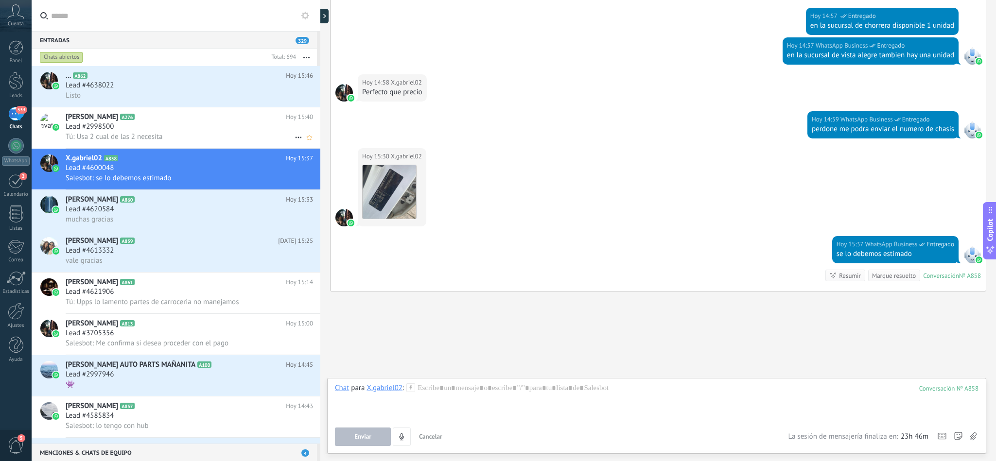
click at [171, 136] on div "Tú: Usa 2 cual de las 2 necesita" at bounding box center [189, 137] width 247 height 10
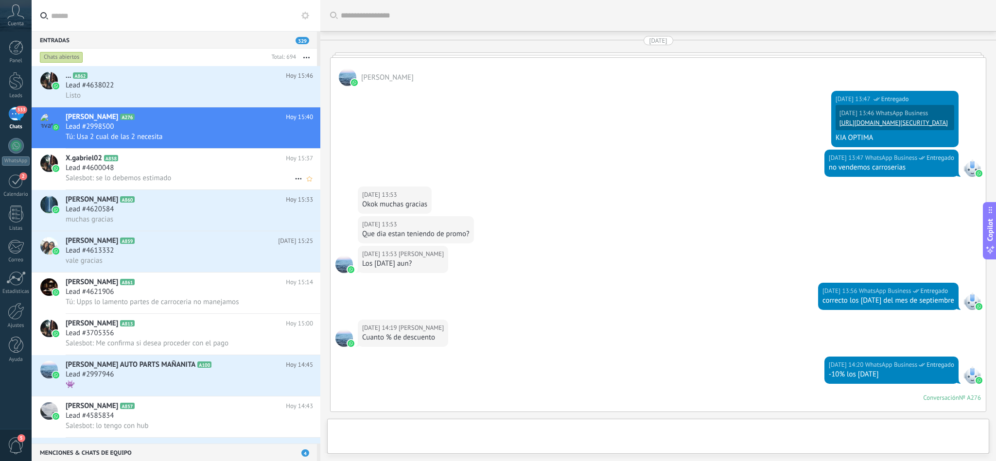
scroll to position [1282, 0]
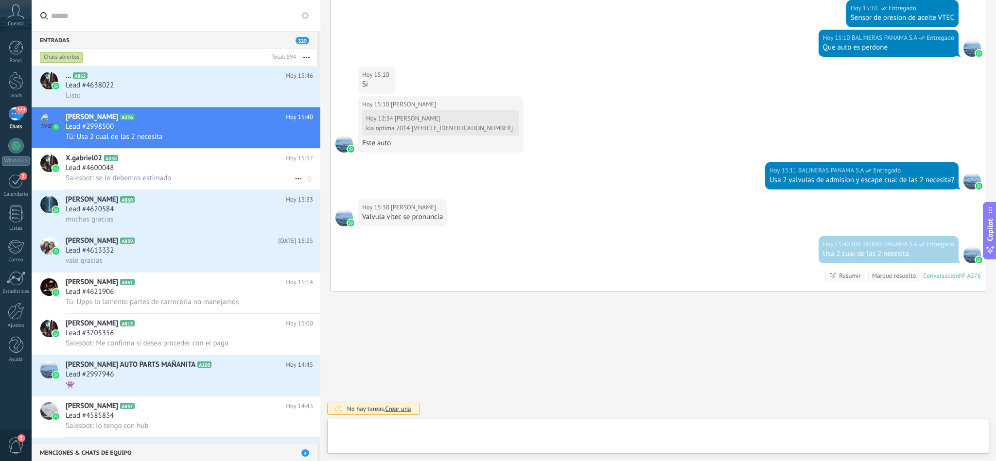
click at [149, 172] on div "Lead #4600048" at bounding box center [189, 168] width 247 height 10
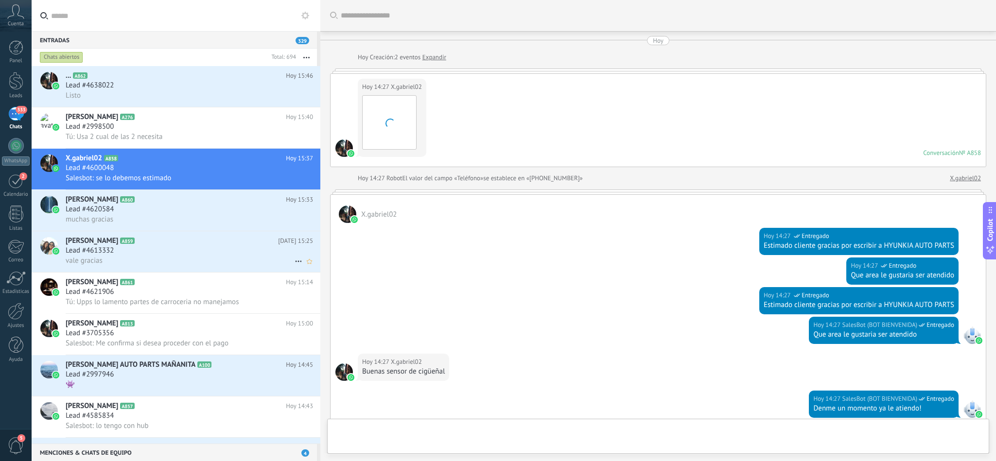
scroll to position [630, 0]
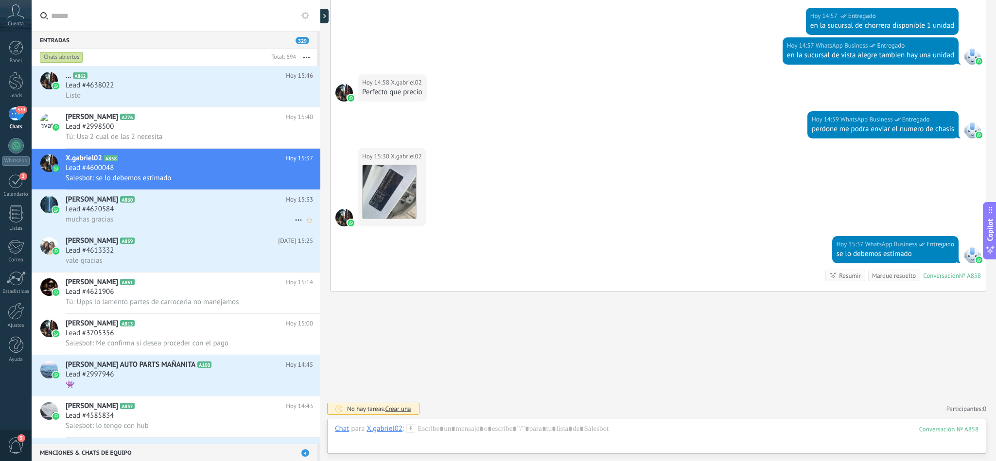
click at [142, 214] on div "Lead #4620584" at bounding box center [189, 210] width 247 height 10
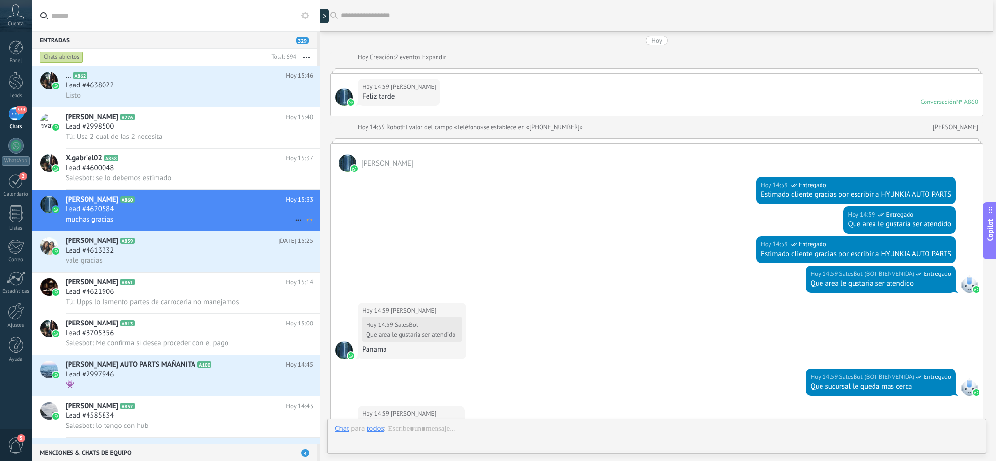
scroll to position [967, 0]
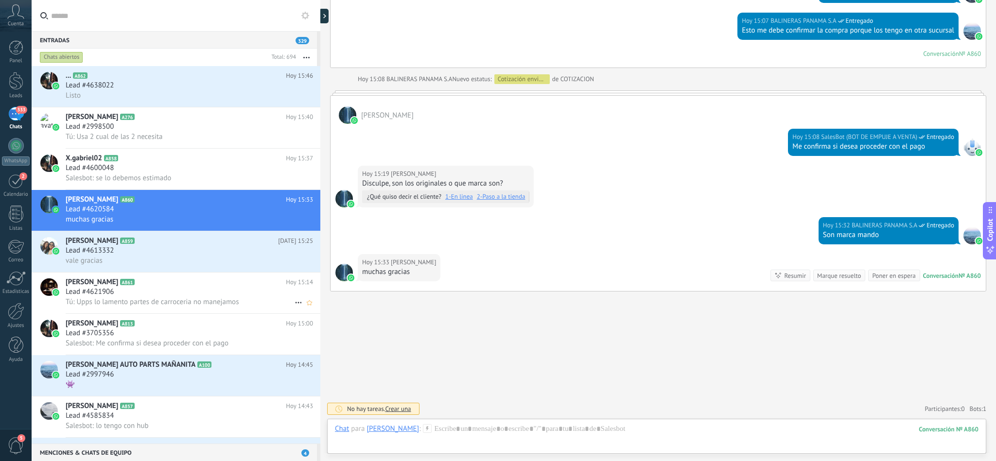
click at [160, 307] on h3 "Tú: Upps lo lamento partes de carroceria no manejamos" at bounding box center [155, 302] width 178 height 10
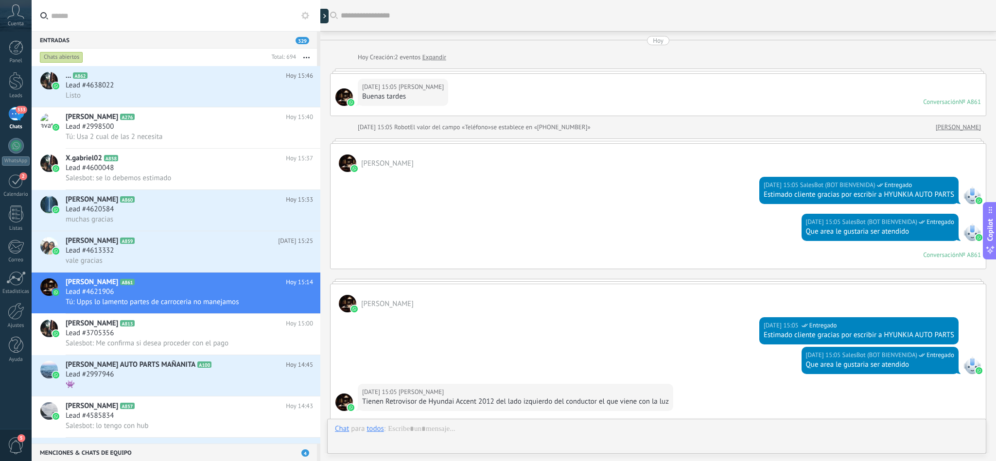
scroll to position [517, 0]
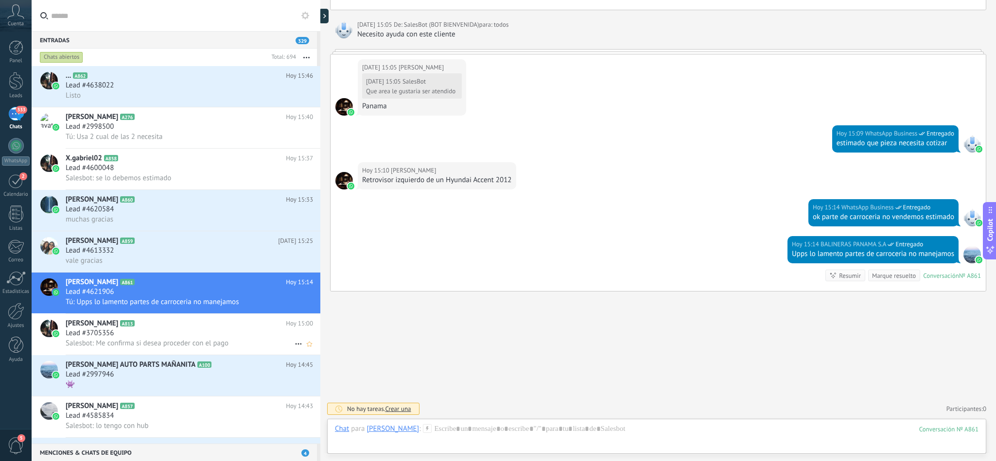
click at [151, 348] on span "Salesbot: Me confirma si desea proceder con el pago" at bounding box center [147, 343] width 163 height 9
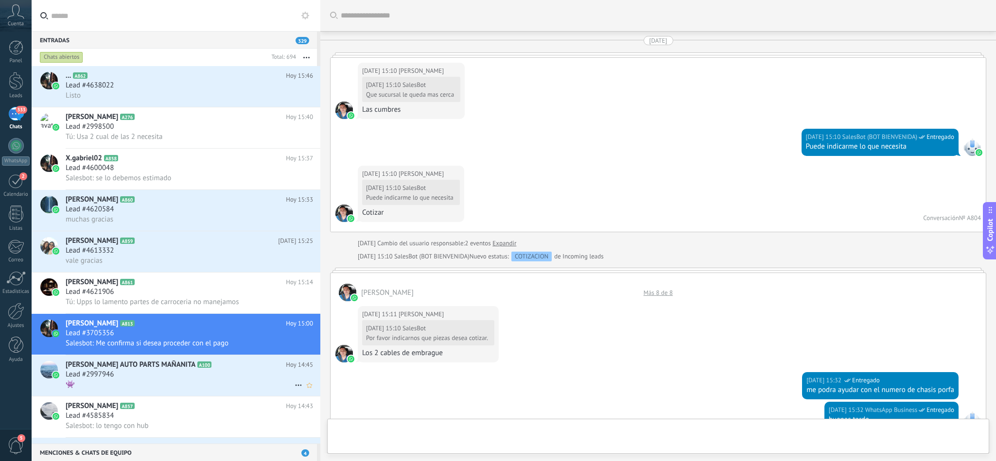
scroll to position [1116, 0]
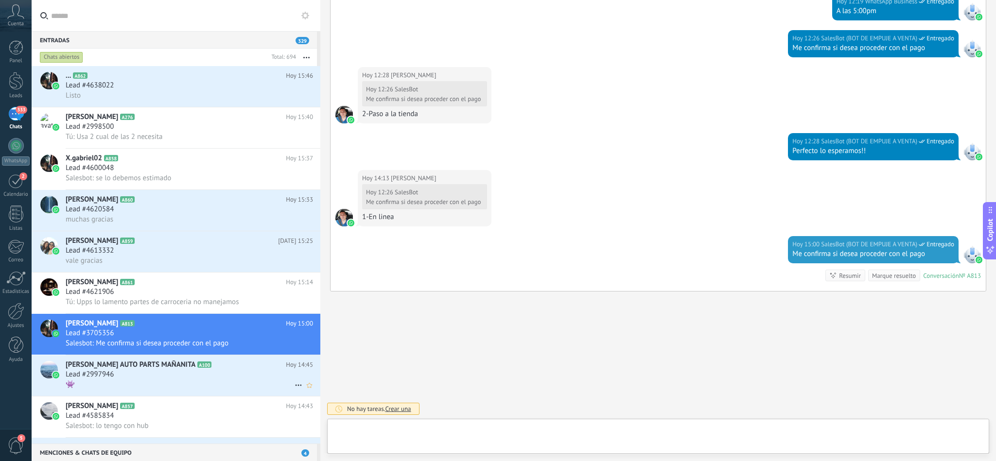
click at [149, 390] on div "👾" at bounding box center [189, 384] width 247 height 10
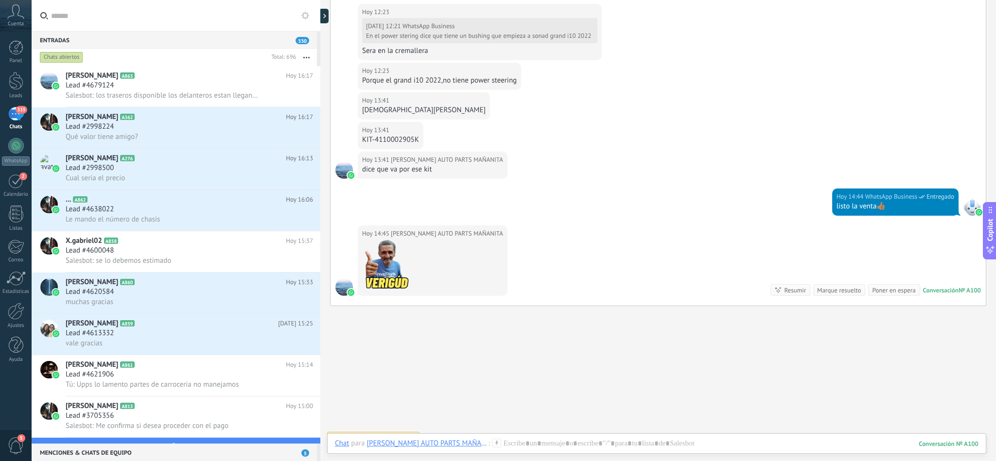
scroll to position [1388, 0]
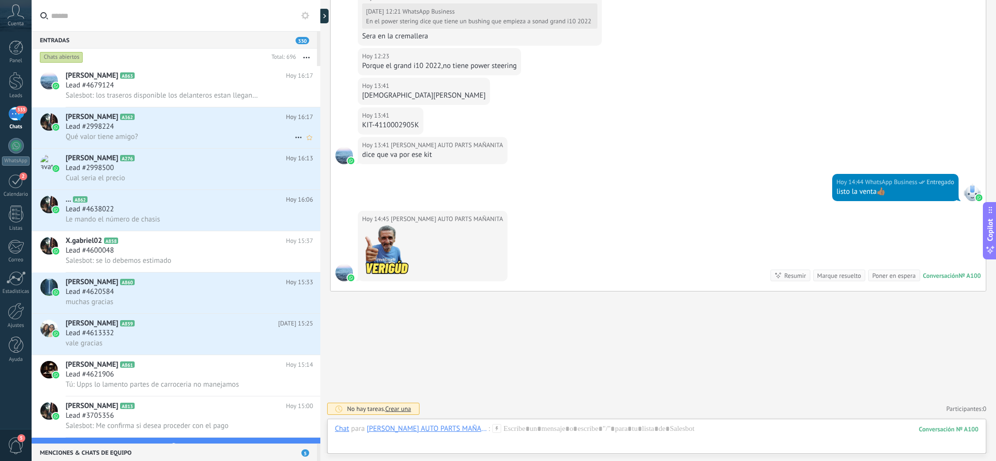
click at [127, 118] on span "A362" at bounding box center [127, 117] width 14 height 6
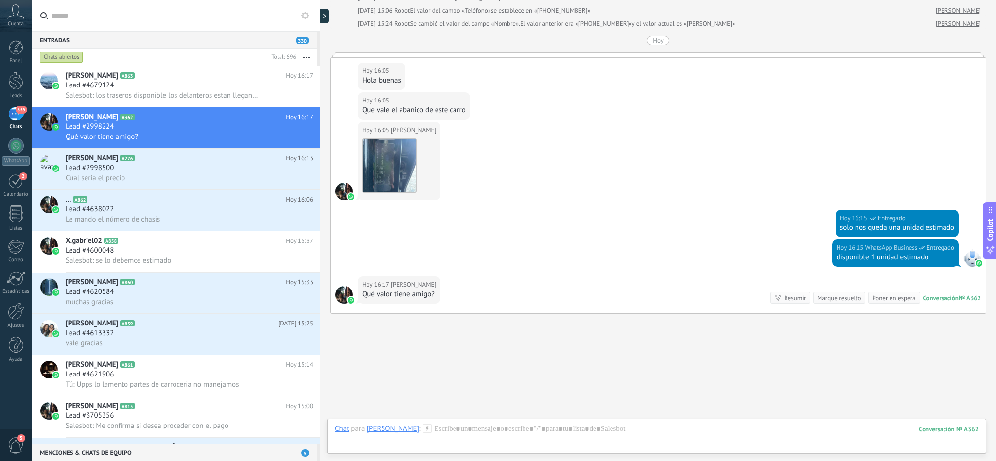
scroll to position [541, 0]
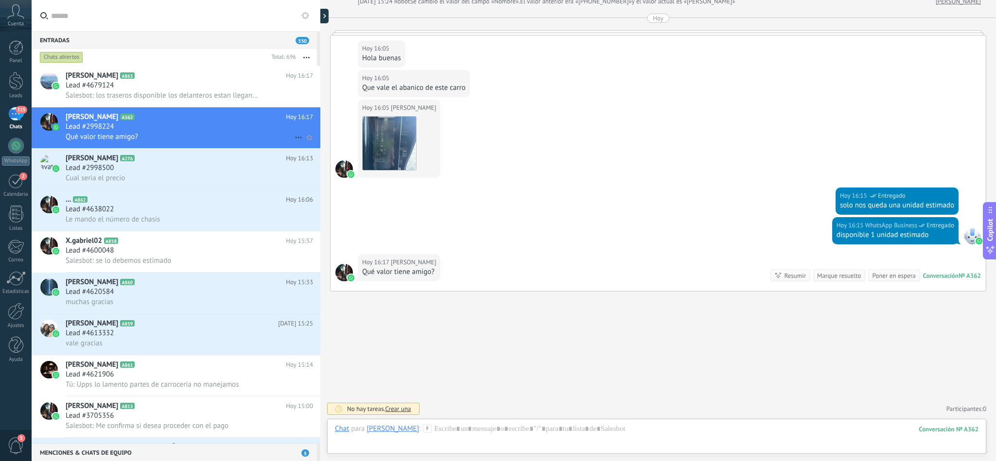
click at [131, 128] on div "Lead #2998224" at bounding box center [189, 127] width 247 height 10
click at [142, 90] on div "Lead #4679124" at bounding box center [189, 86] width 247 height 10
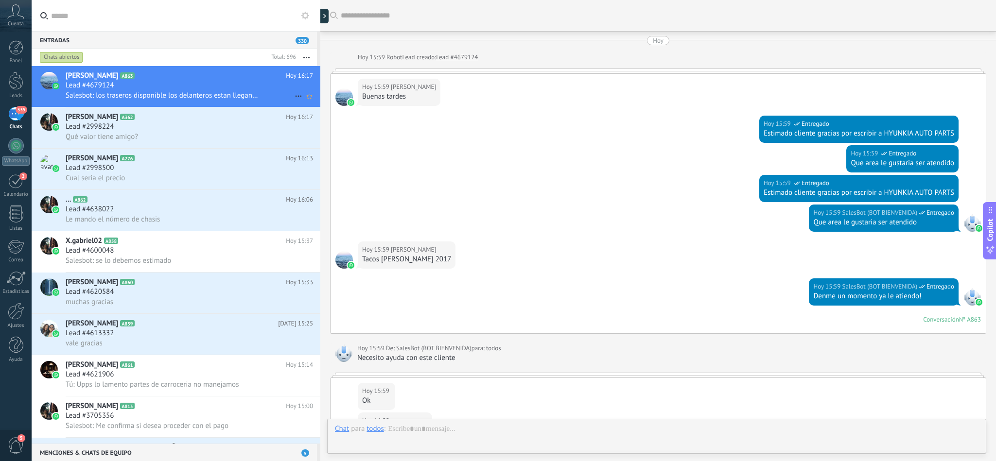
scroll to position [436, 0]
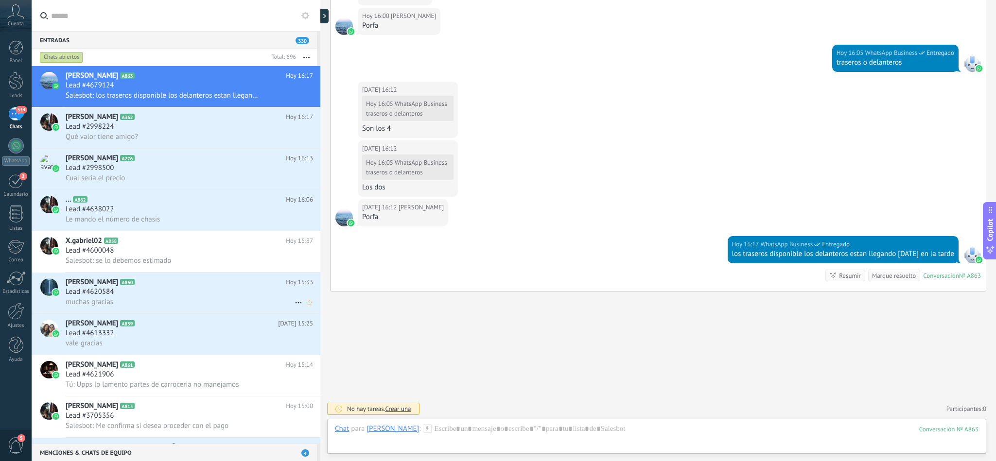
click at [116, 307] on h3 "muchas gracias" at bounding box center [92, 302] width 52 height 10
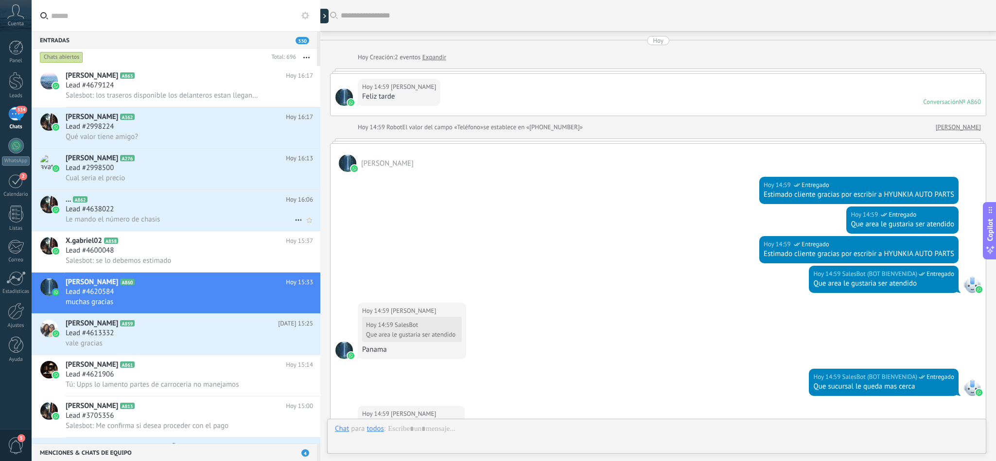
scroll to position [967, 0]
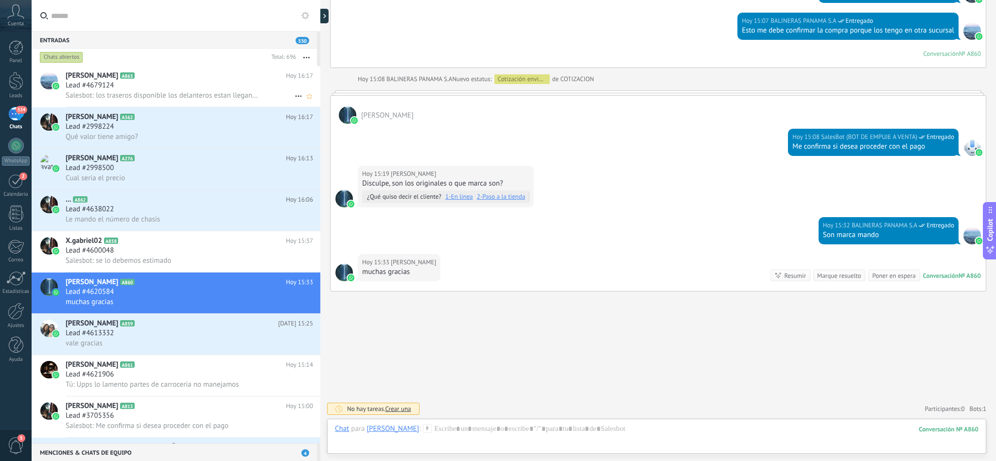
click at [174, 98] on span "Salesbot: los traseros disponible los delanteros estan llegando [DATE] en la ta…" at bounding box center [163, 95] width 194 height 9
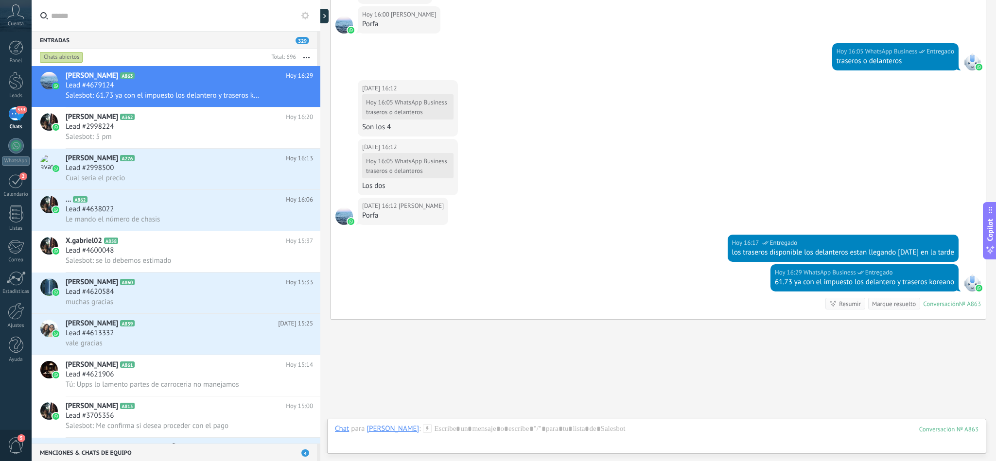
scroll to position [465, 0]
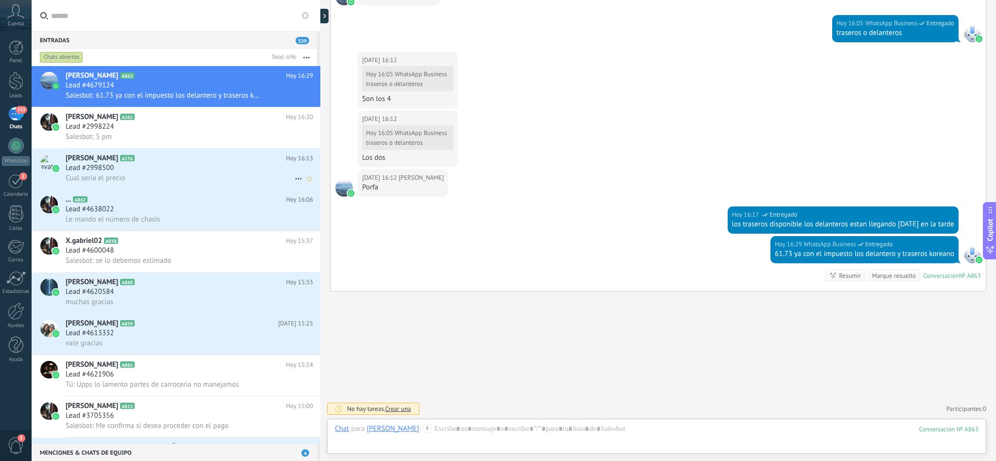
click at [155, 171] on div "Lead #2998500" at bounding box center [189, 168] width 247 height 10
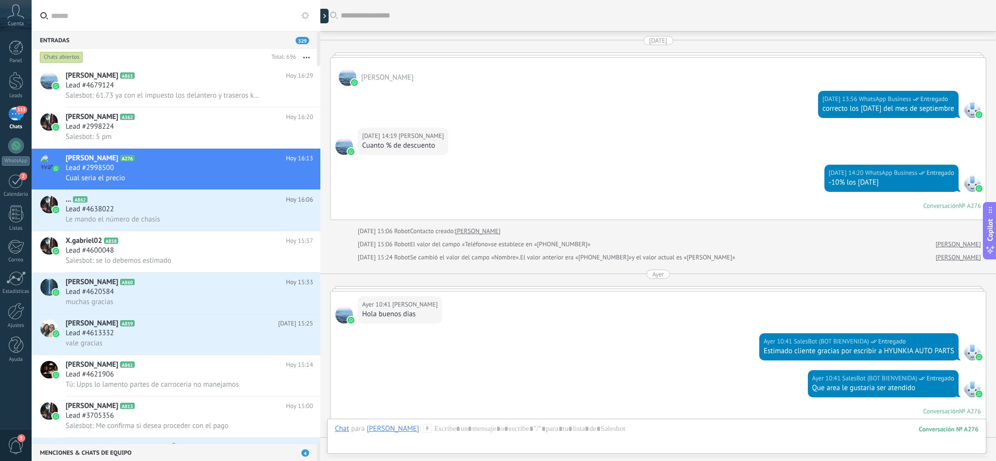
scroll to position [1102, 0]
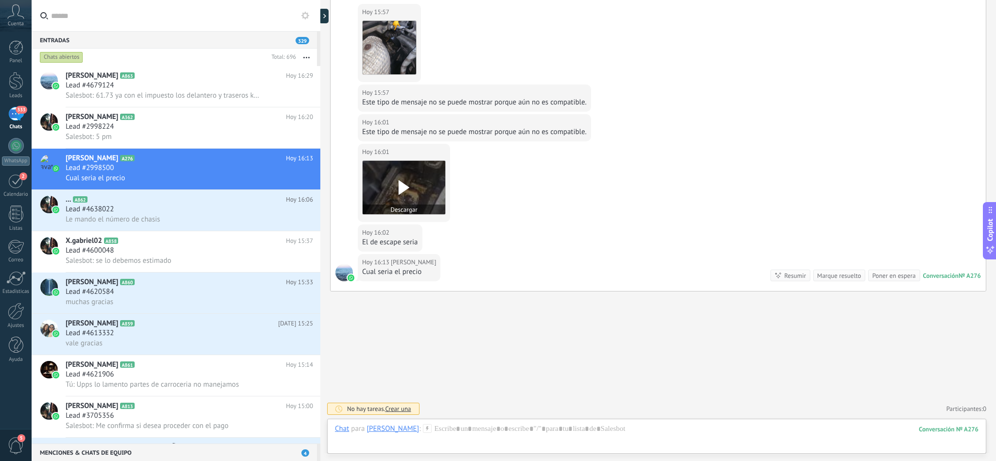
click at [402, 186] on use at bounding box center [403, 187] width 11 height 15
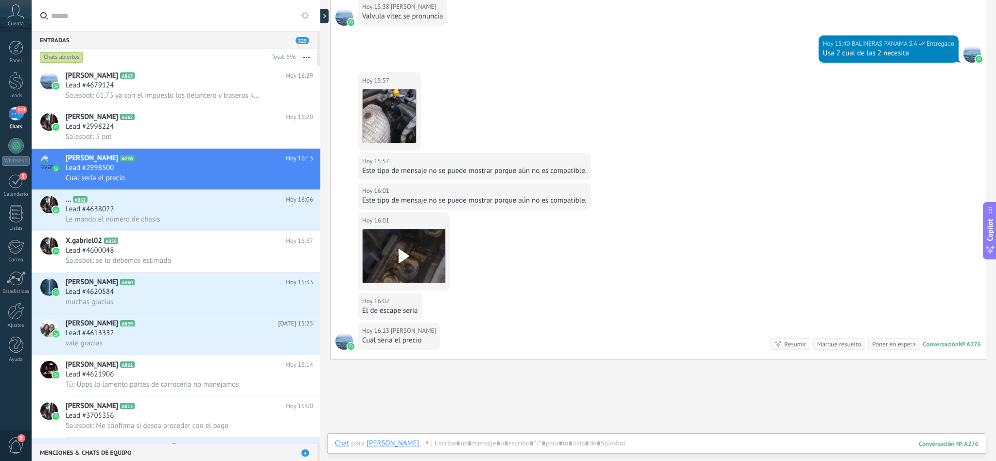
scroll to position [883, 0]
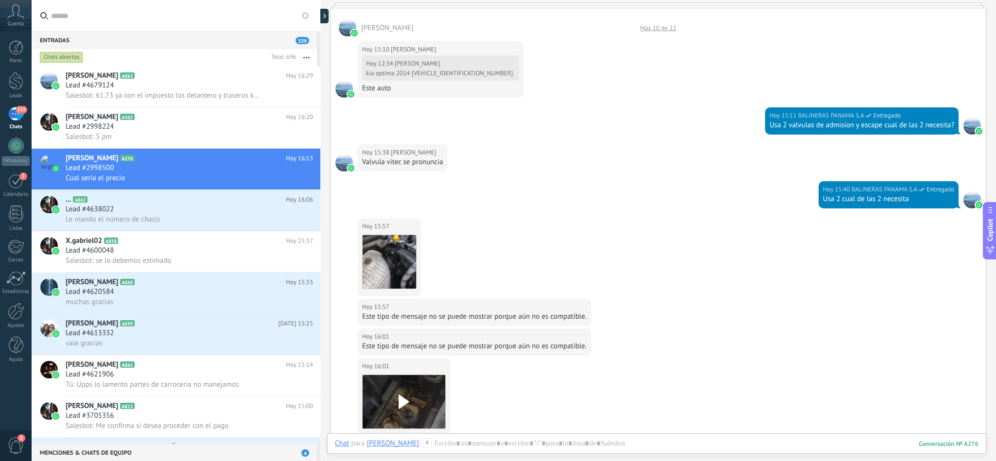
drag, startPoint x: 413, startPoint y: 76, endPoint x: 473, endPoint y: 76, distance: 60.2
click at [473, 76] on div "[DATE] 12:34 [PERSON_NAME] kia optima 2014 [VEHICLE_IDENTIFICATION_NUMBER]" at bounding box center [440, 67] width 157 height 25
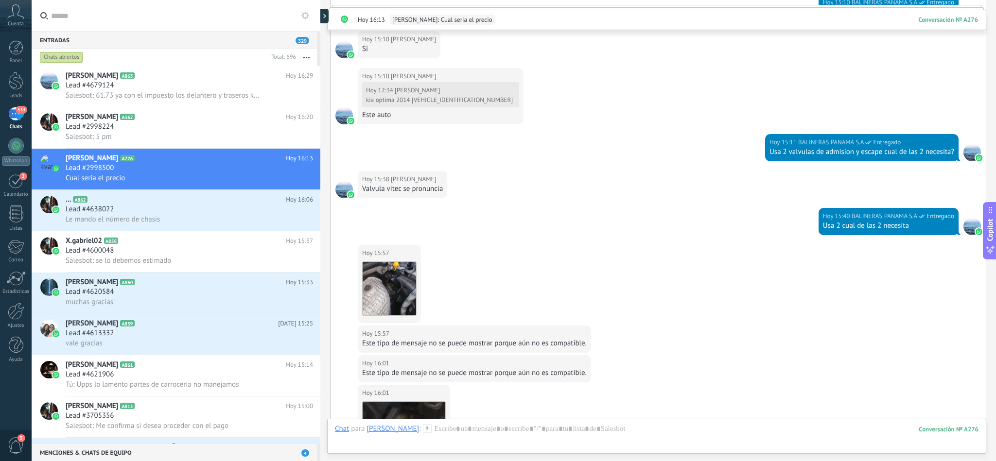
scroll to position [1951, 0]
